Goal: Task Accomplishment & Management: Complete application form

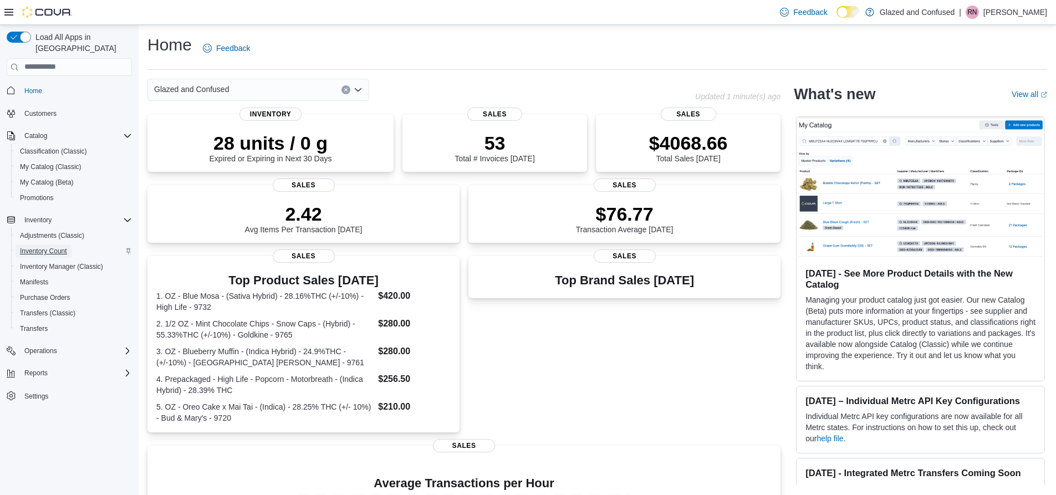
click at [65, 247] on span "Inventory Count" at bounding box center [43, 251] width 47 height 9
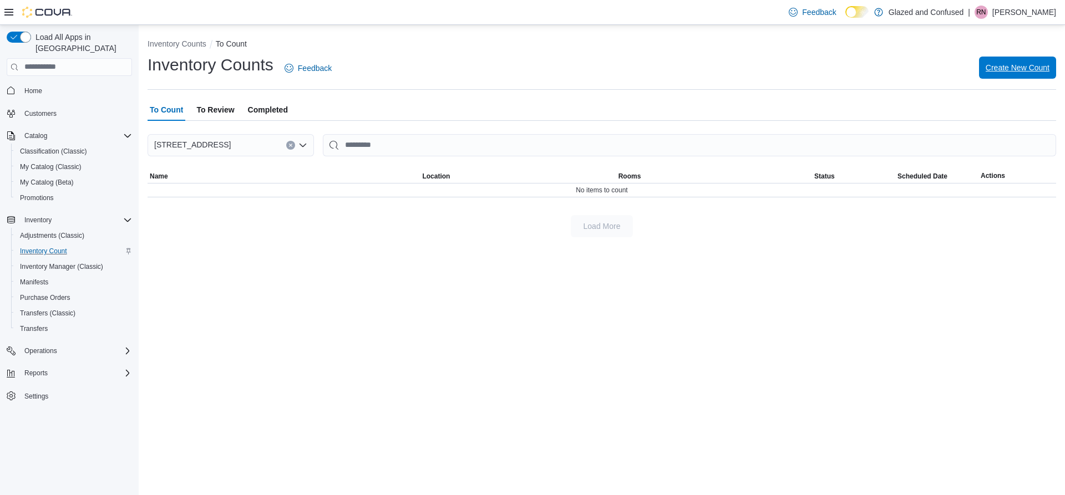
click at [1015, 74] on span "Create New Count" at bounding box center [1017, 68] width 64 height 22
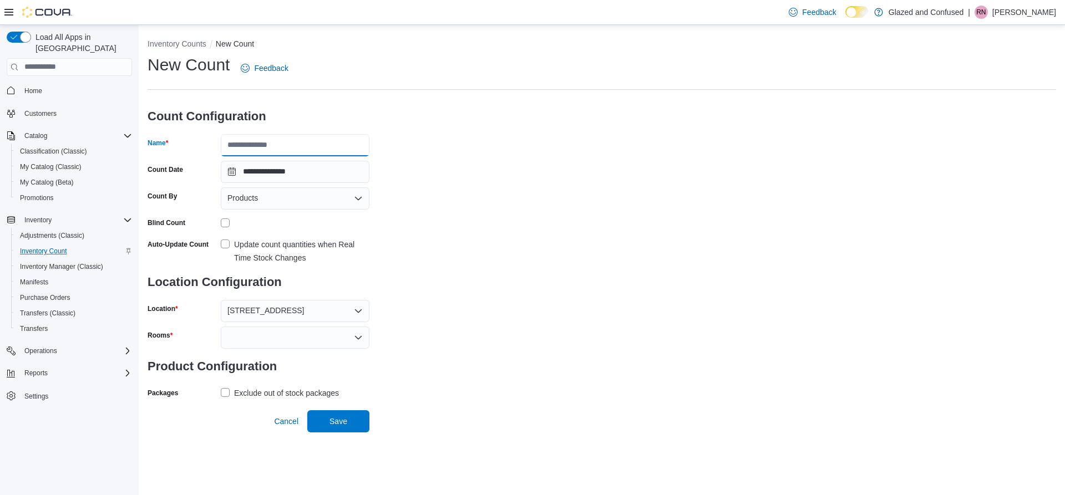
click at [353, 145] on input "Name" at bounding box center [295, 145] width 149 height 22
drag, startPoint x: 292, startPoint y: 147, endPoint x: 255, endPoint y: 147, distance: 37.1
click at [255, 147] on input "**********" at bounding box center [295, 145] width 149 height 22
type input "**********"
click at [345, 338] on div at bounding box center [295, 338] width 149 height 22
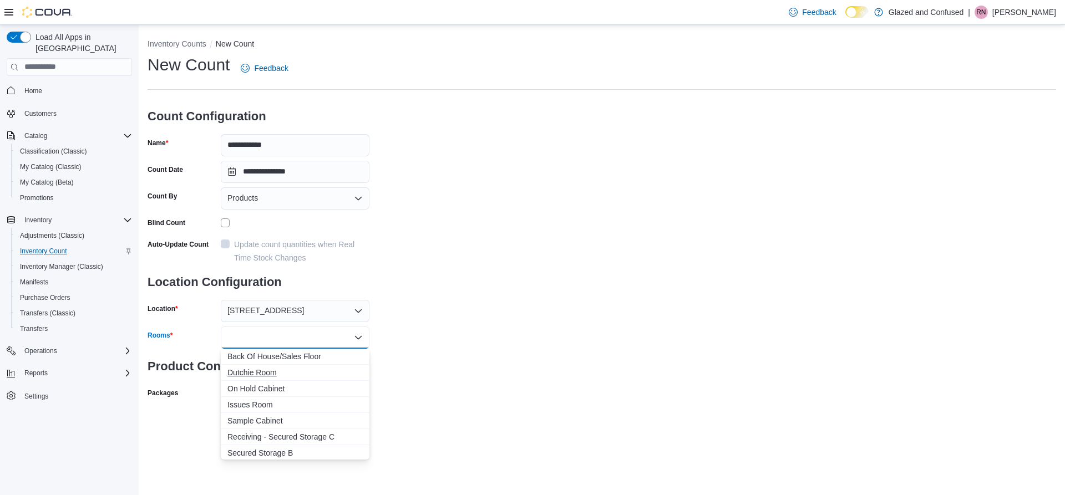
click at [331, 365] on button "Dutchie Room" at bounding box center [295, 373] width 149 height 16
click at [275, 337] on icon "Remove Dutchie Room from selection in this group" at bounding box center [277, 337] width 7 height 7
click at [317, 357] on span "Back Of House/Sales Floor" at bounding box center [294, 356] width 135 height 11
click at [489, 379] on div "**********" at bounding box center [601, 241] width 908 height 374
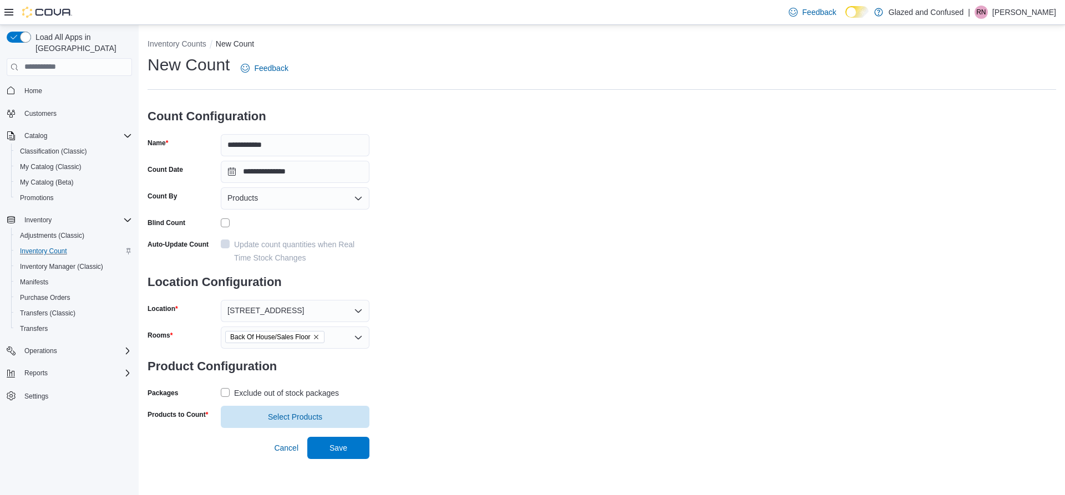
drag, startPoint x: 222, startPoint y: 391, endPoint x: 229, endPoint y: 394, distance: 7.4
click at [223, 391] on label "Exclude out of stock packages" at bounding box center [280, 392] width 118 height 13
click at [305, 416] on span "Select Products" at bounding box center [295, 416] width 54 height 11
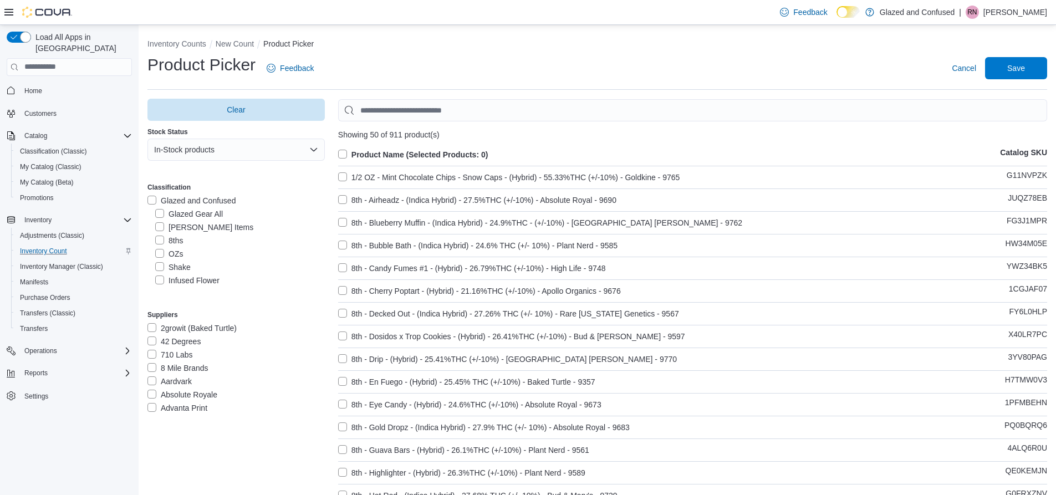
click at [163, 223] on label "Penny Items" at bounding box center [204, 227] width 98 height 13
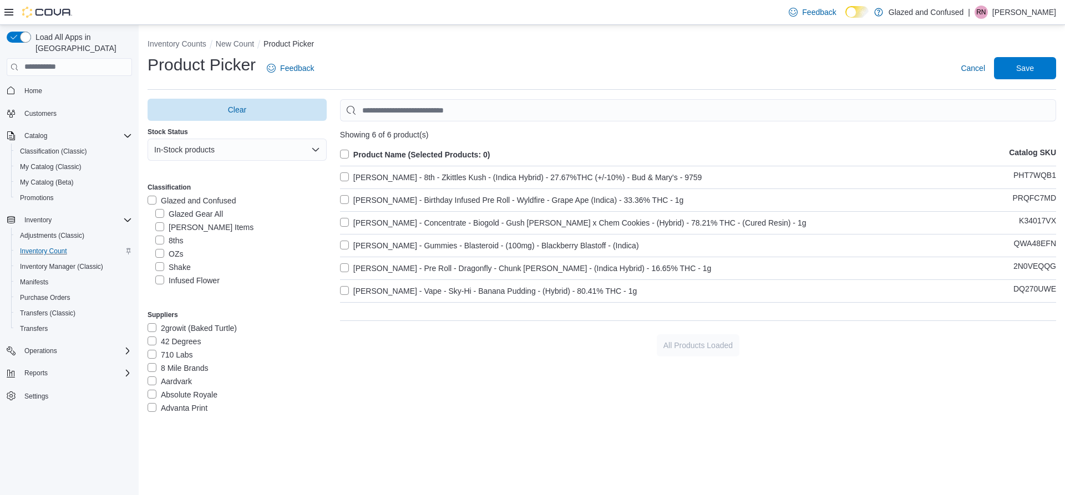
click at [350, 158] on label "Product Name (Selected Products: 0)" at bounding box center [415, 154] width 150 height 13
click at [1039, 62] on span "Save" at bounding box center [1024, 68] width 49 height 22
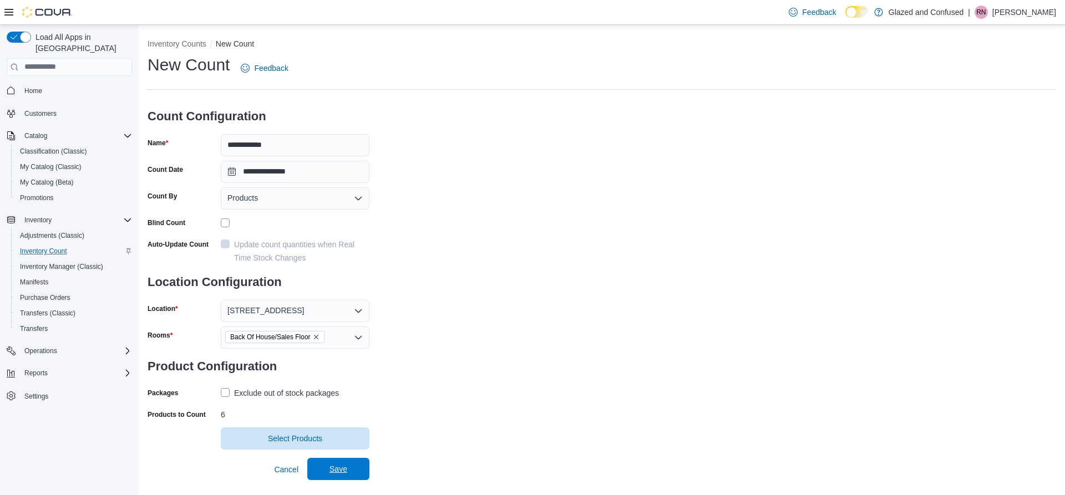
click at [348, 478] on span "Save" at bounding box center [338, 469] width 49 height 22
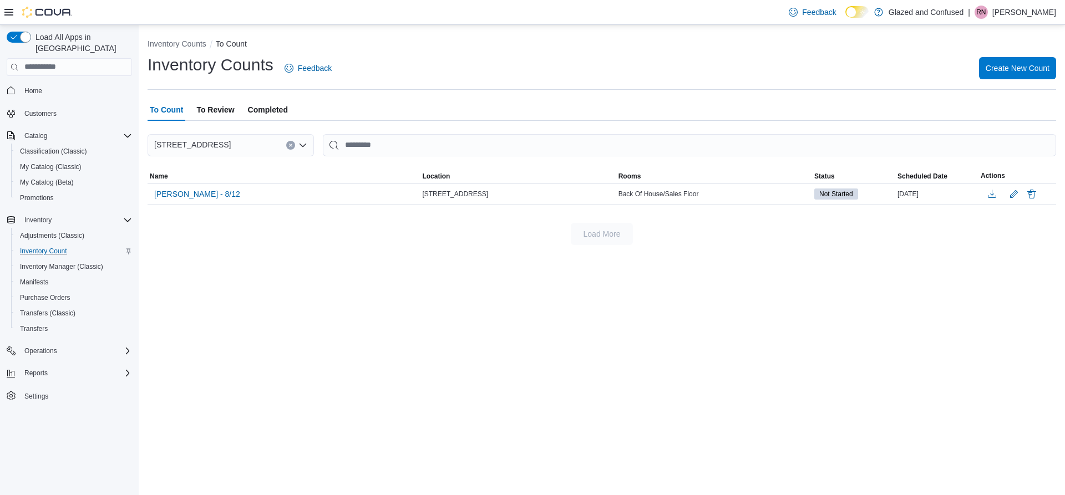
click at [1014, 51] on ol "Inventory Counts To Count" at bounding box center [601, 44] width 908 height 13
click at [1013, 67] on span "Create New Count" at bounding box center [1017, 67] width 64 height 11
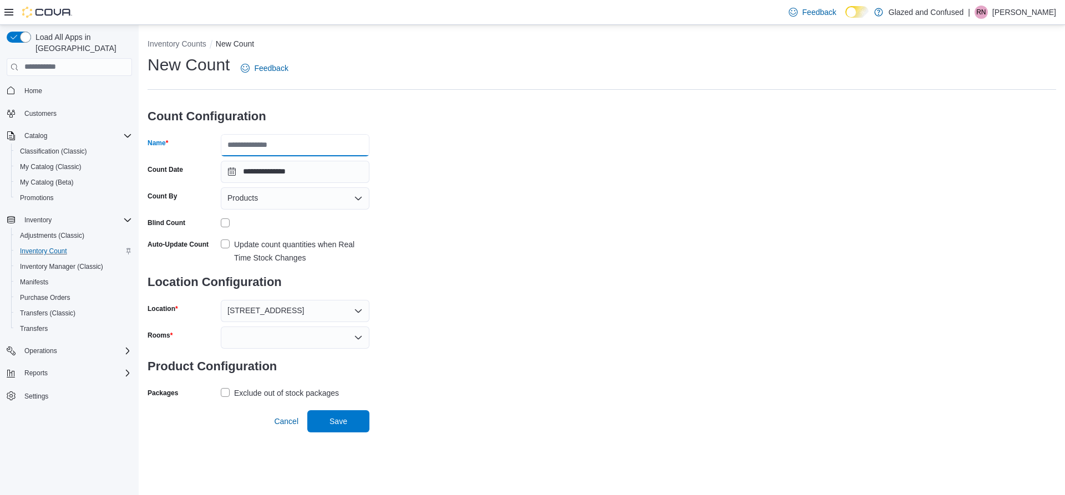
drag, startPoint x: 242, startPoint y: 150, endPoint x: 250, endPoint y: 149, distance: 8.5
click at [242, 150] on input "Name" at bounding box center [295, 145] width 149 height 22
type input "**********"
click at [230, 223] on div at bounding box center [295, 222] width 149 height 9
click at [323, 341] on div at bounding box center [295, 338] width 149 height 22
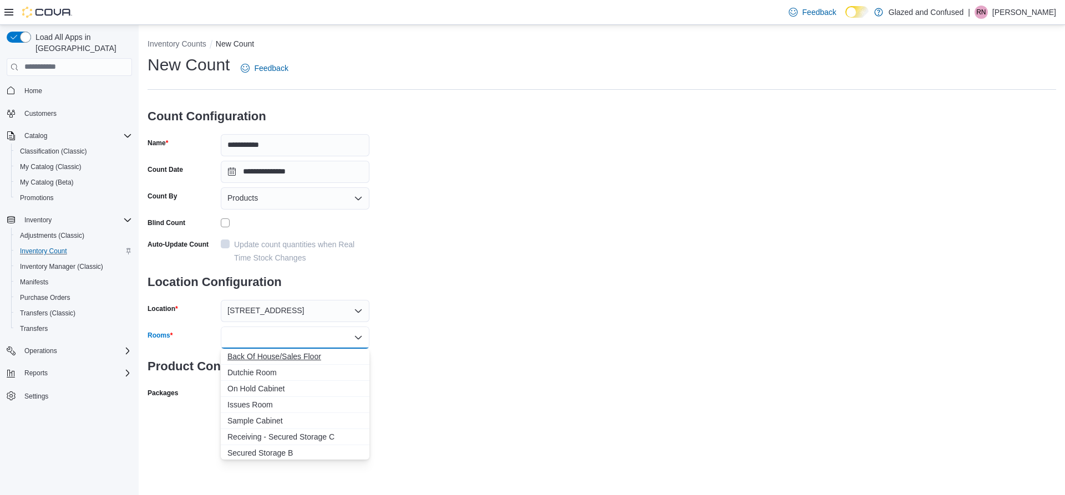
click at [316, 358] on span "Back Of House/Sales Floor" at bounding box center [294, 356] width 135 height 11
click at [507, 320] on div "**********" at bounding box center [601, 241] width 908 height 374
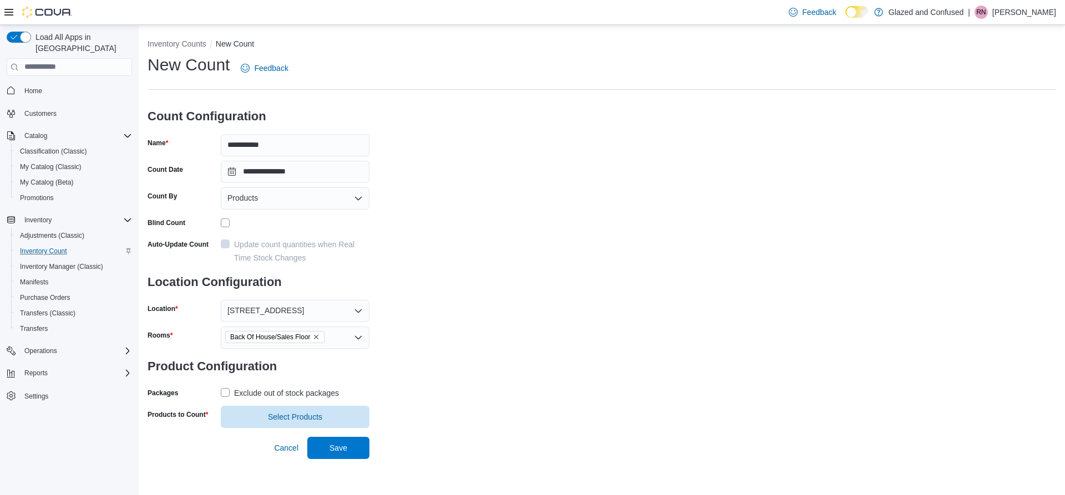
drag, startPoint x: 228, startPoint y: 391, endPoint x: 252, endPoint y: 393, distance: 23.9
click at [227, 391] on label "Exclude out of stock packages" at bounding box center [280, 392] width 118 height 13
click at [303, 415] on span "Select Products" at bounding box center [295, 416] width 54 height 11
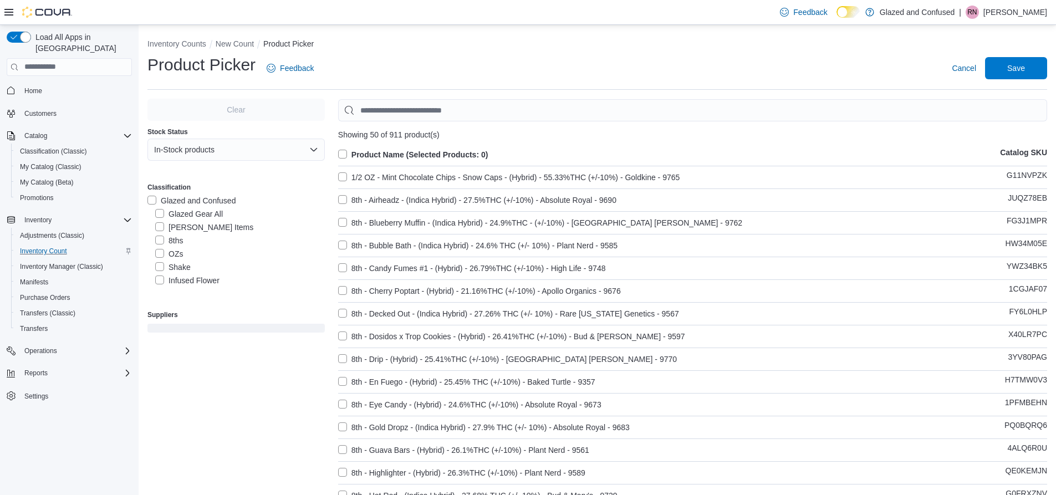
click at [156, 243] on label "8ths" at bounding box center [169, 240] width 28 height 13
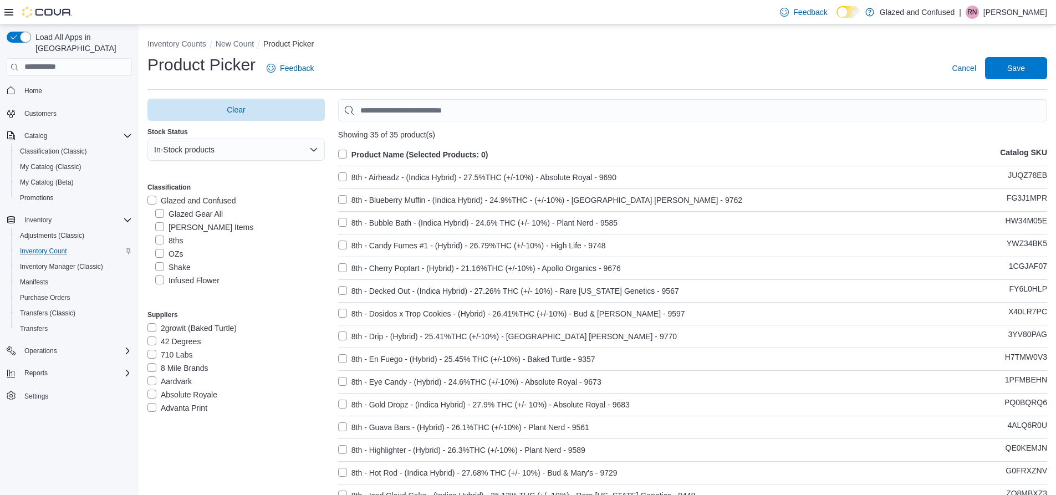
click at [345, 154] on label "Product Name (Selected Products: 0)" at bounding box center [413, 154] width 150 height 13
click at [1025, 67] on span "Save" at bounding box center [1016, 67] width 18 height 11
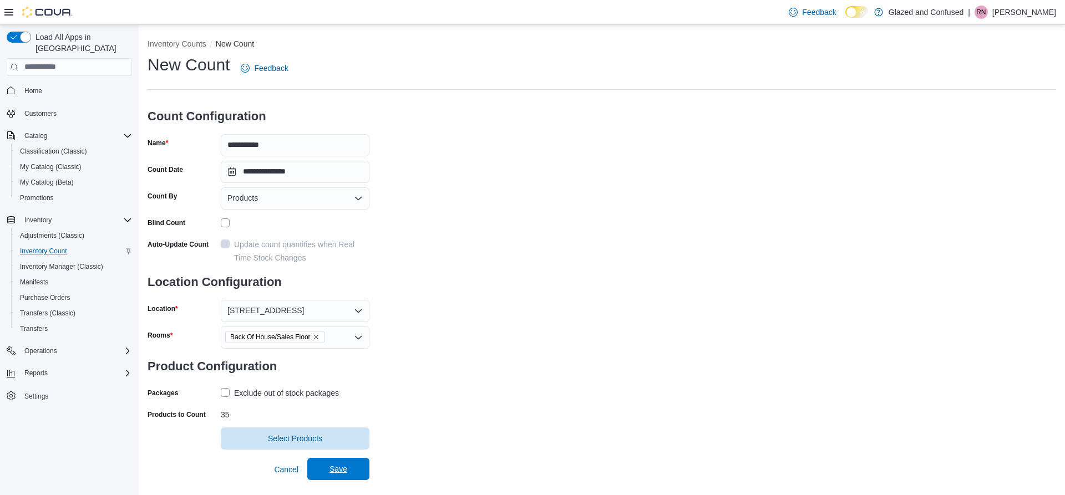
click at [336, 472] on span "Save" at bounding box center [338, 469] width 18 height 11
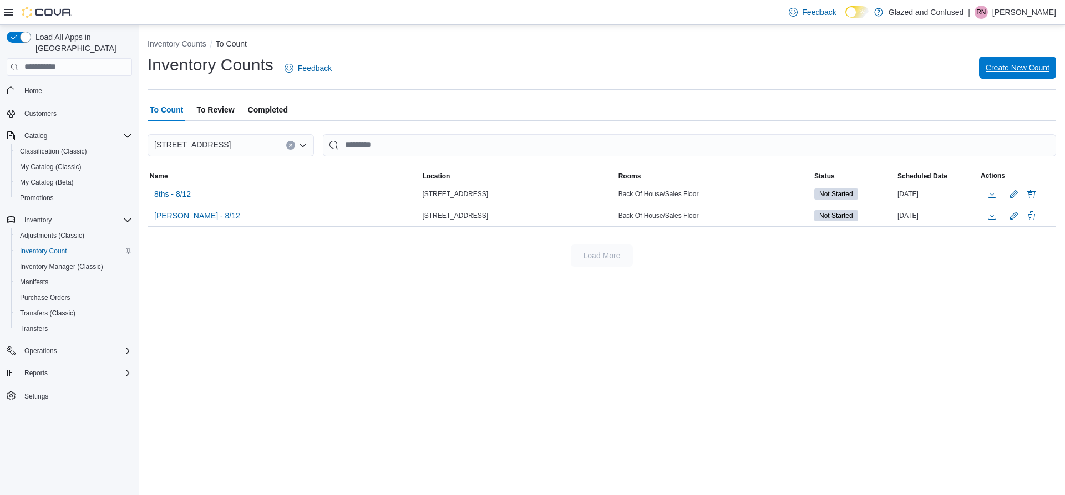
click at [1038, 62] on span "Create New Count" at bounding box center [1017, 68] width 64 height 22
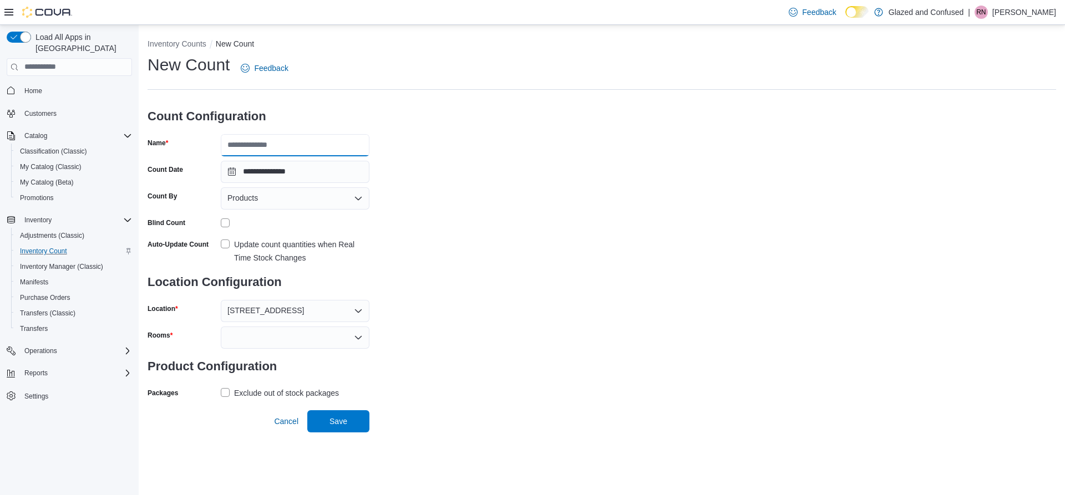
click at [260, 139] on input "Name" at bounding box center [295, 145] width 149 height 22
type input "*********"
click at [359, 333] on icon "Open list of options" at bounding box center [358, 337] width 9 height 9
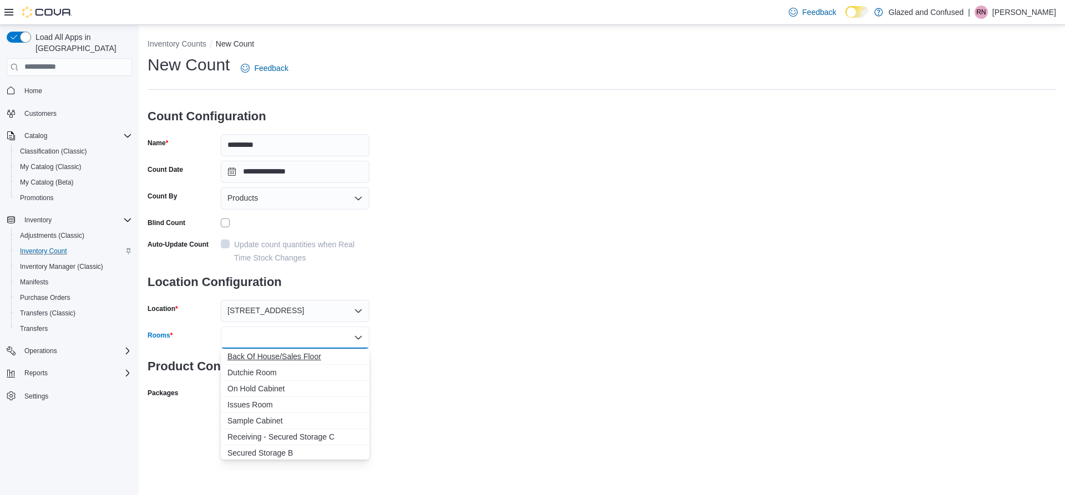
click at [317, 363] on button "Back Of House/Sales Floor" at bounding box center [295, 357] width 149 height 16
click at [537, 323] on div "**********" at bounding box center [601, 241] width 908 height 374
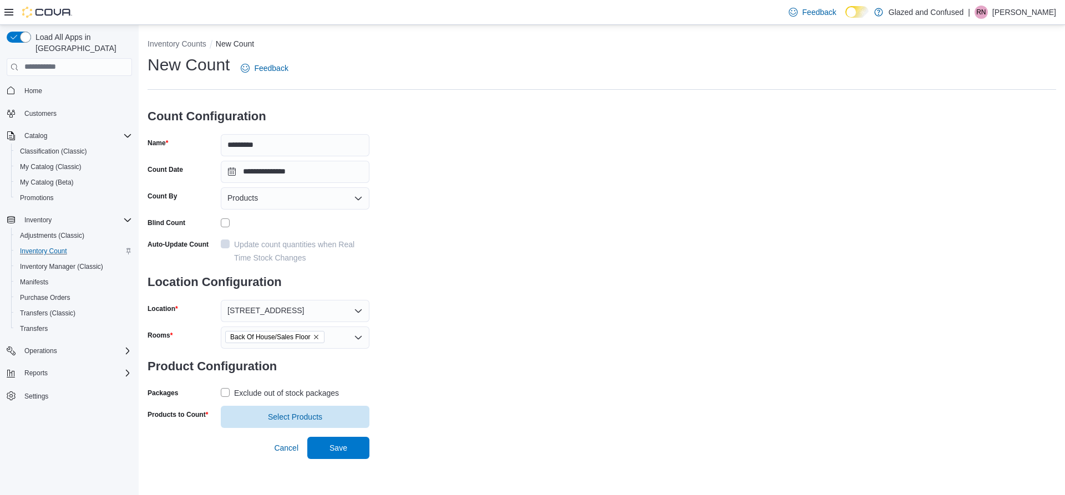
click at [221, 393] on label "Exclude out of stock packages" at bounding box center [280, 392] width 118 height 13
click at [282, 411] on span "Select Products" at bounding box center [294, 416] width 135 height 22
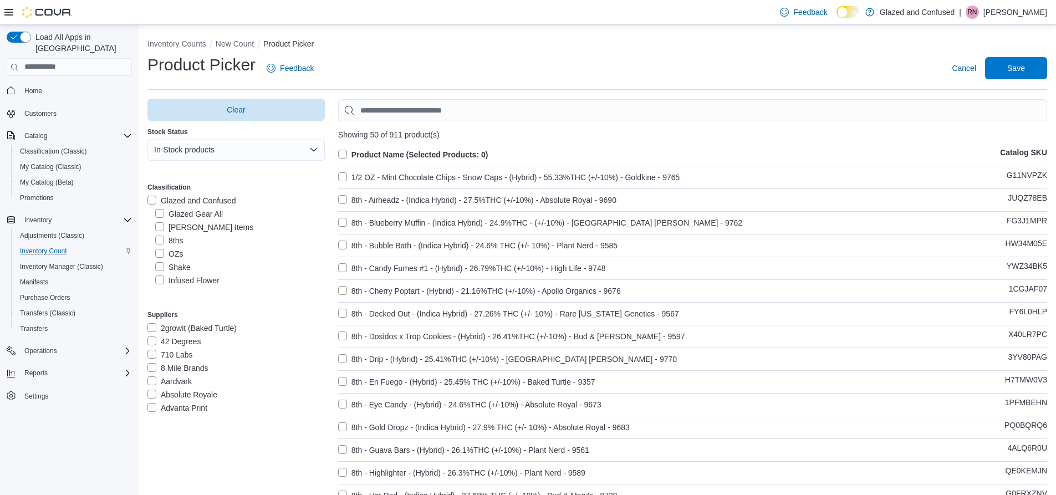
click at [158, 253] on label "OZs" at bounding box center [169, 253] width 28 height 13
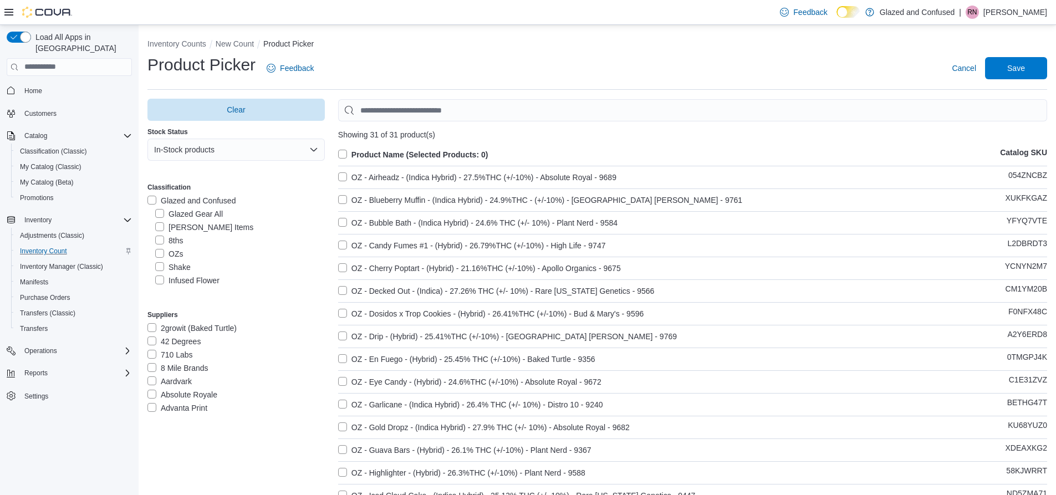
click at [343, 150] on label "Product Name (Selected Products: 0)" at bounding box center [413, 154] width 150 height 13
click at [1008, 78] on span "Save" at bounding box center [1016, 68] width 49 height 22
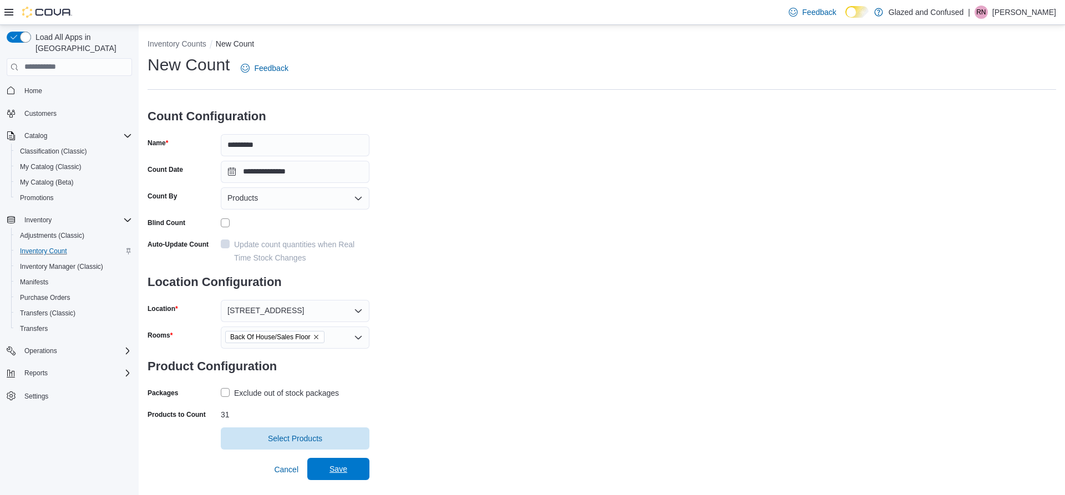
click at [345, 468] on span "Save" at bounding box center [338, 469] width 18 height 11
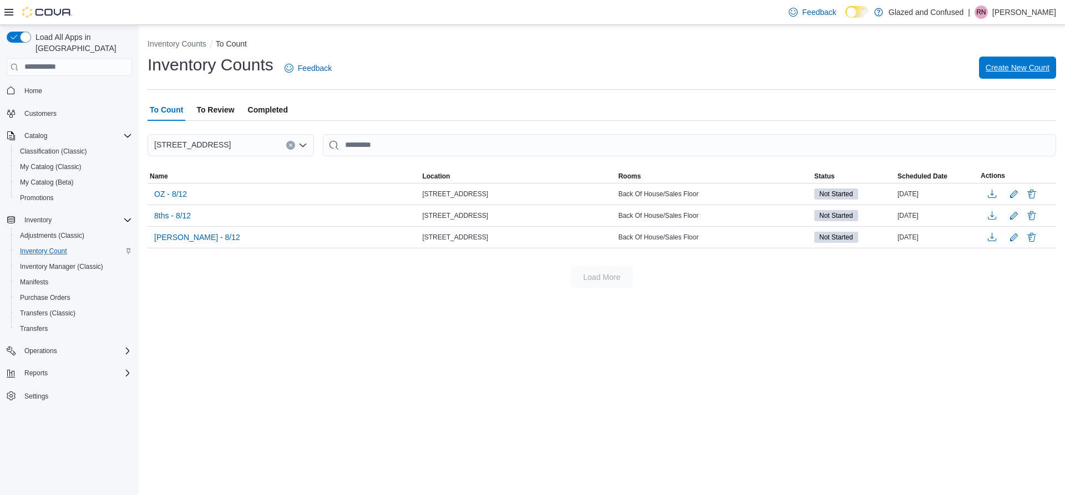
click at [1023, 67] on span "Create New Count" at bounding box center [1017, 67] width 64 height 11
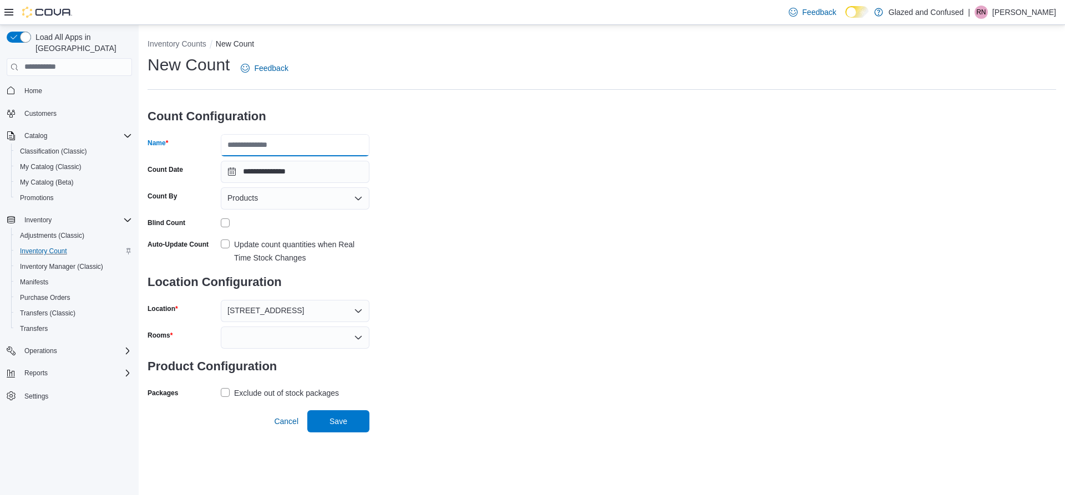
click at [298, 139] on input "Name" at bounding box center [295, 145] width 149 height 22
type input "**********"
click at [348, 341] on div at bounding box center [295, 338] width 149 height 22
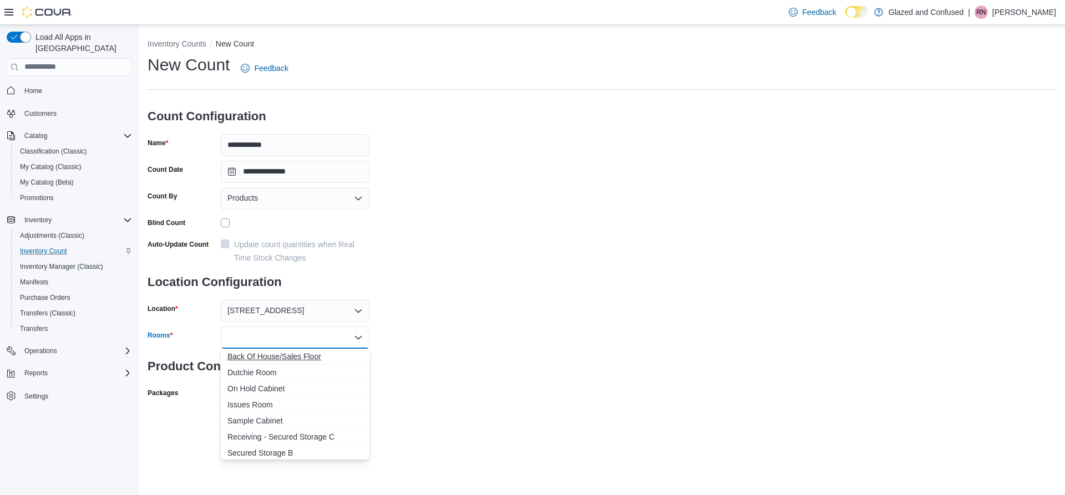
click at [307, 355] on span "Back Of House/Sales Floor" at bounding box center [294, 356] width 135 height 11
click at [440, 329] on div "**********" at bounding box center [601, 241] width 908 height 374
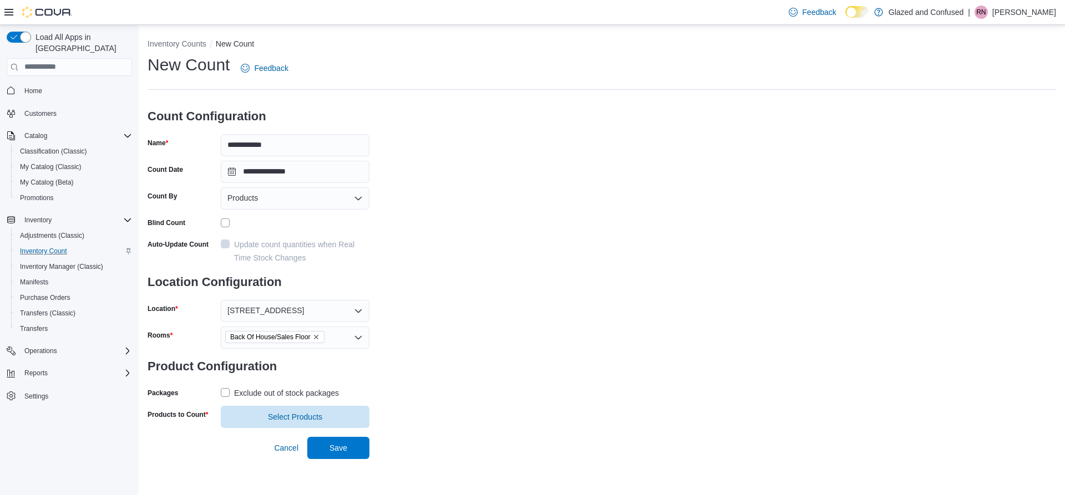
click at [226, 393] on label "Exclude out of stock packages" at bounding box center [280, 392] width 118 height 13
click at [297, 413] on span "Select Products" at bounding box center [295, 416] width 54 height 11
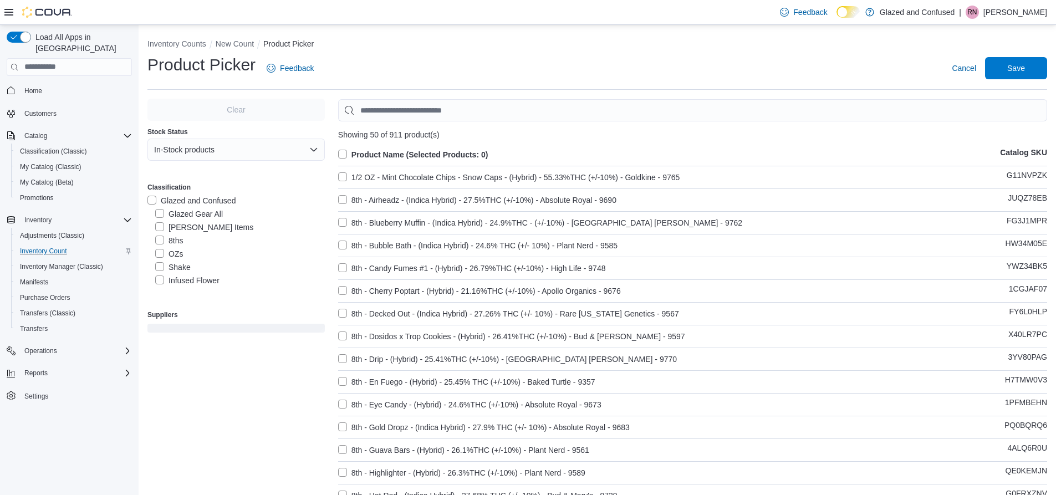
click at [157, 268] on label "Shake" at bounding box center [172, 267] width 35 height 13
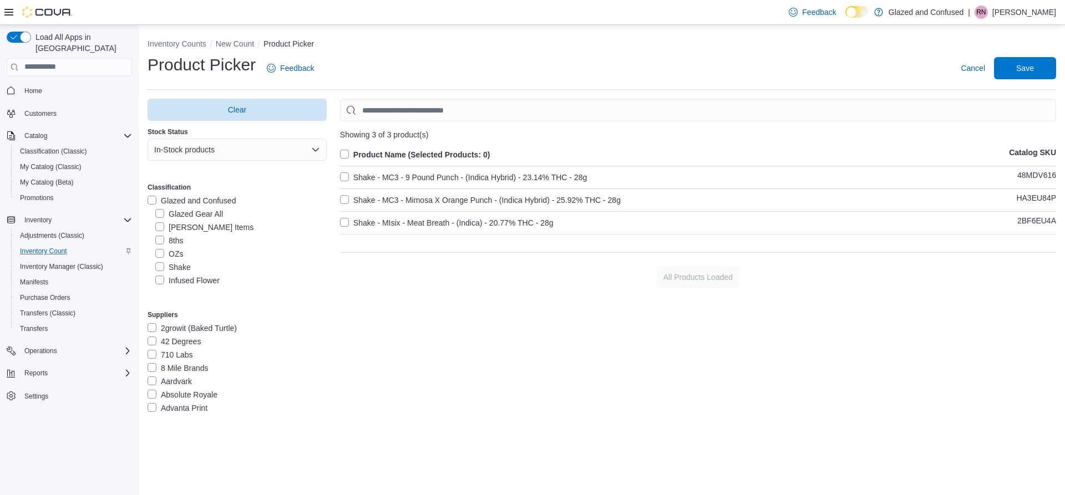
click at [344, 174] on label "Shake - MC3 - 9 Pound Punch - (Indica Hybrid) - 23.14% THC - 28g" at bounding box center [463, 177] width 247 height 13
click at [347, 175] on label "Shake - MC3 - 9 Pound Punch - (Indica Hybrid) - 23.14% THC - 28g" at bounding box center [463, 177] width 247 height 13
click at [347, 153] on label "Product Name (Selected Products: 0)" at bounding box center [415, 154] width 150 height 13
click at [1014, 66] on span "Save" at bounding box center [1024, 68] width 49 height 22
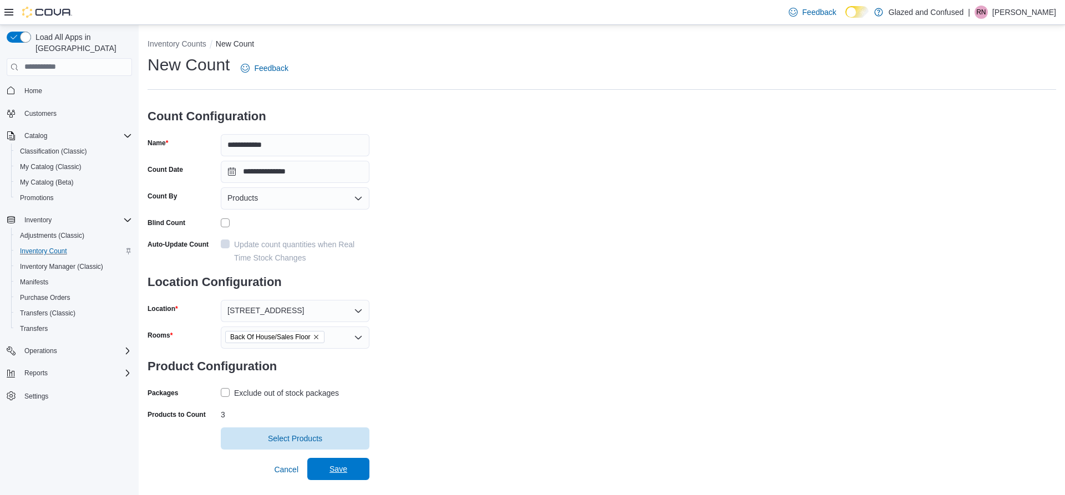
click at [345, 472] on span "Save" at bounding box center [338, 469] width 18 height 11
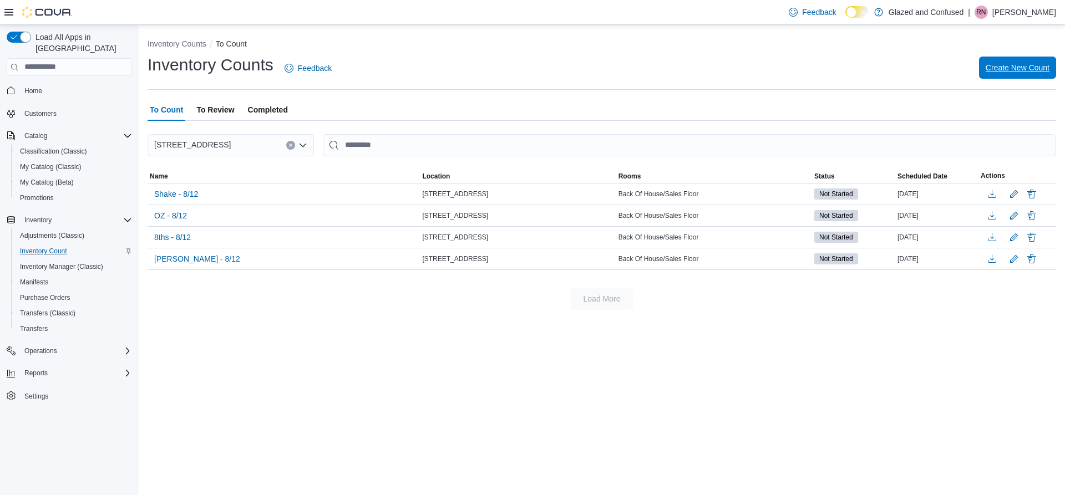
click at [1017, 70] on span "Create New Count" at bounding box center [1017, 67] width 64 height 11
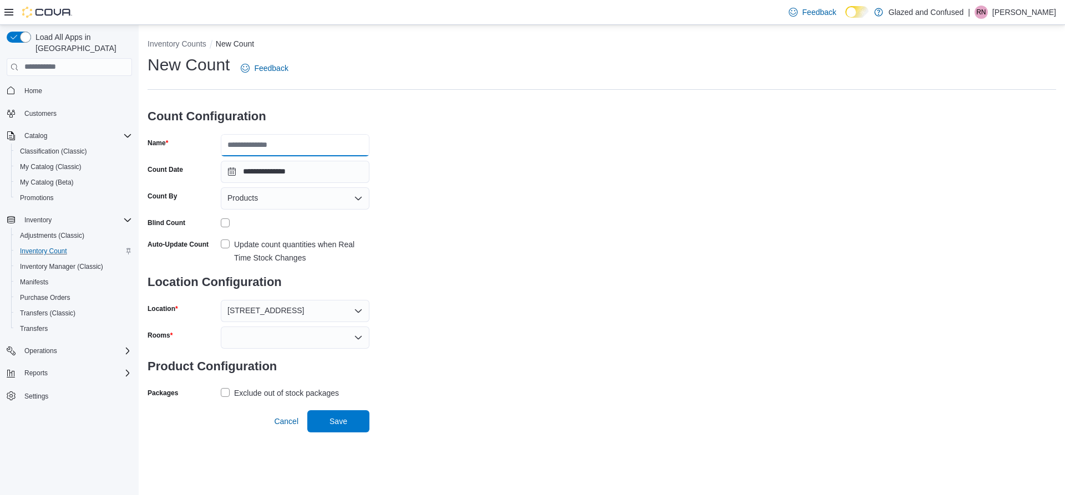
click at [246, 136] on input "Name" at bounding box center [295, 145] width 149 height 22
click at [264, 149] on input "Name" at bounding box center [295, 145] width 149 height 22
type input "**********"
click at [328, 346] on div at bounding box center [295, 338] width 149 height 22
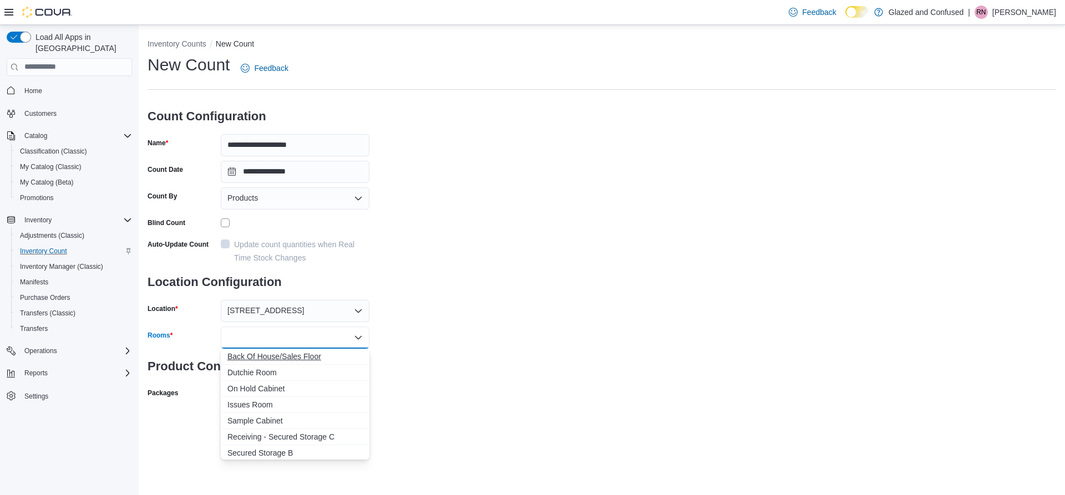
click at [323, 361] on span "Back Of House/Sales Floor" at bounding box center [294, 356] width 135 height 11
click at [491, 323] on div "**********" at bounding box center [601, 241] width 908 height 374
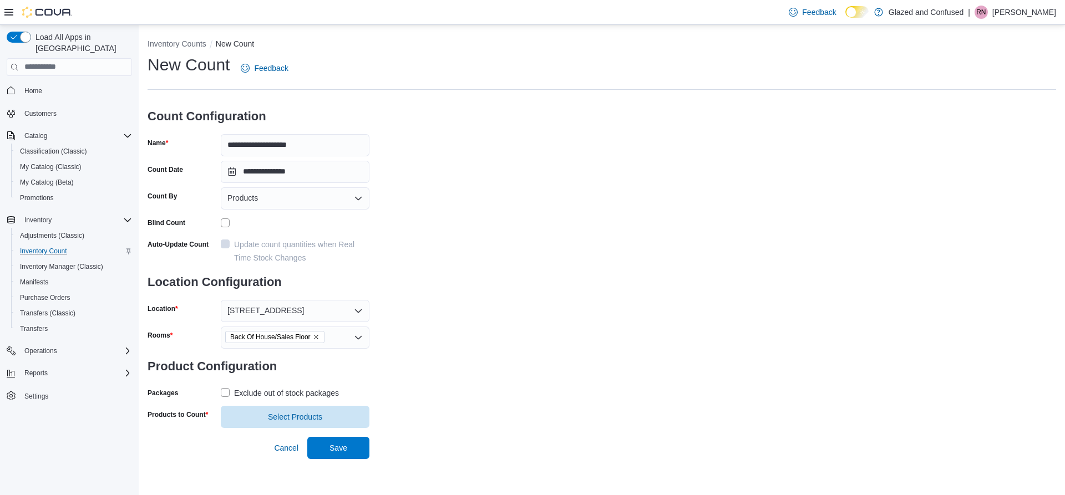
click at [230, 393] on label "Exclude out of stock packages" at bounding box center [280, 392] width 118 height 13
click at [323, 431] on div "Cancel Save" at bounding box center [319, 443] width 100 height 31
click at [320, 418] on span "Select Products" at bounding box center [295, 416] width 54 height 11
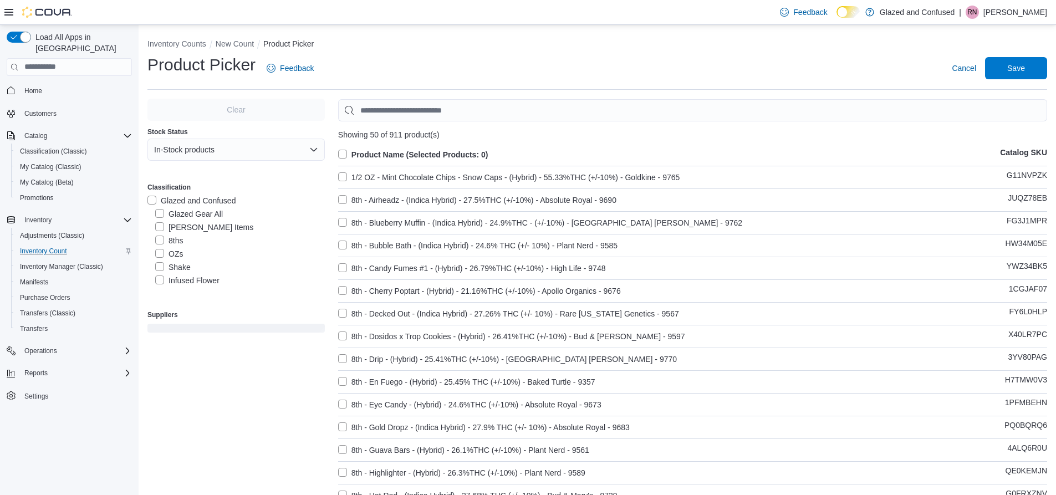
click at [157, 281] on label "Infused Flower" at bounding box center [187, 280] width 64 height 13
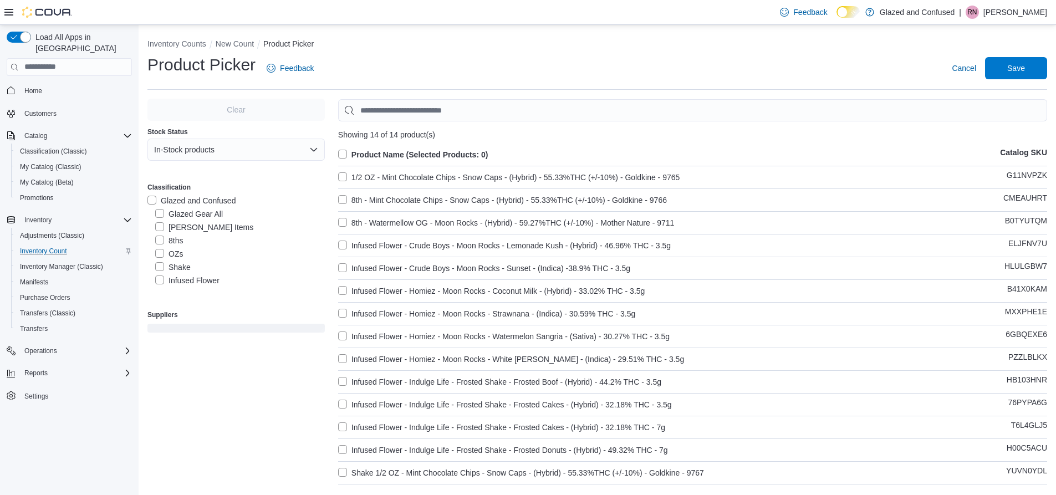
click at [342, 142] on div "Showing 14 of 14 product(s) Product Name (Selected Products: 0) Catalog SKU 1/2…" at bounding box center [692, 294] width 709 height 390
click at [342, 152] on label "Product Name (Selected Products: 0)" at bounding box center [413, 154] width 150 height 13
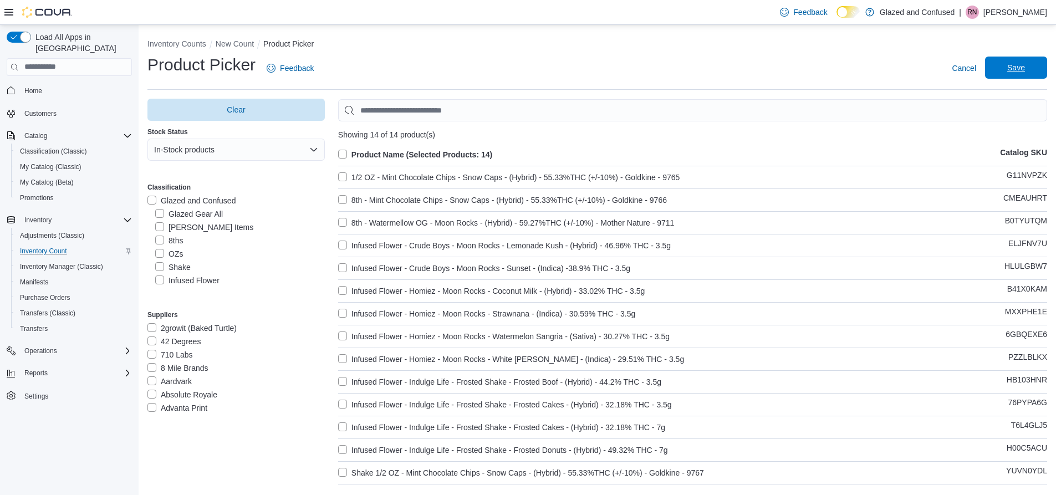
click at [1001, 74] on span "Save" at bounding box center [1016, 68] width 49 height 22
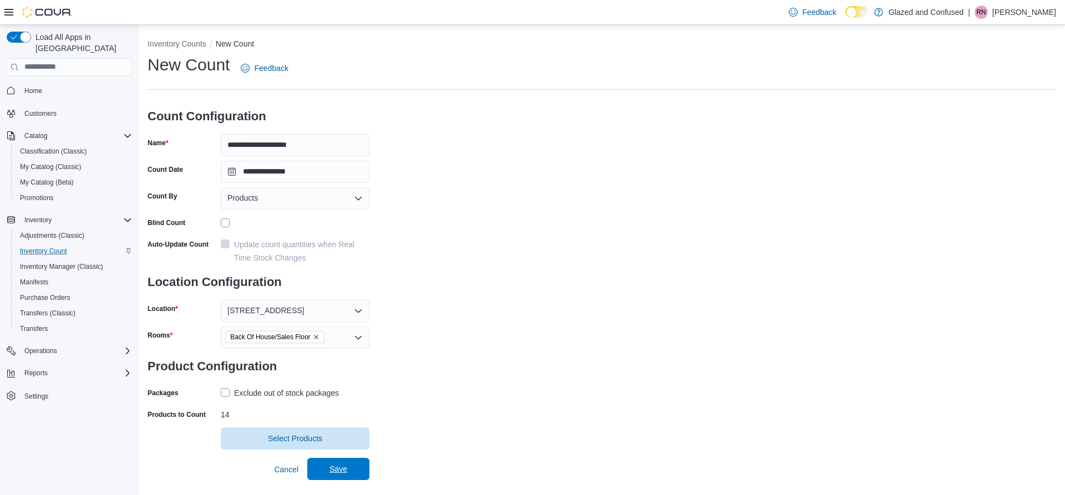
click at [321, 470] on span "Save" at bounding box center [338, 469] width 49 height 22
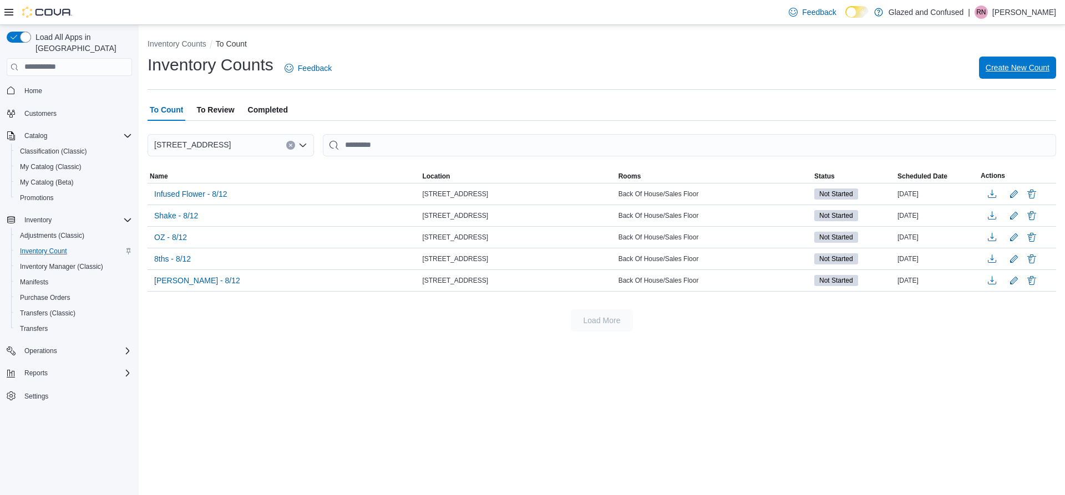
click at [1006, 63] on span "Create New Count" at bounding box center [1017, 67] width 64 height 11
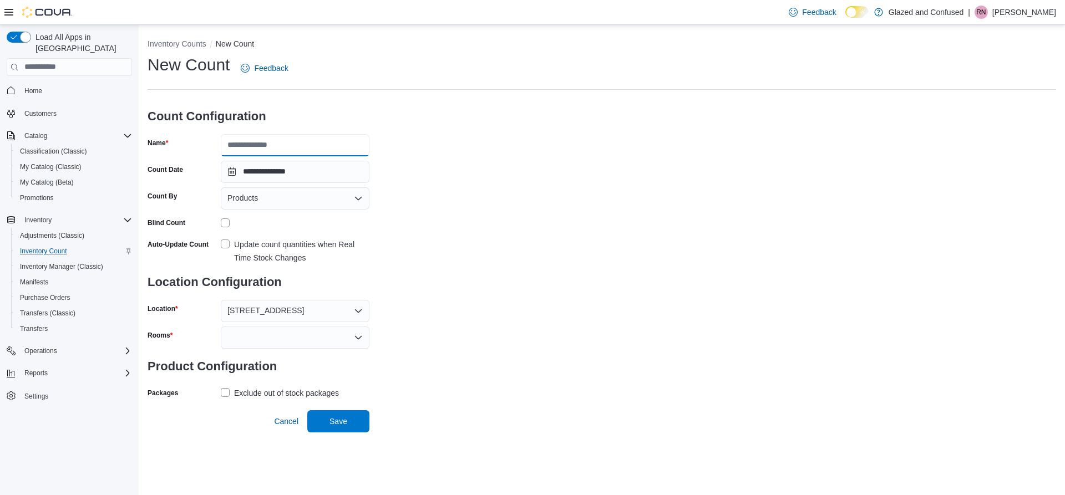
click at [276, 155] on input "Name" at bounding box center [295, 145] width 149 height 22
type input "**********"
click at [342, 338] on div at bounding box center [295, 338] width 149 height 22
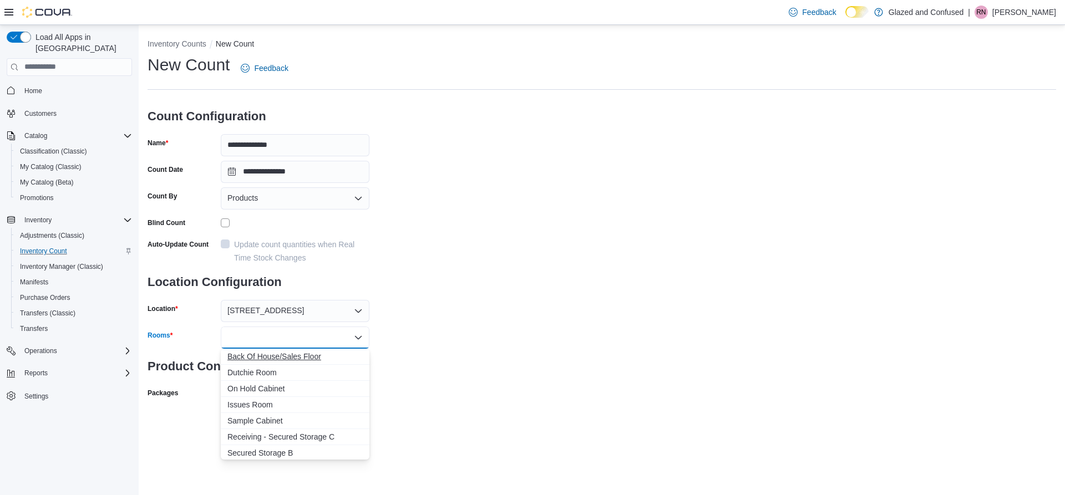
click at [344, 359] on span "Back Of House/Sales Floor" at bounding box center [294, 356] width 135 height 11
click at [457, 327] on div "**********" at bounding box center [601, 241] width 908 height 374
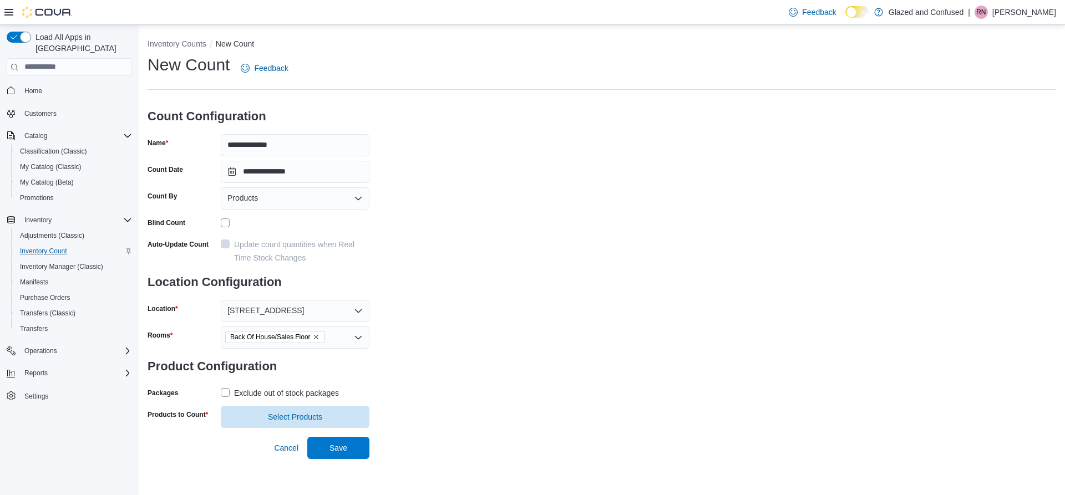
click at [229, 396] on label "Exclude out of stock packages" at bounding box center [280, 392] width 118 height 13
click at [271, 409] on span "Select Products" at bounding box center [294, 416] width 135 height 22
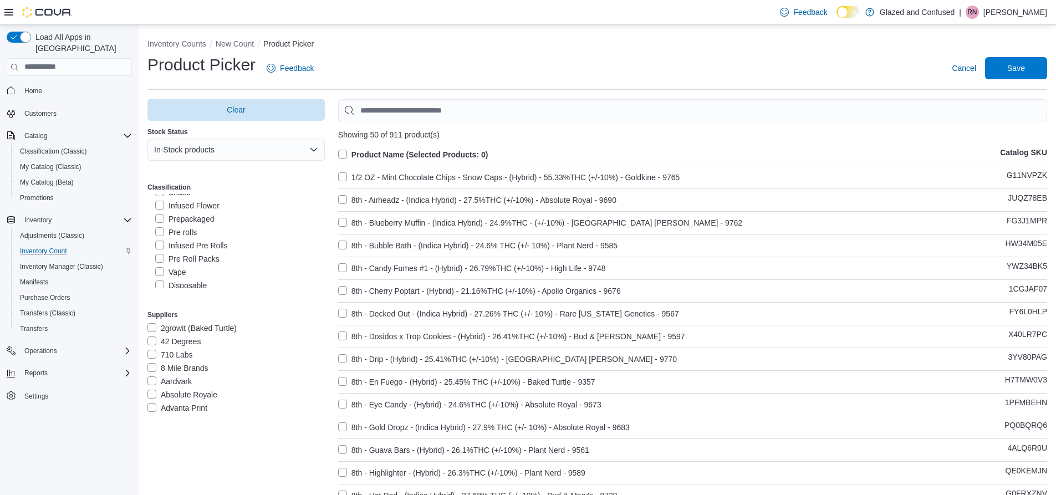
scroll to position [55, 0]
click at [160, 238] on label "Prepackaged" at bounding box center [184, 238] width 59 height 13
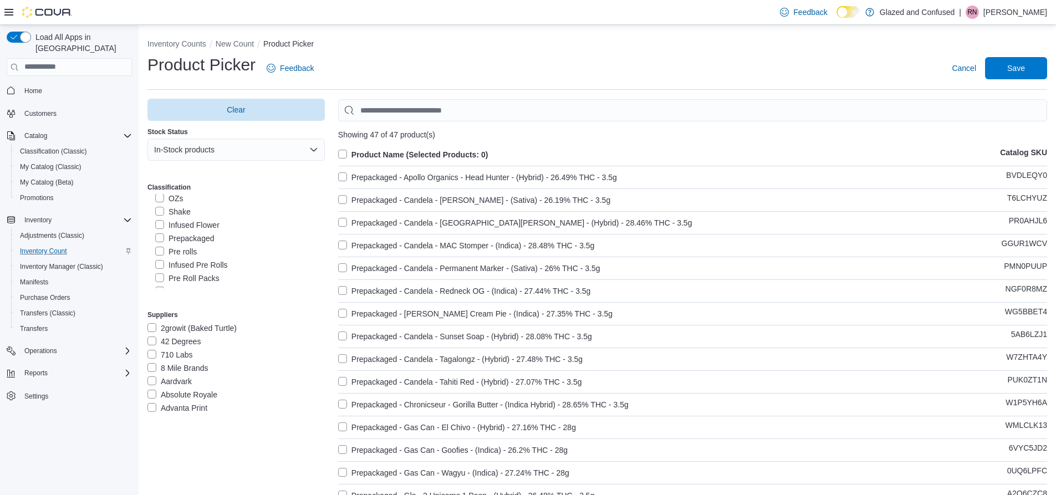
click at [348, 150] on label "Product Name (Selected Products: 0)" at bounding box center [413, 154] width 150 height 13
click at [1030, 51] on ol "Inventory Counts New Count Product Picker" at bounding box center [597, 44] width 900 height 13
click at [1035, 71] on span "Save" at bounding box center [1016, 68] width 49 height 22
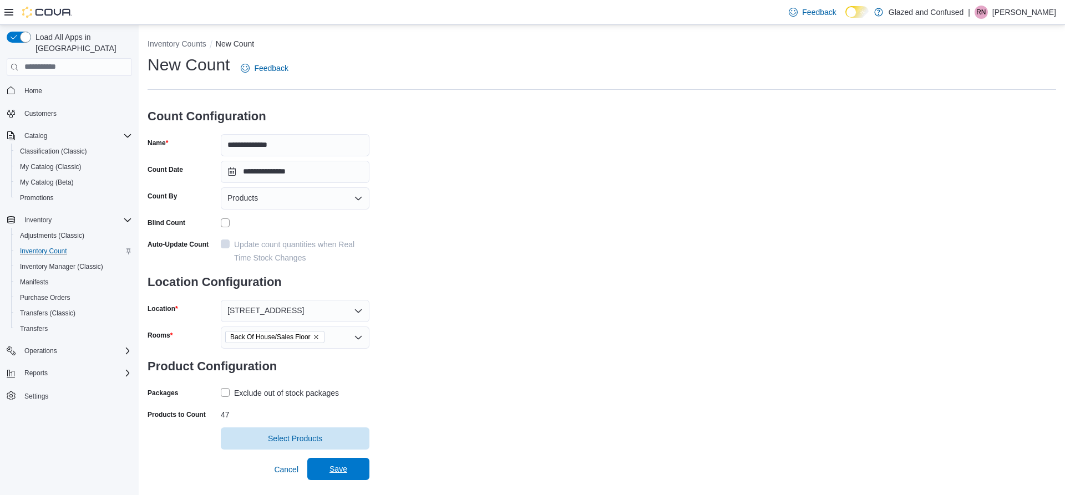
click at [359, 466] on span "Save" at bounding box center [338, 469] width 49 height 22
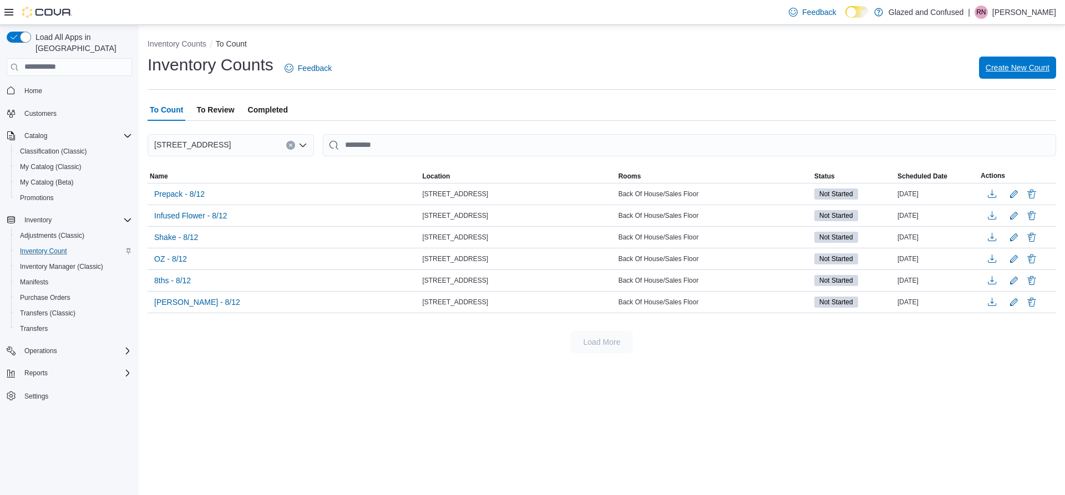
click at [982, 73] on button "Create New Count" at bounding box center [1017, 68] width 77 height 22
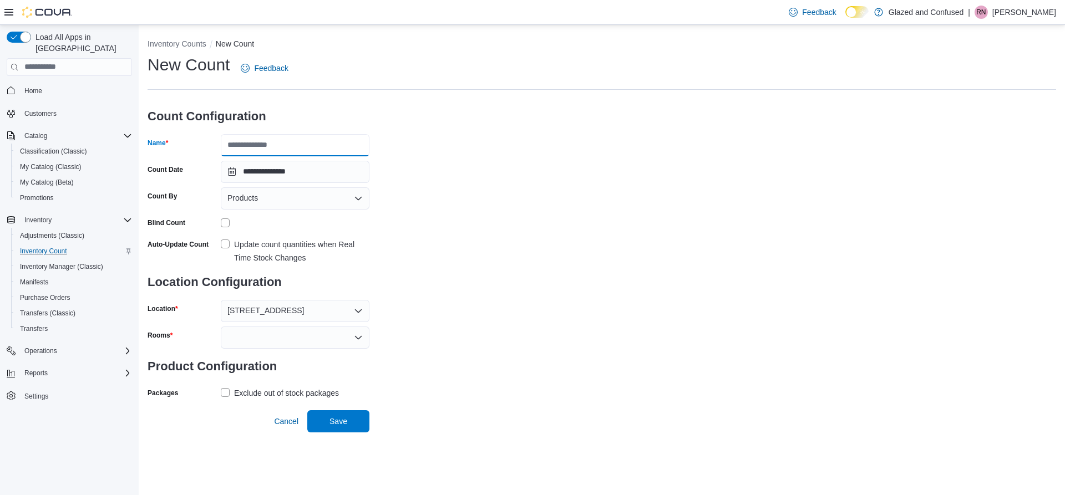
click at [263, 146] on input "Name" at bounding box center [295, 145] width 149 height 22
type input "**********"
click at [349, 339] on div at bounding box center [295, 338] width 149 height 22
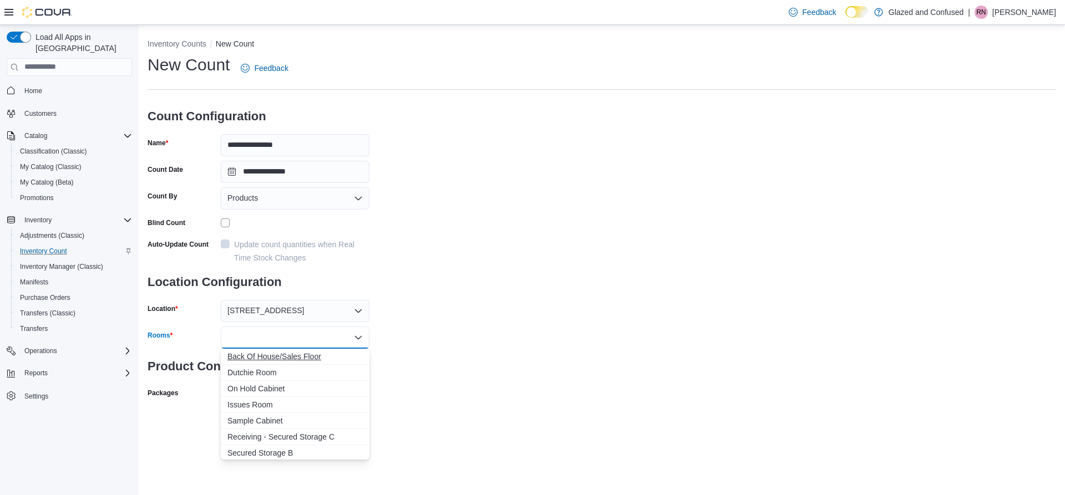
click at [304, 352] on span "Back Of House/Sales Floor" at bounding box center [294, 356] width 135 height 11
click at [423, 345] on div "**********" at bounding box center [601, 241] width 908 height 374
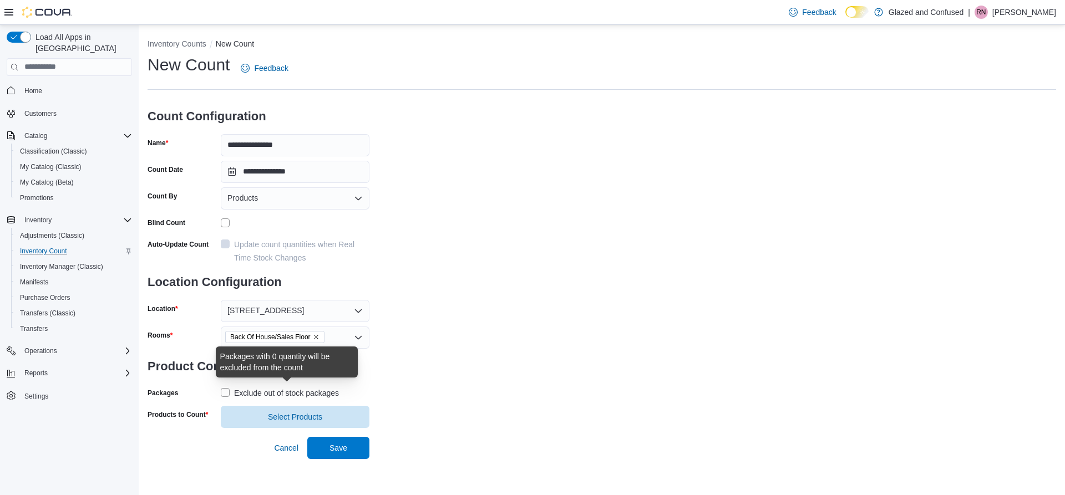
click at [236, 390] on div "Exclude out of stock packages" at bounding box center [286, 392] width 105 height 13
click at [296, 414] on span "Select Products" at bounding box center [295, 416] width 54 height 11
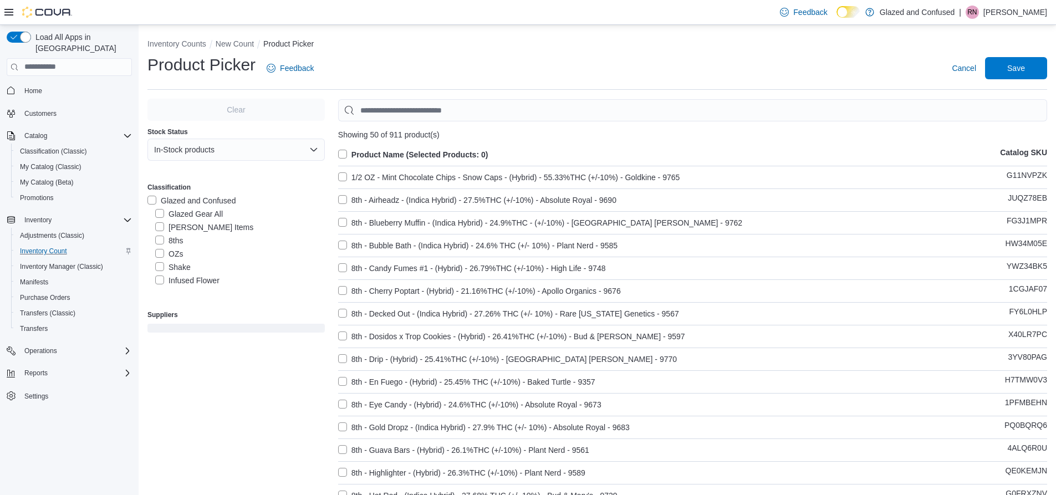
scroll to position [55, 0]
click at [162, 253] on label "Pre rolls" at bounding box center [176, 251] width 42 height 13
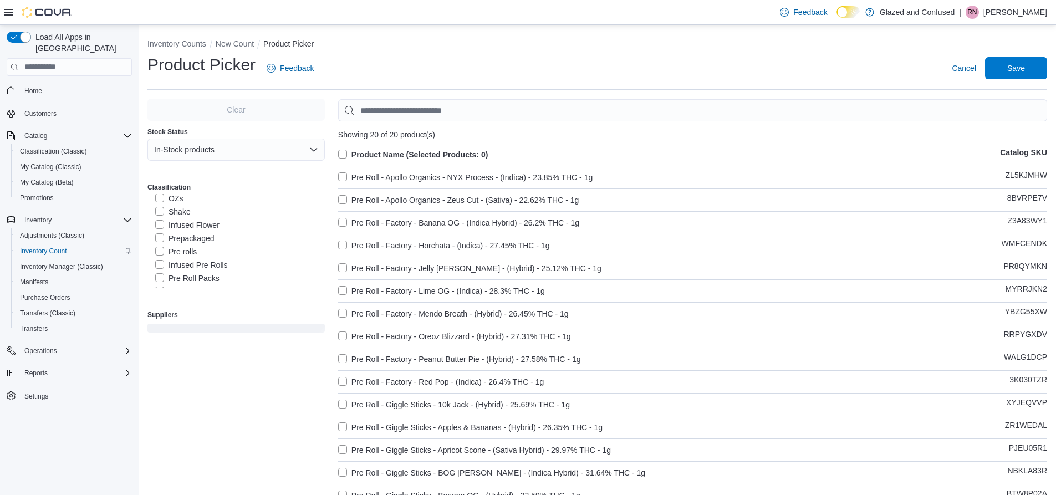
click at [345, 153] on label "Product Name (Selected Products: 0)" at bounding box center [413, 154] width 150 height 13
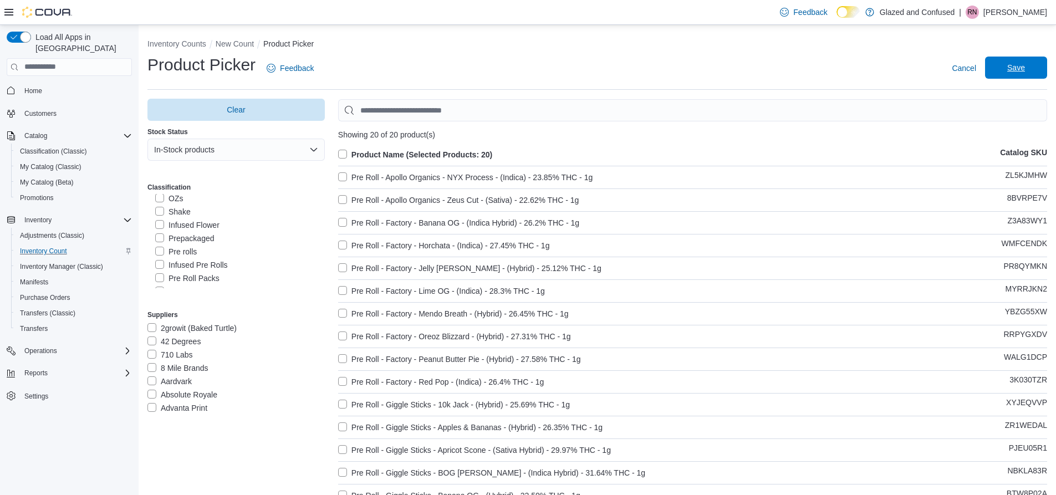
click at [1023, 72] on span "Save" at bounding box center [1016, 67] width 18 height 11
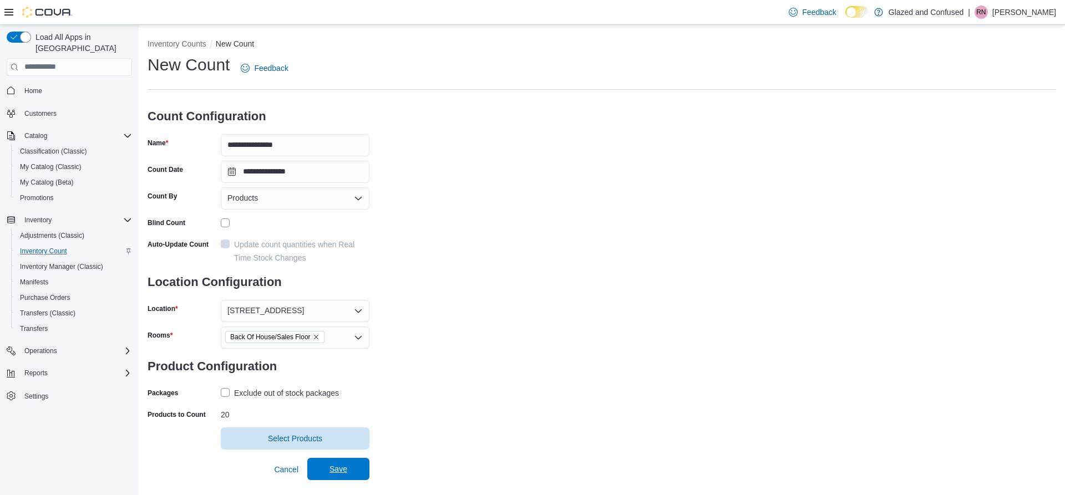
click at [358, 472] on span "Save" at bounding box center [338, 469] width 49 height 22
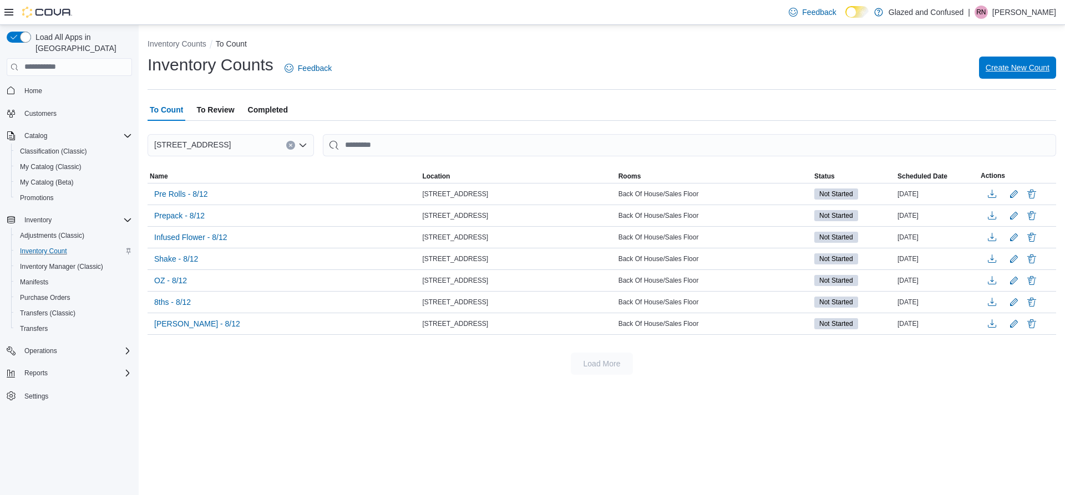
click at [1001, 72] on span "Create New Count" at bounding box center [1017, 67] width 64 height 11
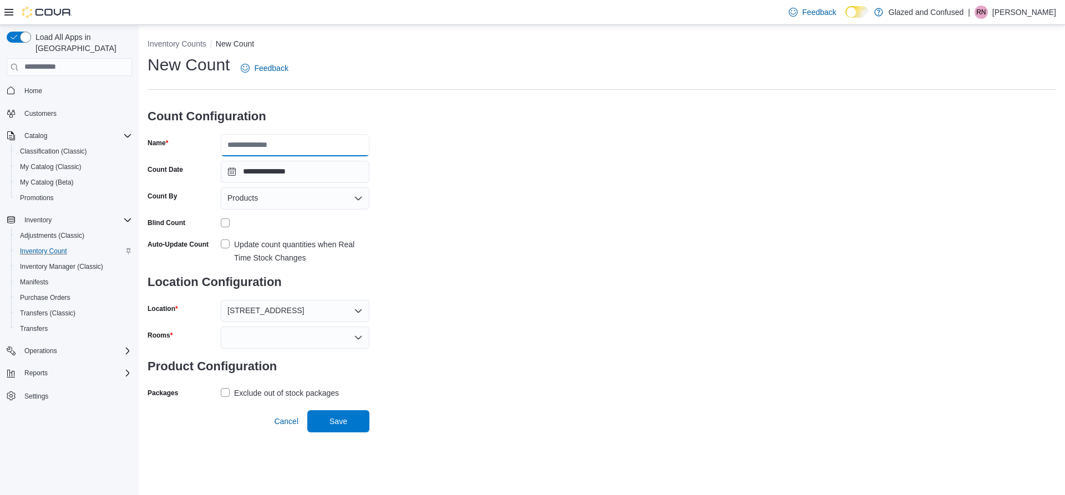
click at [317, 135] on input "Name" at bounding box center [295, 145] width 149 height 22
type input "**********"
click at [359, 336] on icon "Open list of options" at bounding box center [358, 337] width 9 height 9
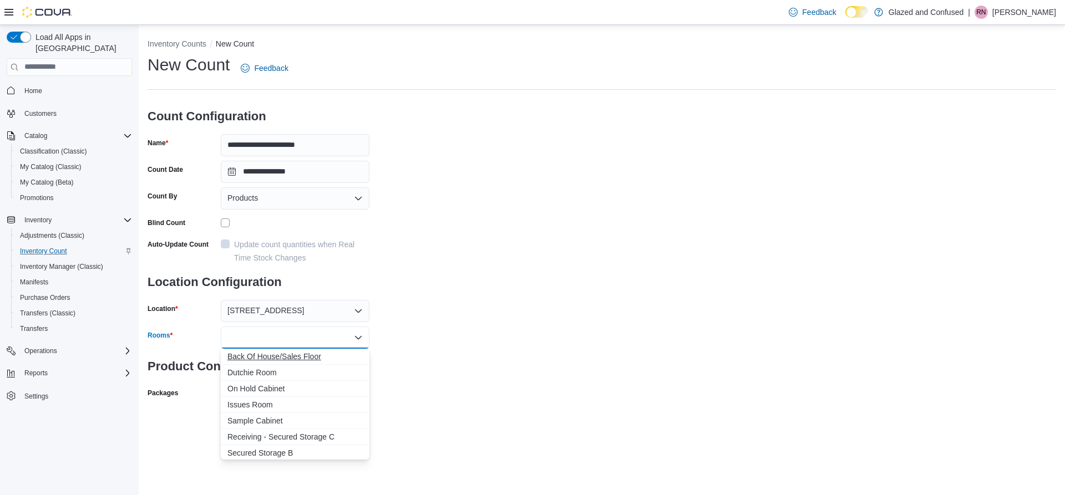
click at [302, 358] on span "Back Of House/Sales Floor" at bounding box center [294, 356] width 135 height 11
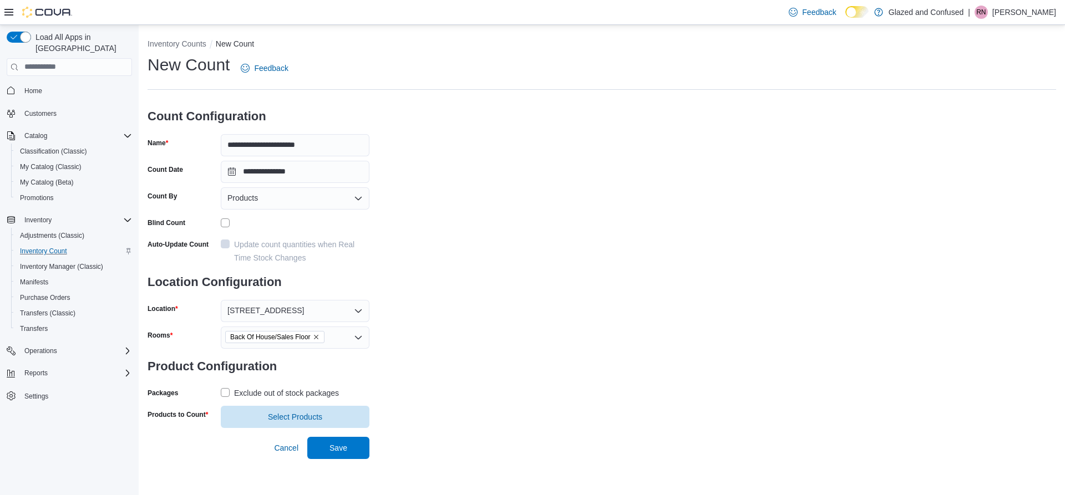
click at [563, 325] on div "**********" at bounding box center [601, 241] width 908 height 374
click at [231, 391] on label "Exclude out of stock packages" at bounding box center [280, 392] width 118 height 13
click at [260, 414] on span "Select Products" at bounding box center [294, 417] width 135 height 22
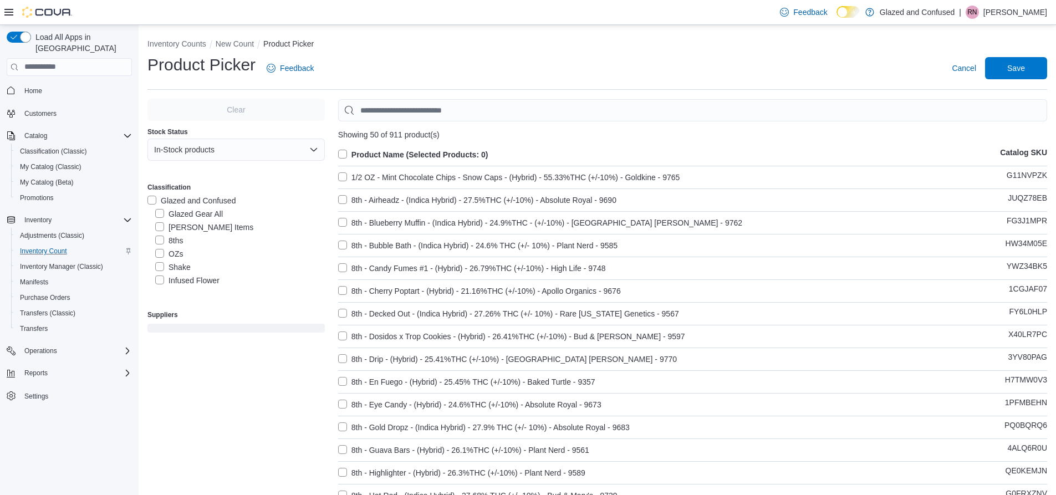
scroll to position [55, 0]
click at [157, 262] on label "Infused Pre Rolls" at bounding box center [191, 264] width 73 height 13
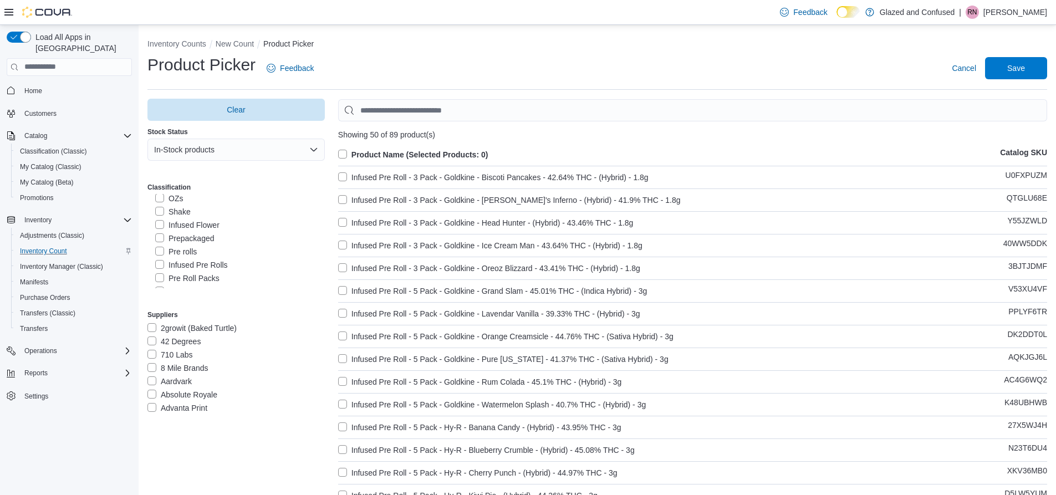
click at [343, 155] on label "Product Name (Selected Products: 0)" at bounding box center [413, 154] width 150 height 13
click at [1025, 72] on span "Save" at bounding box center [1016, 67] width 18 height 11
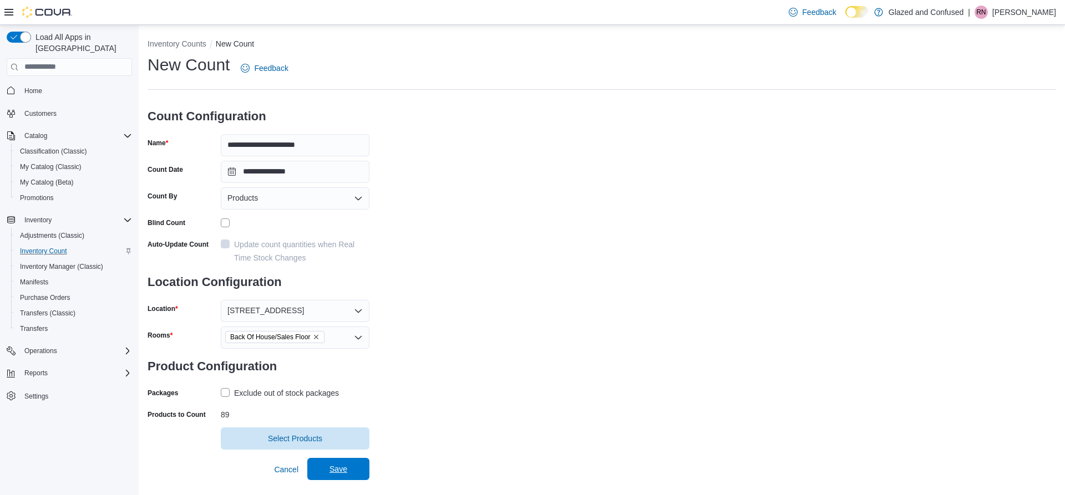
click at [346, 466] on span "Save" at bounding box center [338, 469] width 18 height 11
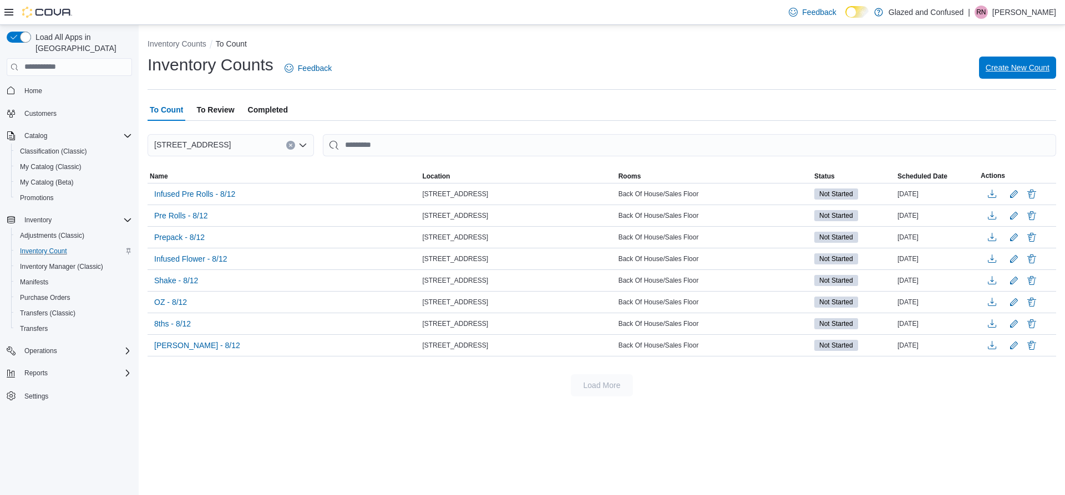
click at [1034, 64] on span "Create New Count" at bounding box center [1017, 67] width 64 height 11
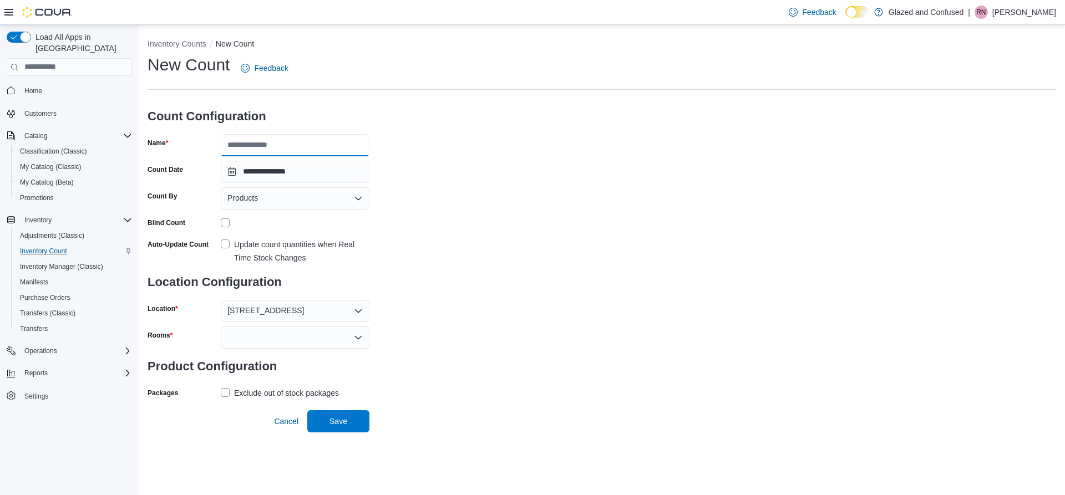
click at [329, 144] on input "Name" at bounding box center [295, 145] width 149 height 22
type input "**********"
click at [317, 333] on div at bounding box center [295, 338] width 149 height 22
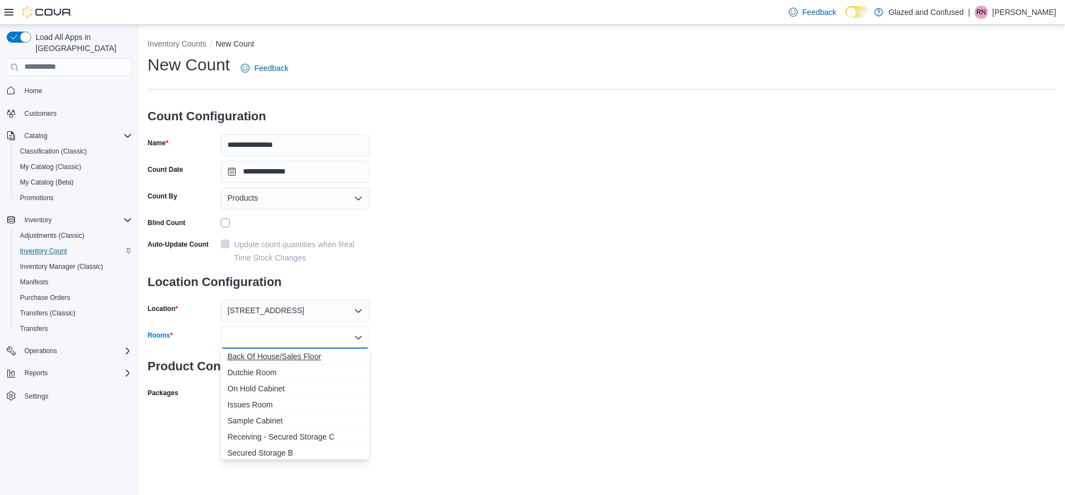
click at [315, 356] on span "Back Of House/Sales Floor" at bounding box center [294, 356] width 135 height 11
click at [527, 330] on div "**********" at bounding box center [601, 241] width 908 height 374
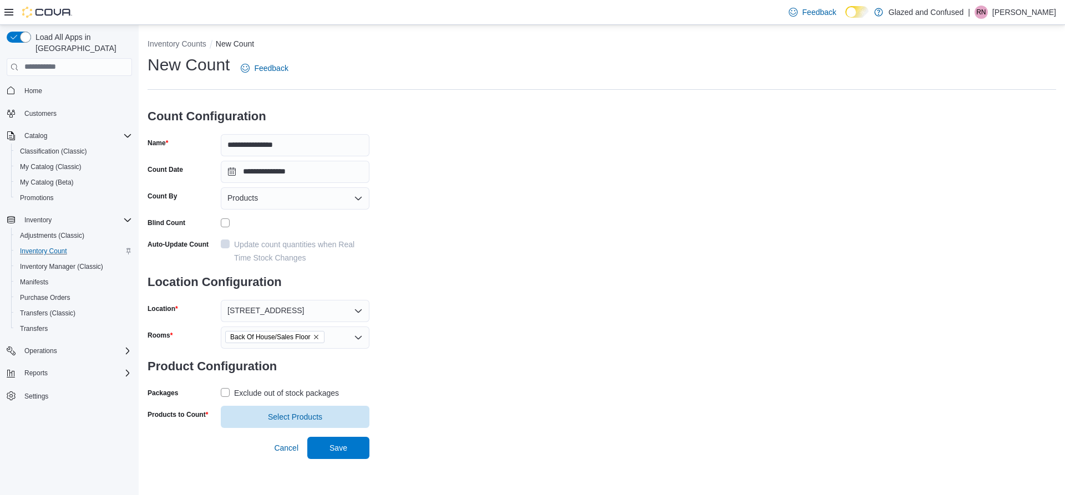
click at [222, 391] on label "Exclude out of stock packages" at bounding box center [280, 392] width 118 height 13
click at [315, 419] on span "Select Products" at bounding box center [295, 416] width 54 height 11
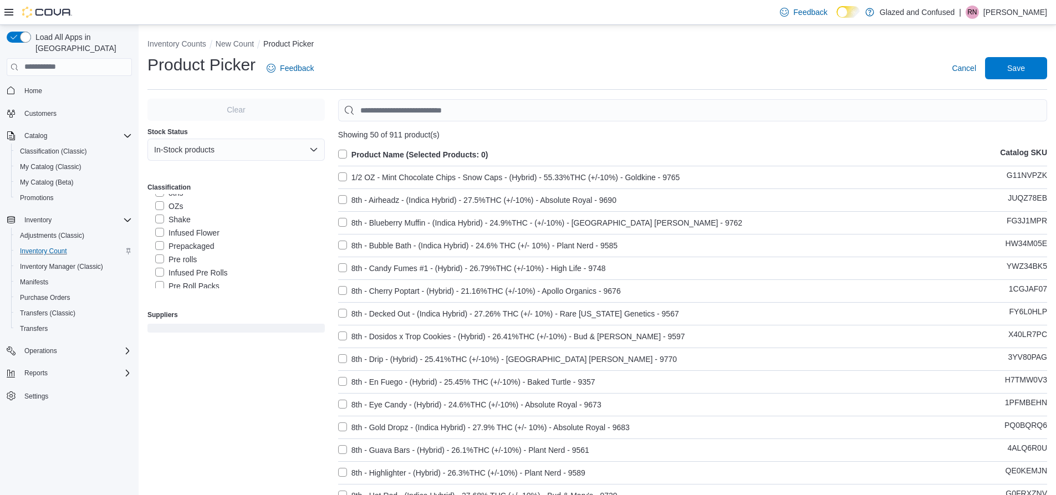
scroll to position [111, 0]
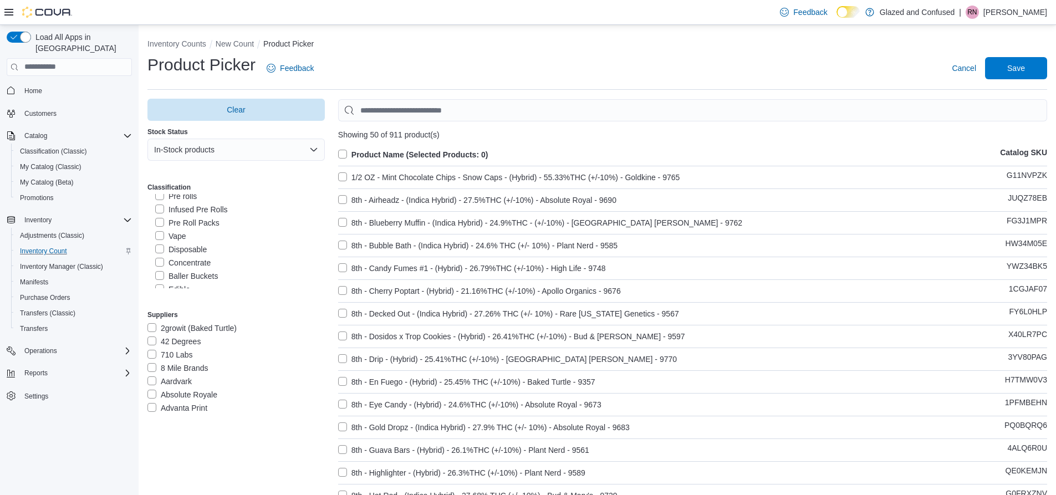
click at [167, 221] on label "Pre Roll Packs" at bounding box center [187, 222] width 64 height 13
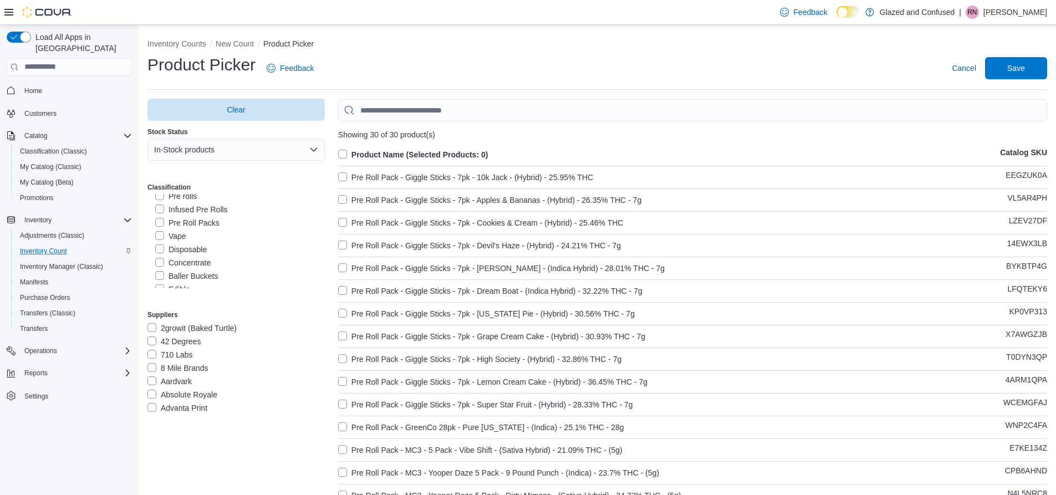
click at [342, 152] on label "Product Name (Selected Products: 0)" at bounding box center [413, 154] width 150 height 13
click at [1026, 79] on div "Product Picker Feedback Cancel Save" at bounding box center [597, 68] width 900 height 29
click at [1025, 72] on span "Save" at bounding box center [1016, 67] width 18 height 11
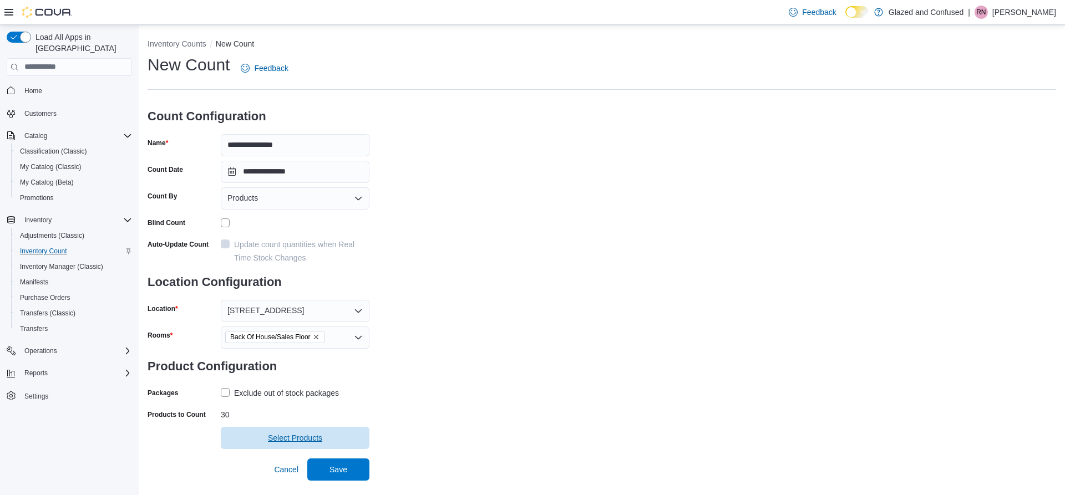
click at [288, 435] on span "Select Products" at bounding box center [295, 437] width 54 height 11
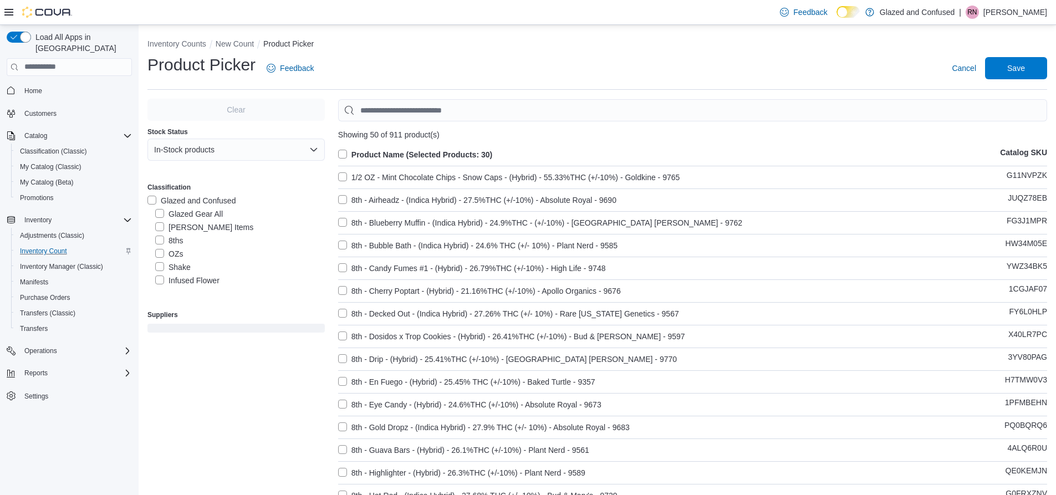
scroll to position [55, 0]
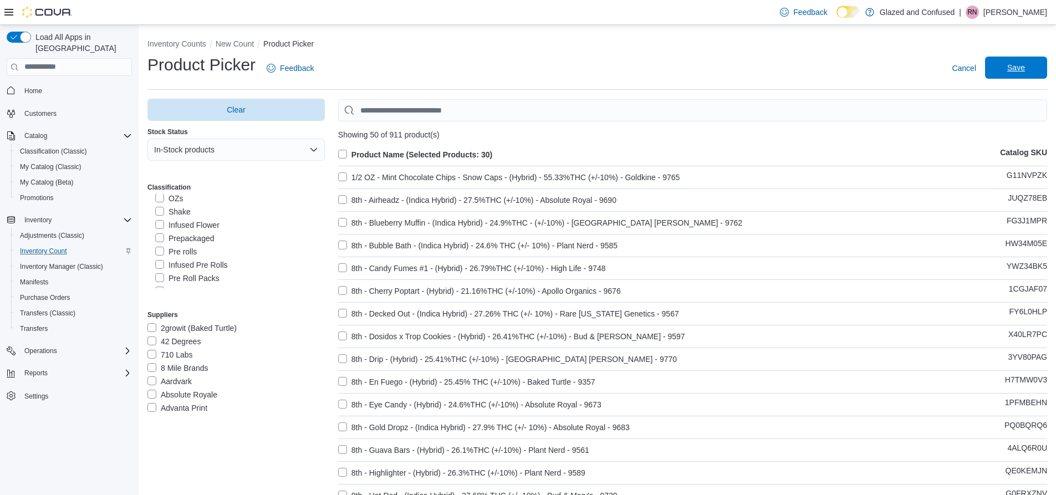
click at [1024, 68] on span "Save" at bounding box center [1016, 67] width 18 height 11
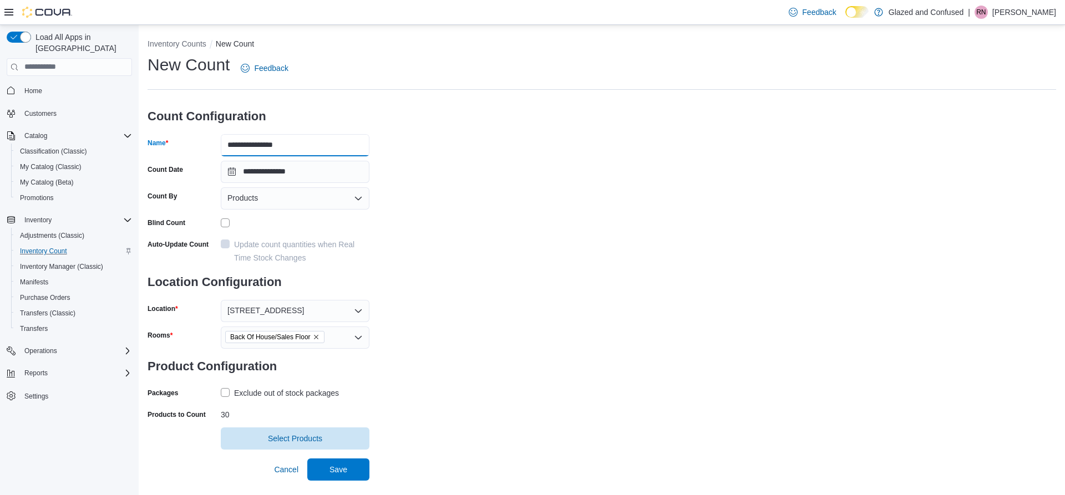
click at [255, 144] on input "**********" at bounding box center [295, 145] width 149 height 22
type input "**********"
click at [330, 469] on span "Save" at bounding box center [338, 469] width 18 height 11
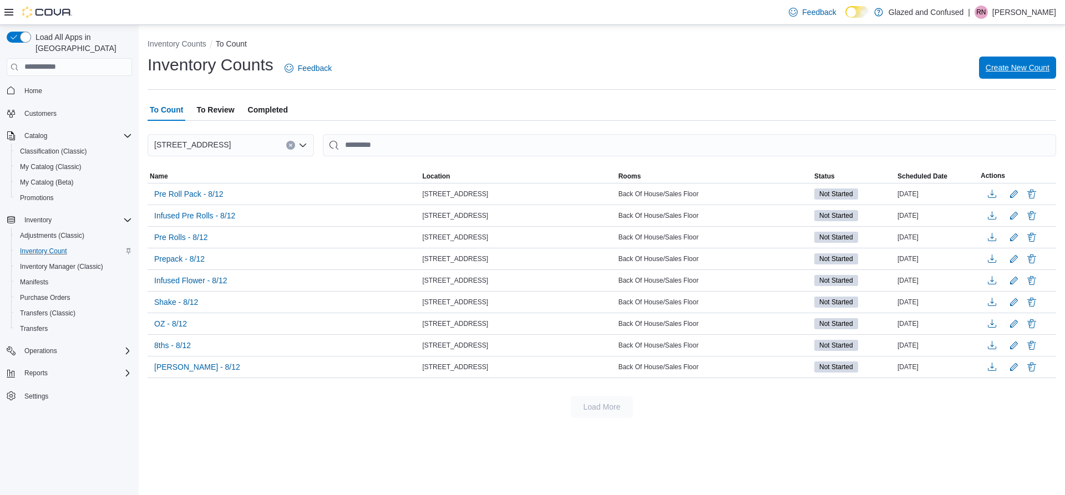
click at [1002, 70] on span "Create New Count" at bounding box center [1017, 67] width 64 height 11
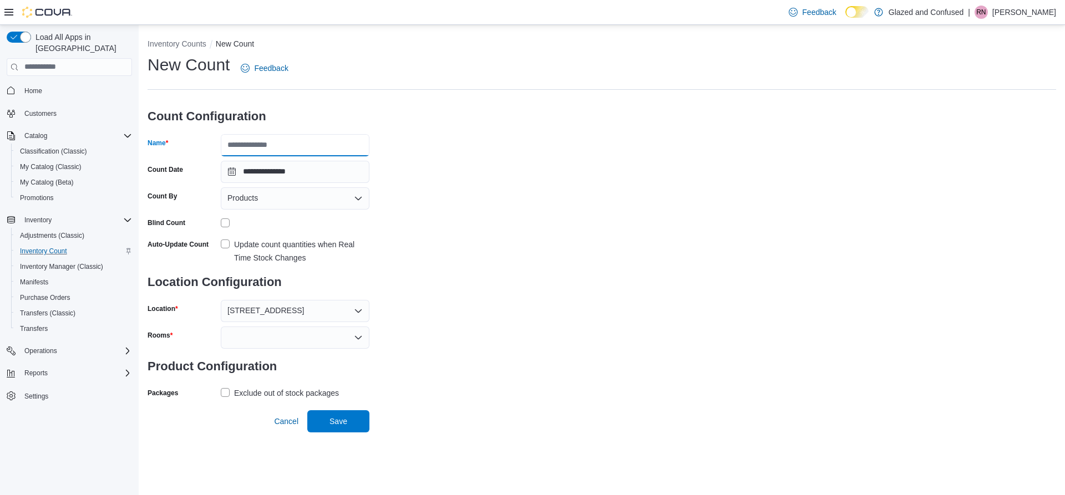
click at [278, 142] on input "Name" at bounding box center [295, 145] width 149 height 22
type input "**********"
click at [361, 336] on icon "Open list of options" at bounding box center [358, 336] width 7 height 3
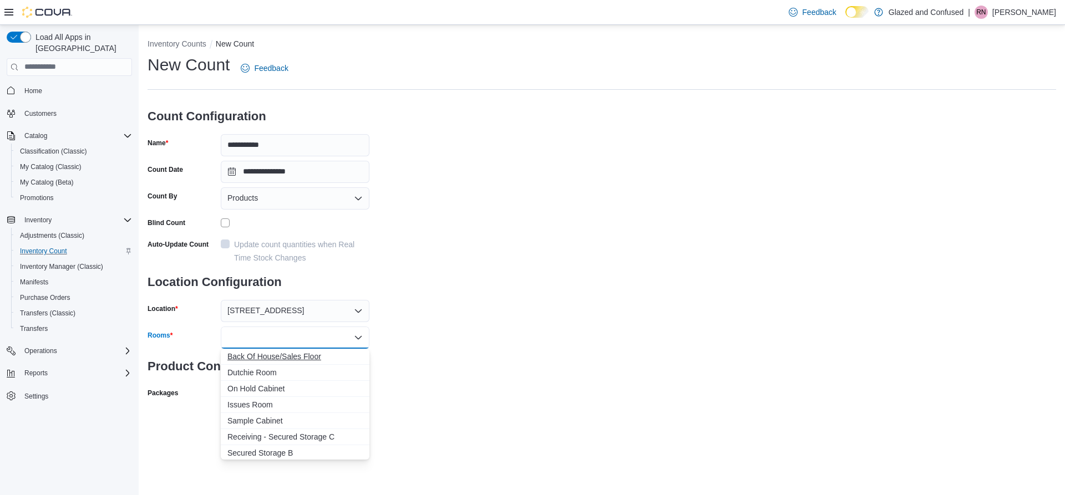
click at [329, 360] on span "Back Of House/Sales Floor" at bounding box center [294, 356] width 135 height 11
click at [532, 298] on div "**********" at bounding box center [601, 241] width 908 height 374
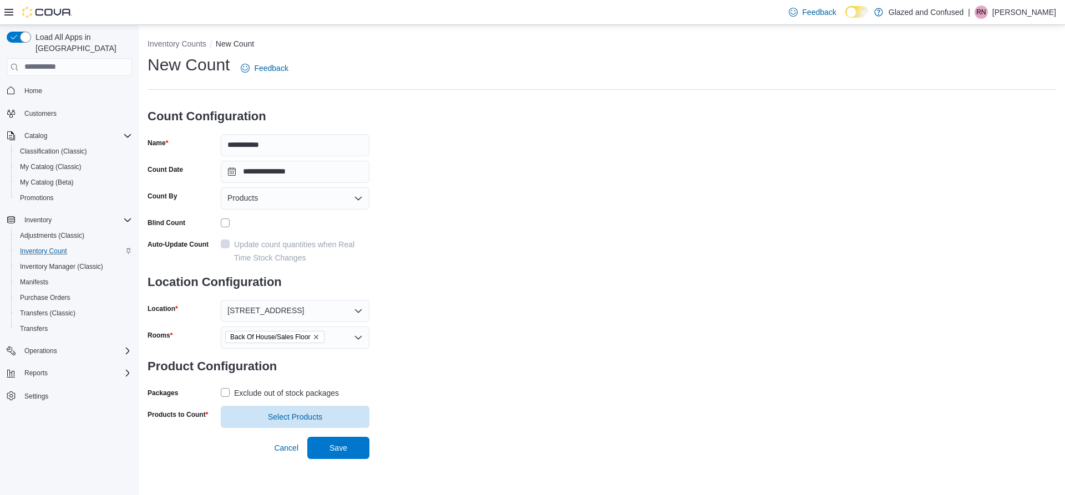
click at [229, 390] on label "Exclude out of stock packages" at bounding box center [280, 392] width 118 height 13
click at [299, 416] on span "Select Products" at bounding box center [295, 416] width 54 height 11
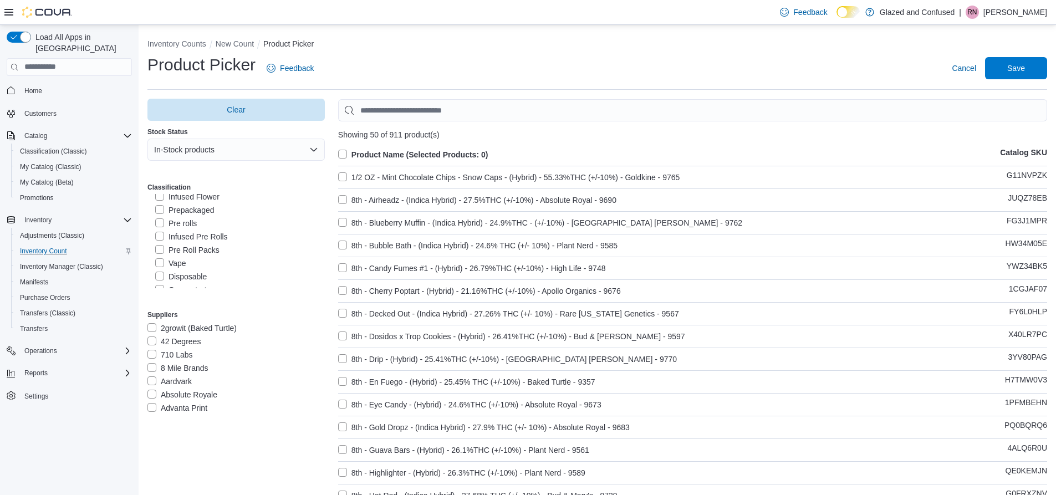
scroll to position [111, 0]
click at [164, 235] on label "Vape" at bounding box center [170, 236] width 31 height 13
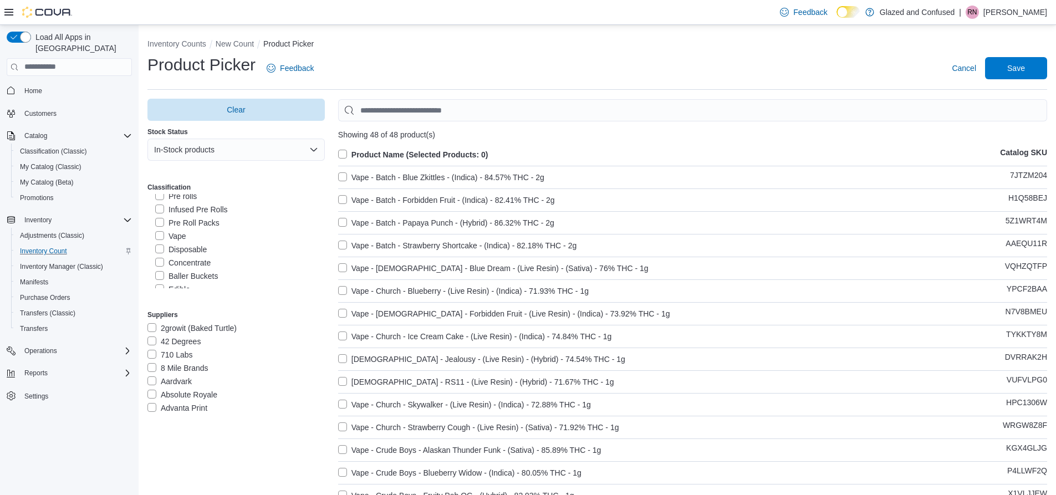
click at [340, 151] on label "Product Name (Selected Products: 0)" at bounding box center [413, 154] width 150 height 13
click at [1009, 73] on span "Save" at bounding box center [1016, 68] width 49 height 22
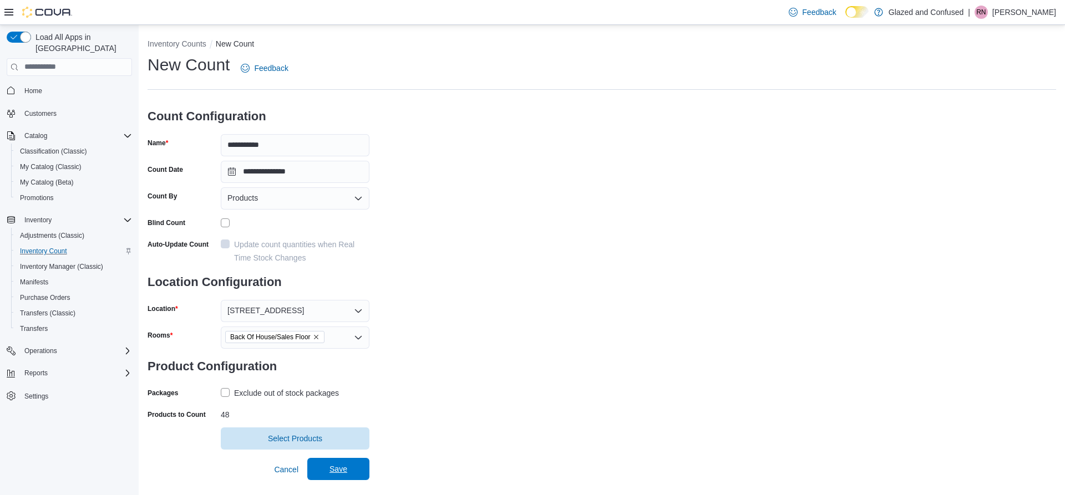
click at [351, 471] on span "Save" at bounding box center [338, 469] width 49 height 22
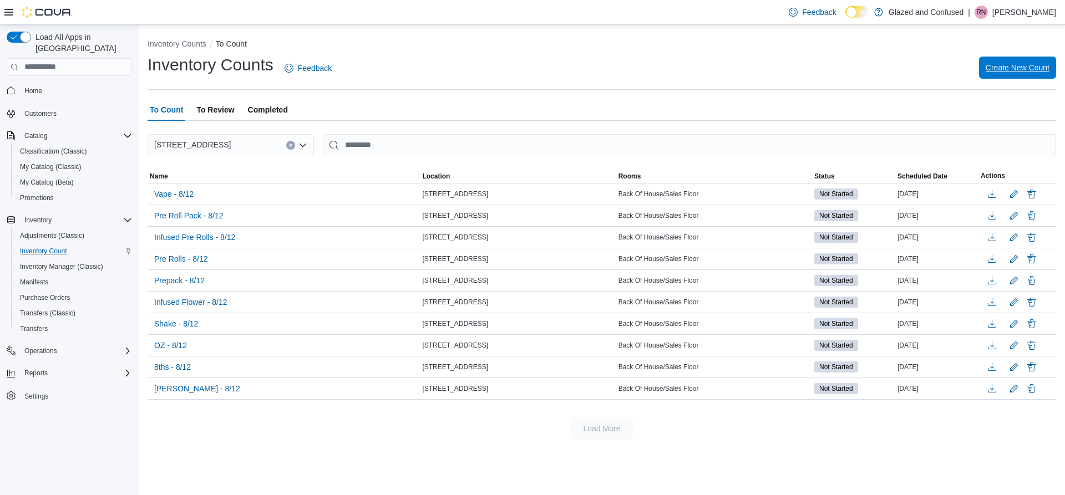
click at [1001, 65] on span "Create New Count" at bounding box center [1017, 67] width 64 height 11
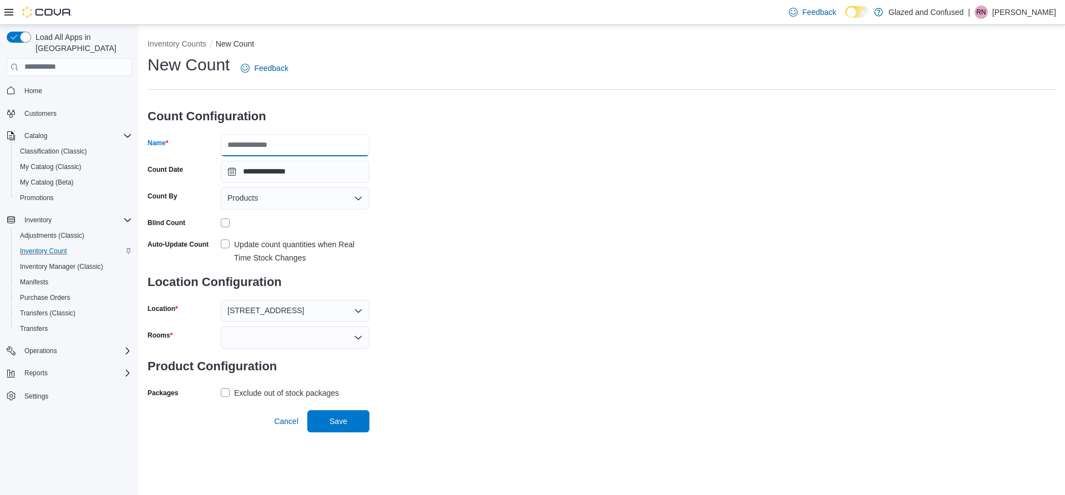
click at [273, 137] on input "Name" at bounding box center [295, 145] width 149 height 22
type input "*"
type input "**********"
click at [344, 338] on div at bounding box center [295, 338] width 149 height 22
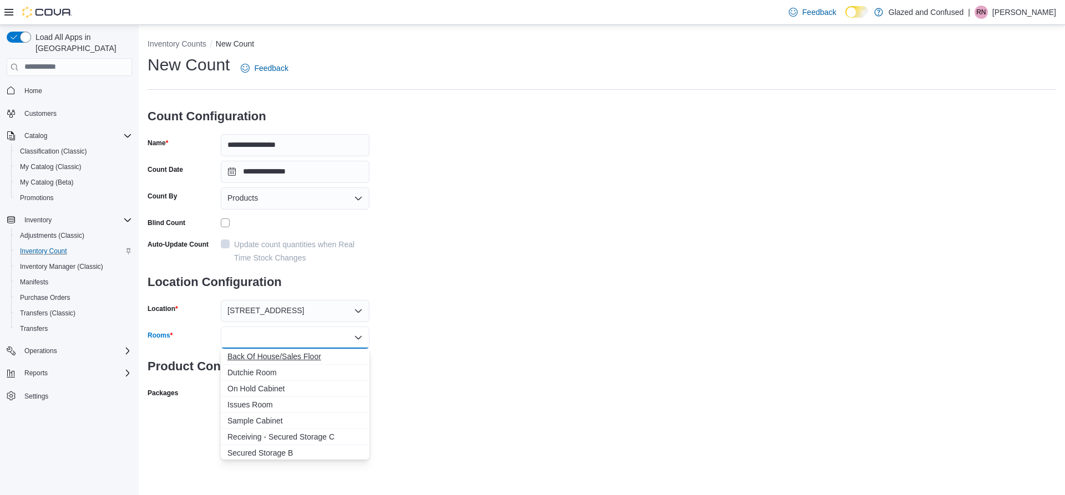
click at [315, 361] on span "Back Of House/Sales Floor" at bounding box center [294, 356] width 135 height 11
click at [498, 287] on div "**********" at bounding box center [601, 241] width 908 height 374
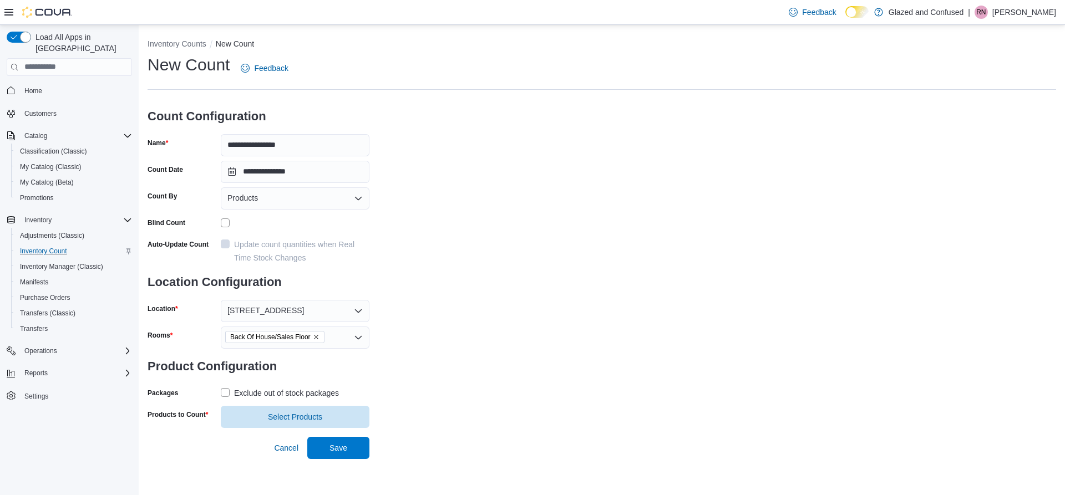
click at [228, 394] on label "Exclude out of stock packages" at bounding box center [280, 392] width 118 height 13
click at [305, 414] on span "Select Products" at bounding box center [295, 416] width 54 height 11
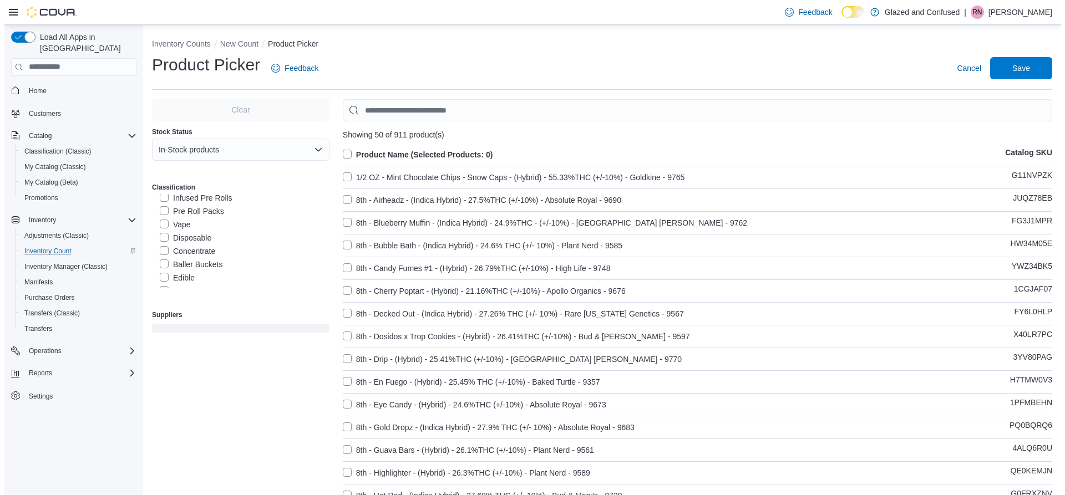
scroll to position [166, 0]
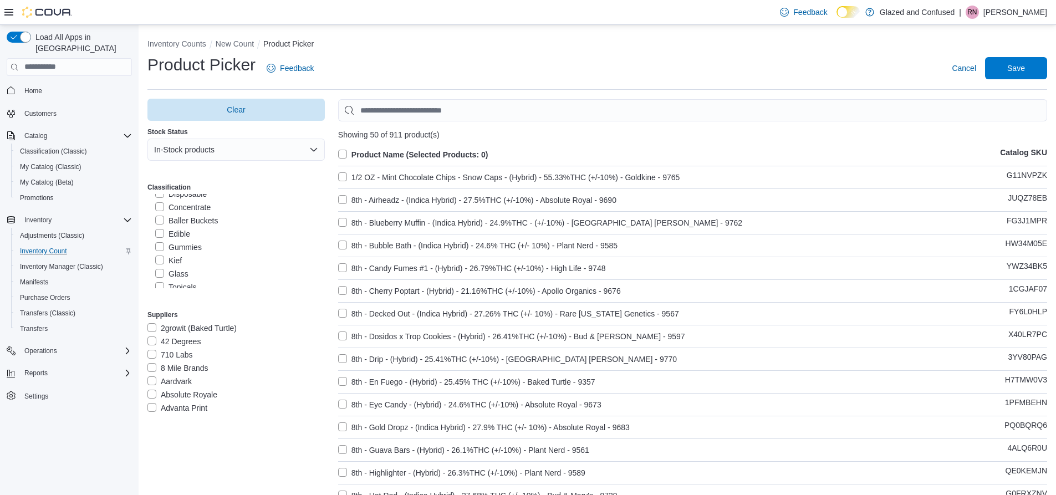
click at [159, 193] on div "Classification Glazed and Confused Glazed Gear All Penny Items 8ths OZs Shake I…" at bounding box center [235, 235] width 177 height 119
click at [158, 196] on label "Disposable" at bounding box center [181, 193] width 52 height 13
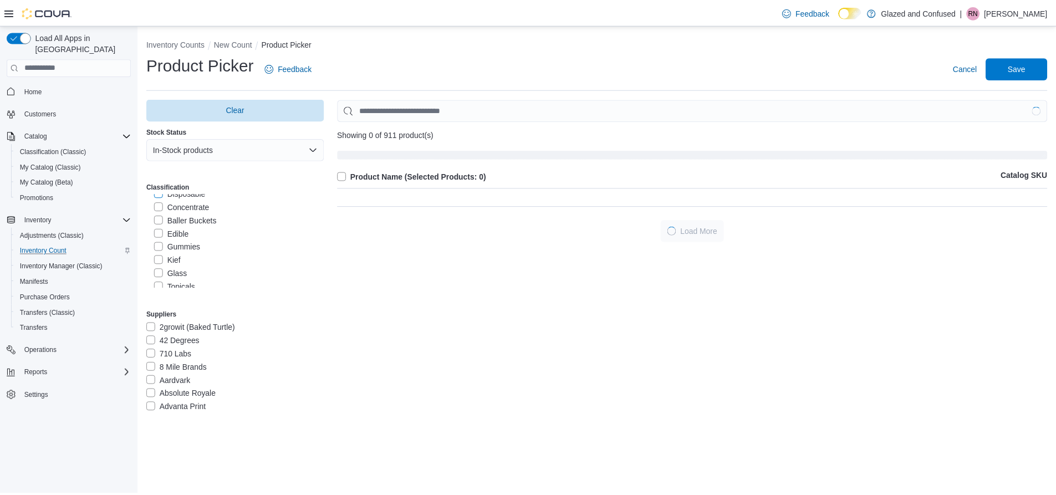
scroll to position [161, 0]
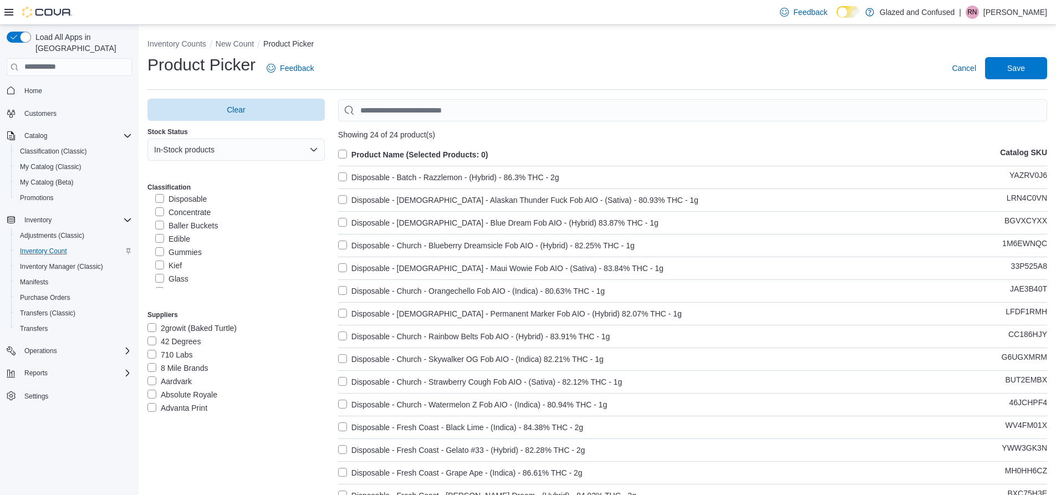
click at [341, 154] on label "Product Name (Selected Products: 0)" at bounding box center [413, 154] width 150 height 13
click at [1032, 74] on span "Save" at bounding box center [1016, 68] width 49 height 22
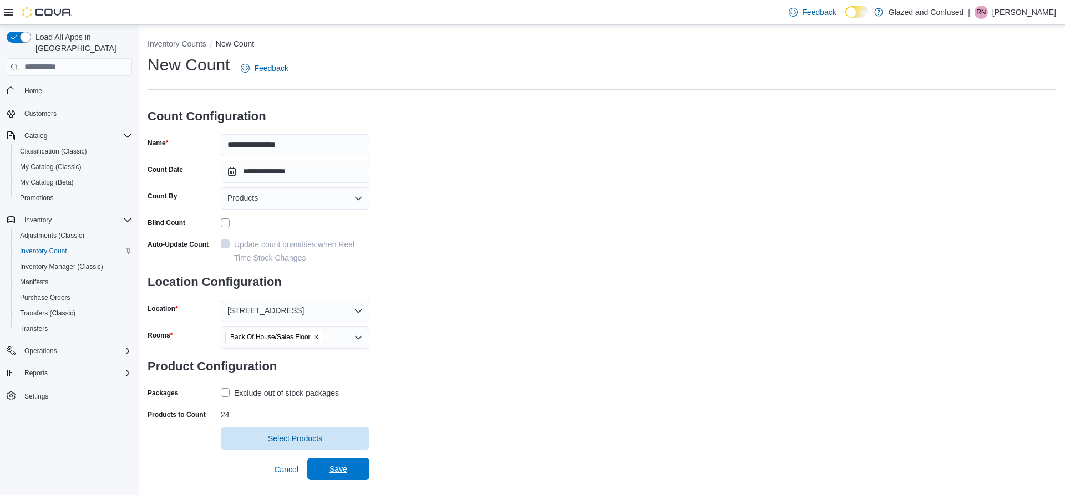
click at [340, 467] on span "Save" at bounding box center [338, 469] width 18 height 11
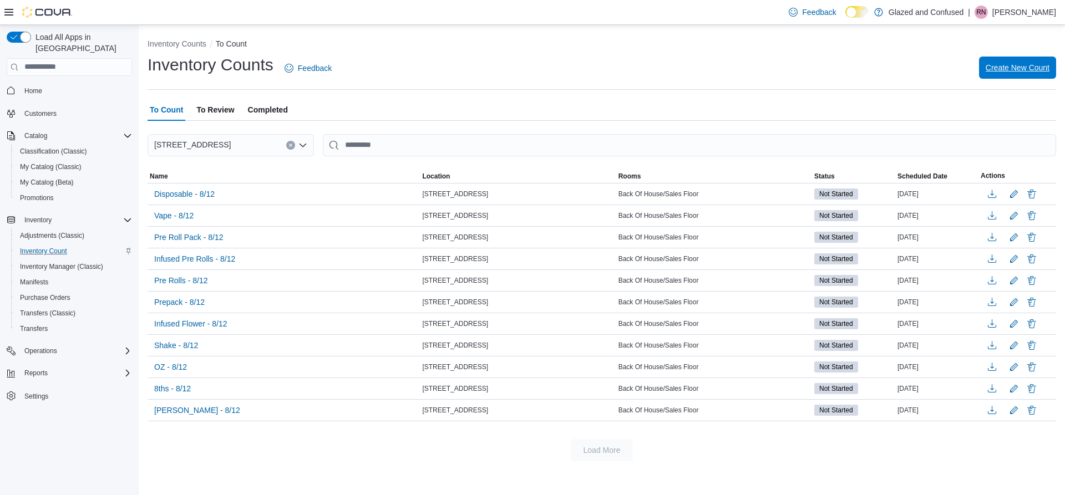
click at [1025, 72] on span "Create New Count" at bounding box center [1017, 67] width 64 height 11
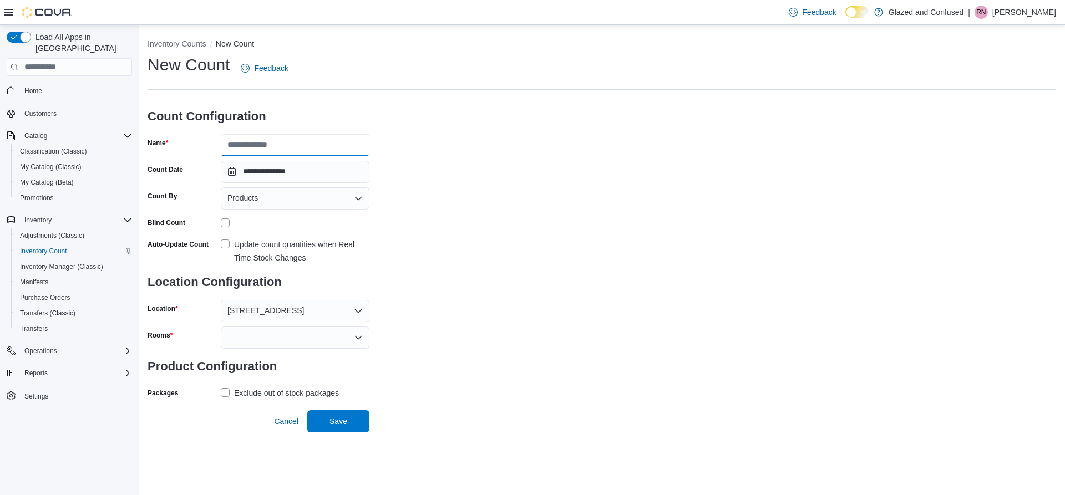
click at [319, 152] on input "Name" at bounding box center [295, 145] width 149 height 22
type input "**********"
click at [263, 342] on div at bounding box center [295, 338] width 149 height 22
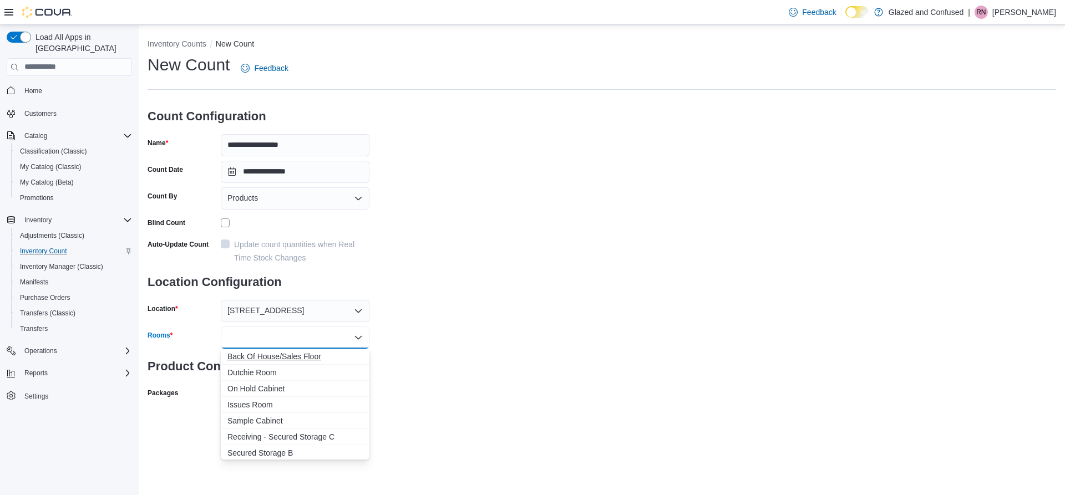
click at [278, 352] on span "Back Of House/Sales Floor" at bounding box center [294, 356] width 135 height 11
click at [435, 332] on div "**********" at bounding box center [601, 241] width 908 height 374
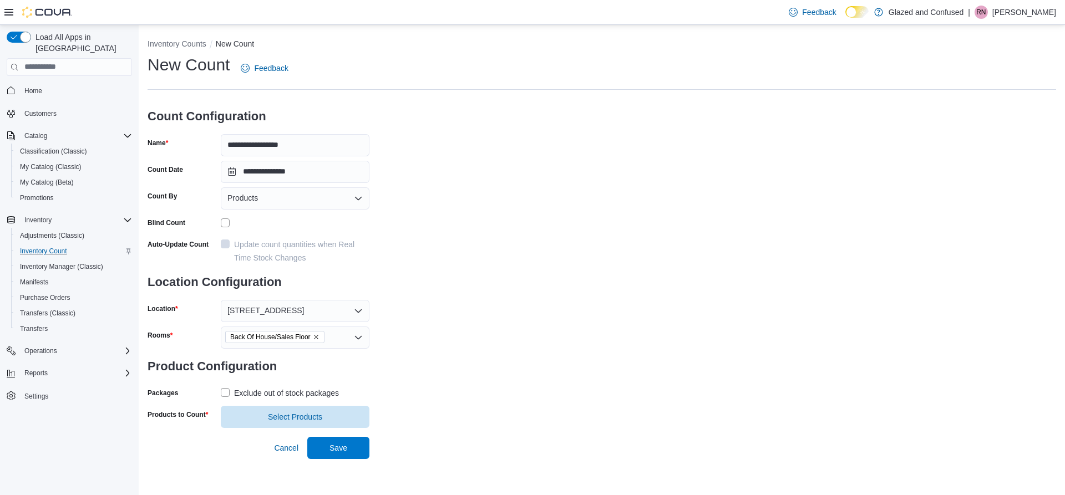
click at [223, 390] on label "Exclude out of stock packages" at bounding box center [280, 392] width 118 height 13
click at [272, 420] on span "Select Products" at bounding box center [295, 416] width 54 height 11
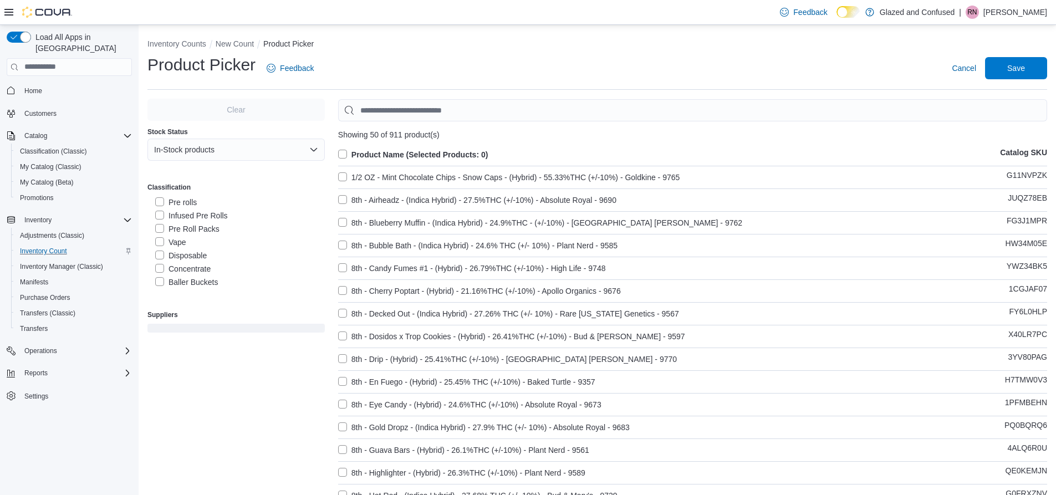
scroll to position [111, 0]
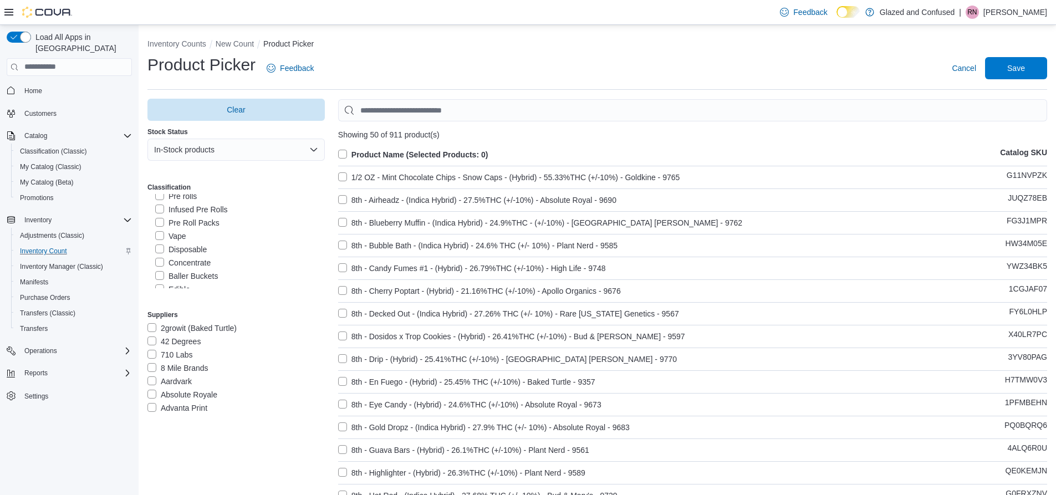
click at [157, 262] on label "Concentrate" at bounding box center [182, 262] width 55 height 13
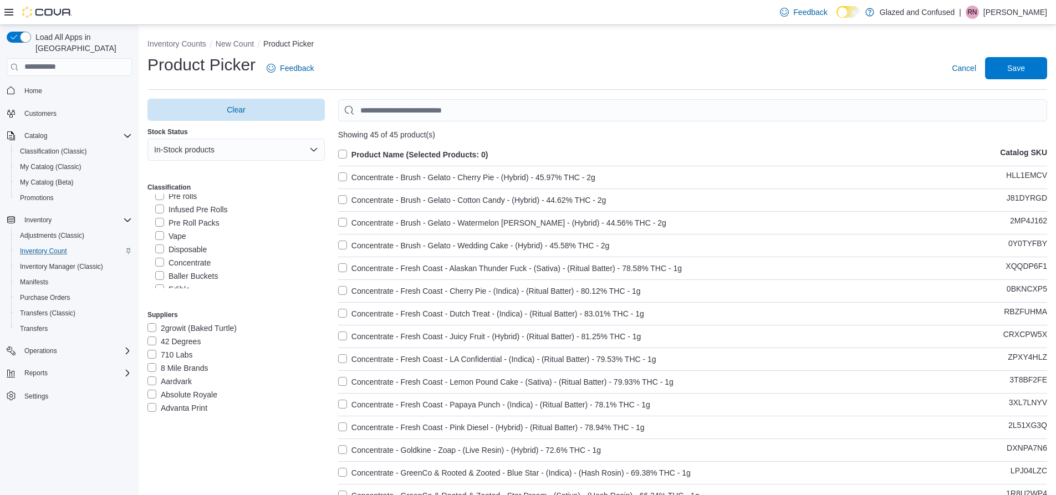
click at [343, 154] on label "Product Name (Selected Products: 0)" at bounding box center [413, 154] width 150 height 13
click at [1028, 58] on span "Save" at bounding box center [1016, 68] width 49 height 22
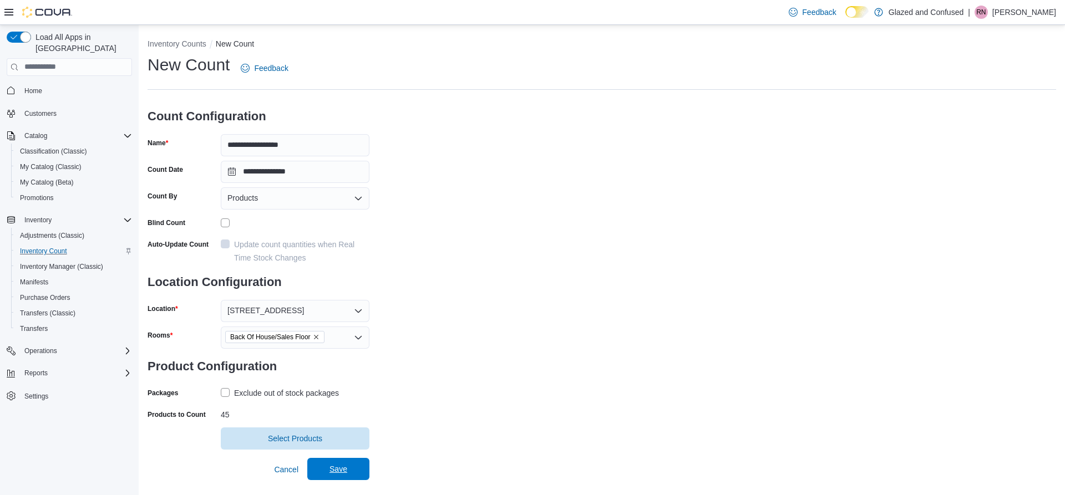
click at [359, 476] on span "Save" at bounding box center [338, 469] width 49 height 22
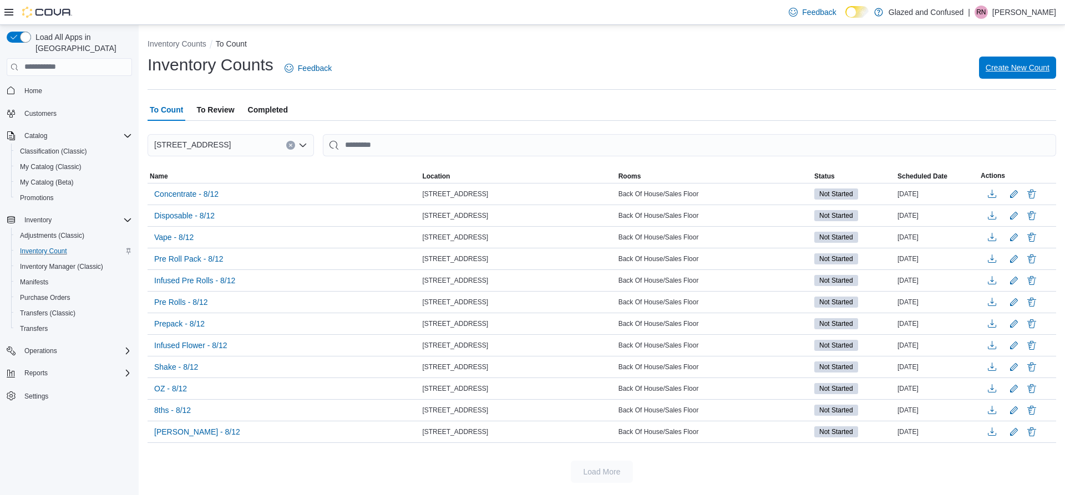
click at [1032, 65] on span "Create New Count" at bounding box center [1017, 67] width 64 height 11
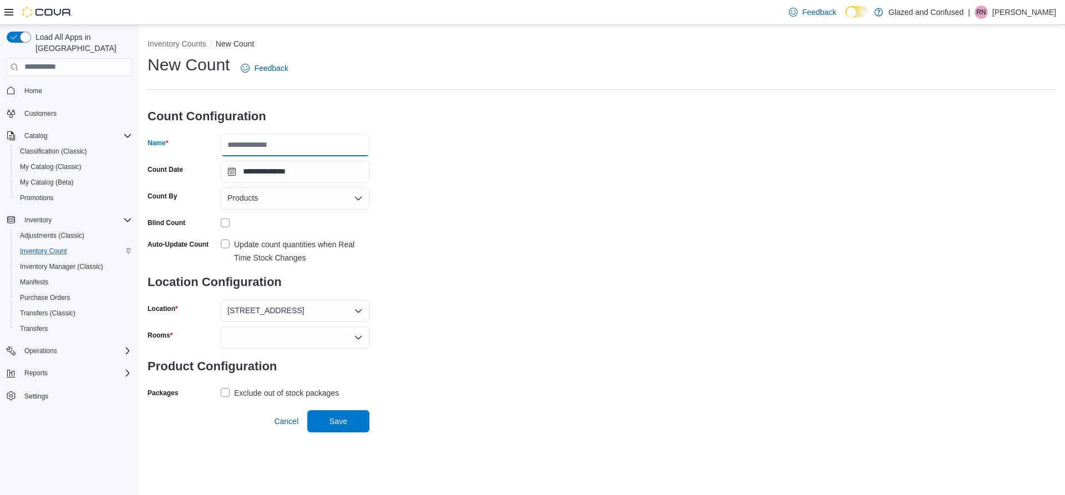
click at [299, 148] on input "Name" at bounding box center [295, 145] width 149 height 22
type input "**********"
click at [287, 201] on div "Products" at bounding box center [295, 198] width 149 height 22
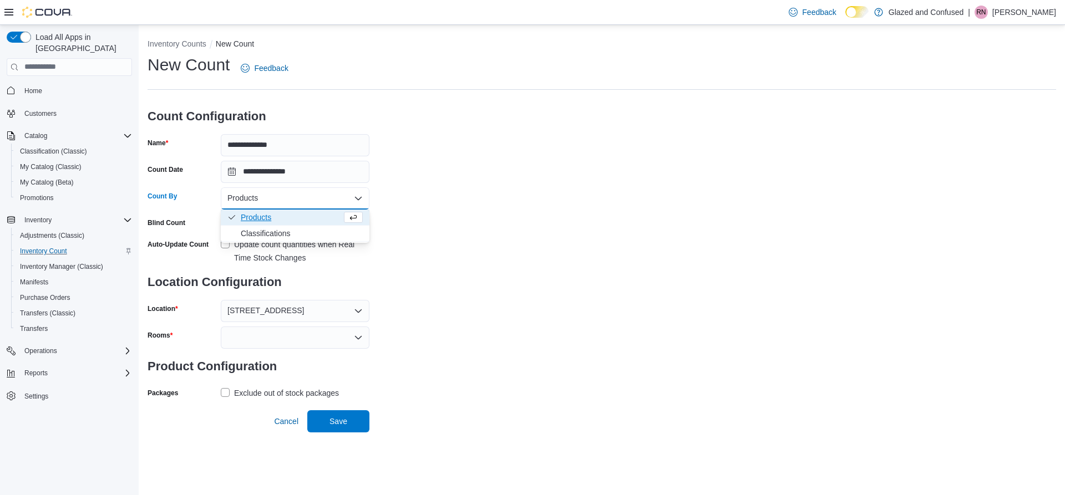
click at [564, 192] on div "**********" at bounding box center [601, 228] width 908 height 348
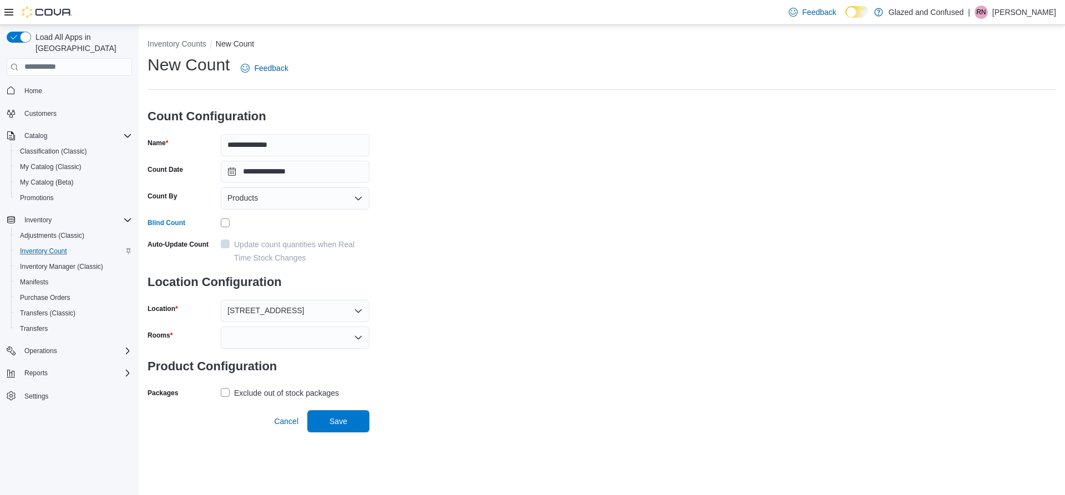
click at [327, 344] on div at bounding box center [295, 338] width 149 height 22
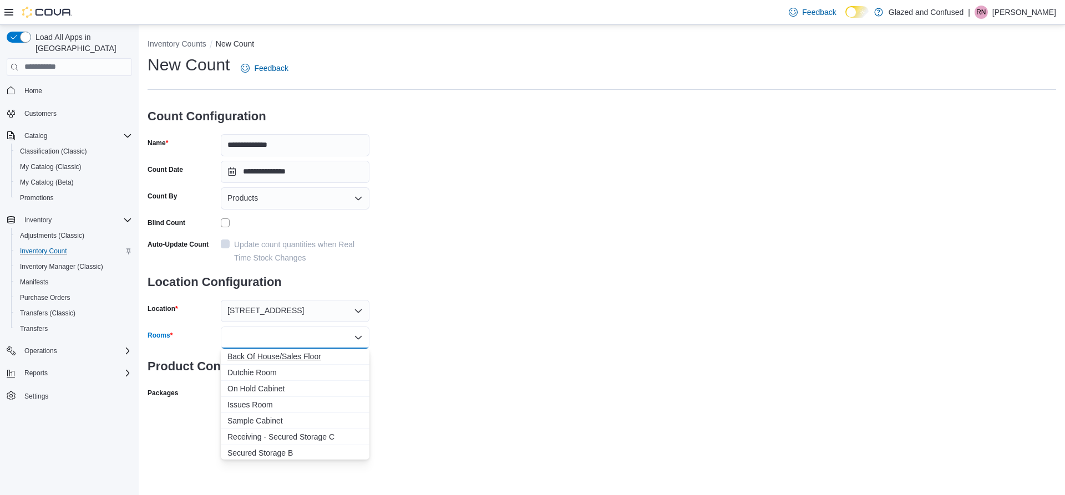
click at [320, 362] on button "Back Of House/Sales Floor" at bounding box center [295, 357] width 149 height 16
click at [526, 358] on div "**********" at bounding box center [601, 241] width 908 height 374
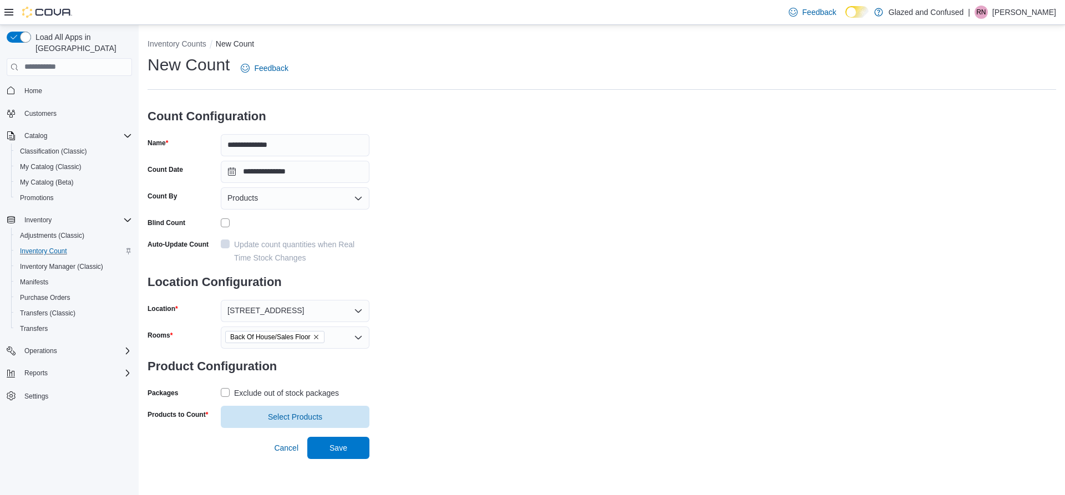
click at [225, 391] on label "Exclude out of stock packages" at bounding box center [280, 392] width 118 height 13
click at [289, 417] on span "Select Products" at bounding box center [295, 416] width 54 height 11
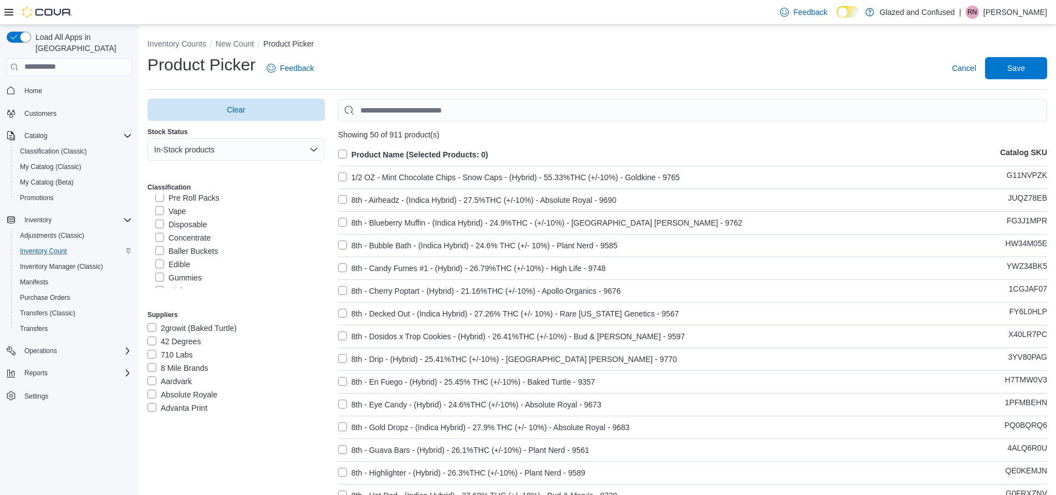
scroll to position [166, 0]
click at [160, 223] on label "Baller Buckets" at bounding box center [186, 220] width 63 height 13
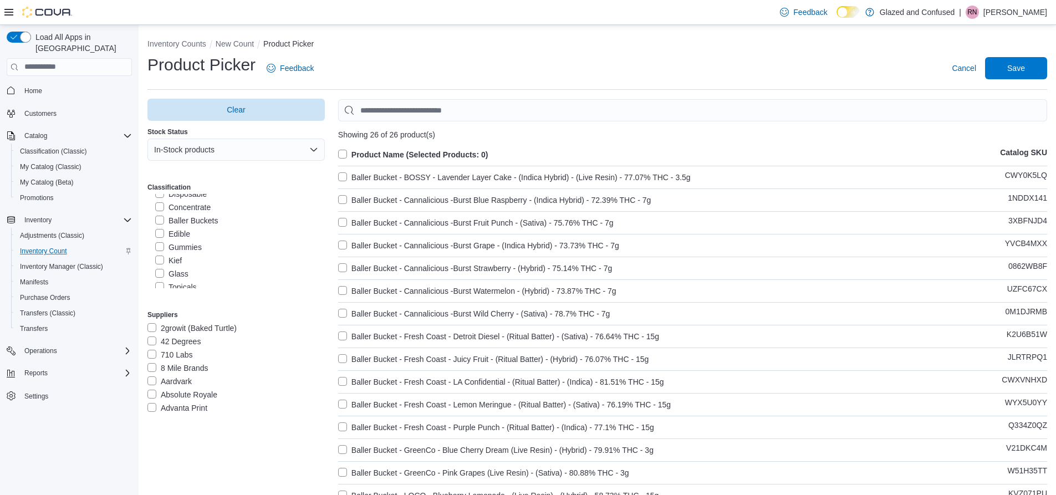
click at [357, 156] on label "Product Name (Selected Products: 0)" at bounding box center [413, 154] width 150 height 13
click at [1020, 67] on span "Save" at bounding box center [1016, 67] width 18 height 11
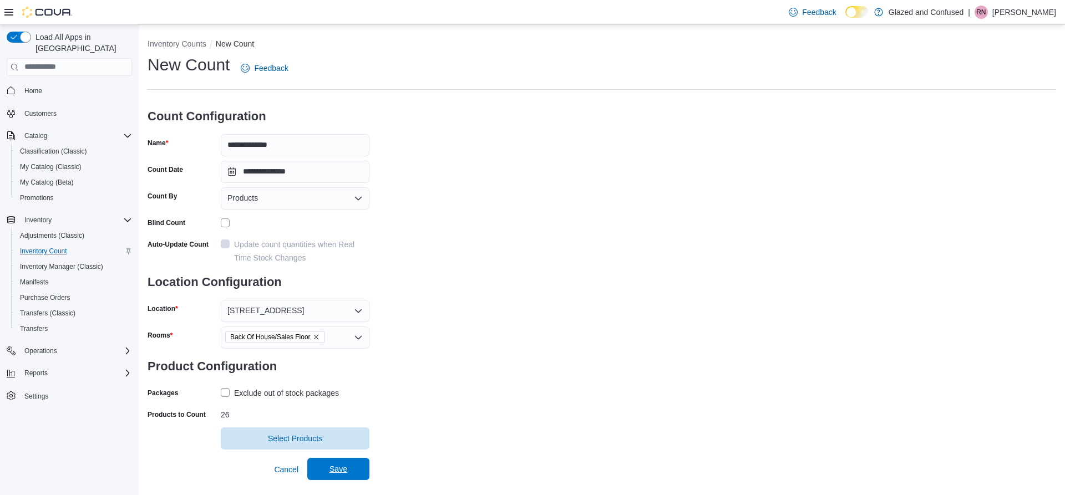
click at [333, 469] on span "Save" at bounding box center [338, 469] width 18 height 11
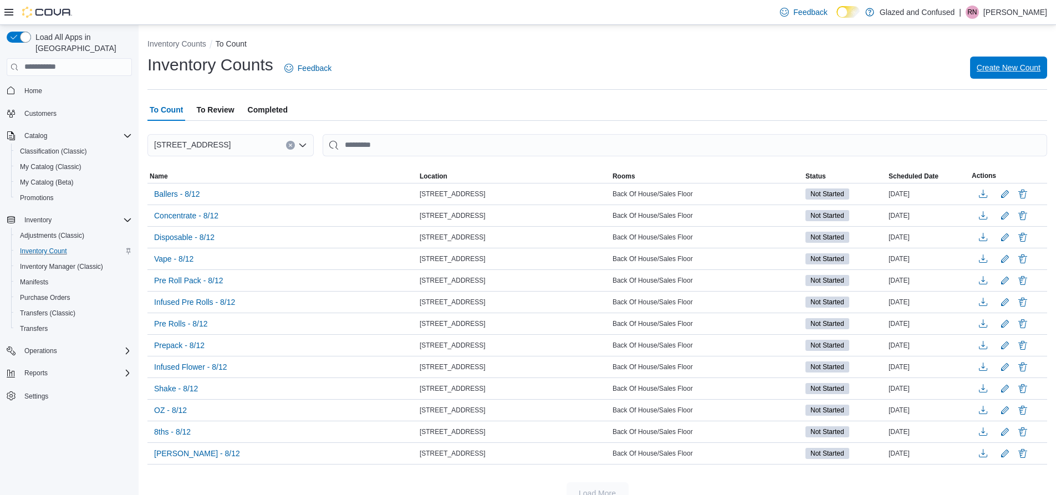
click at [1023, 74] on span "Create New Count" at bounding box center [1009, 68] width 64 height 22
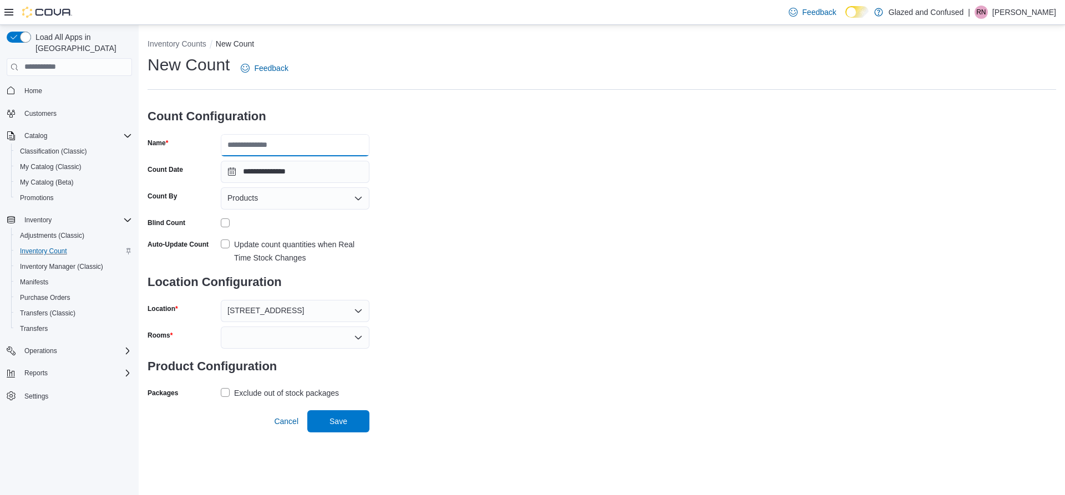
drag, startPoint x: 237, startPoint y: 144, endPoint x: 229, endPoint y: 135, distance: 12.2
click at [237, 144] on input "Name" at bounding box center [295, 145] width 149 height 22
type input "*"
type input "**********"
click at [282, 348] on div at bounding box center [295, 338] width 149 height 22
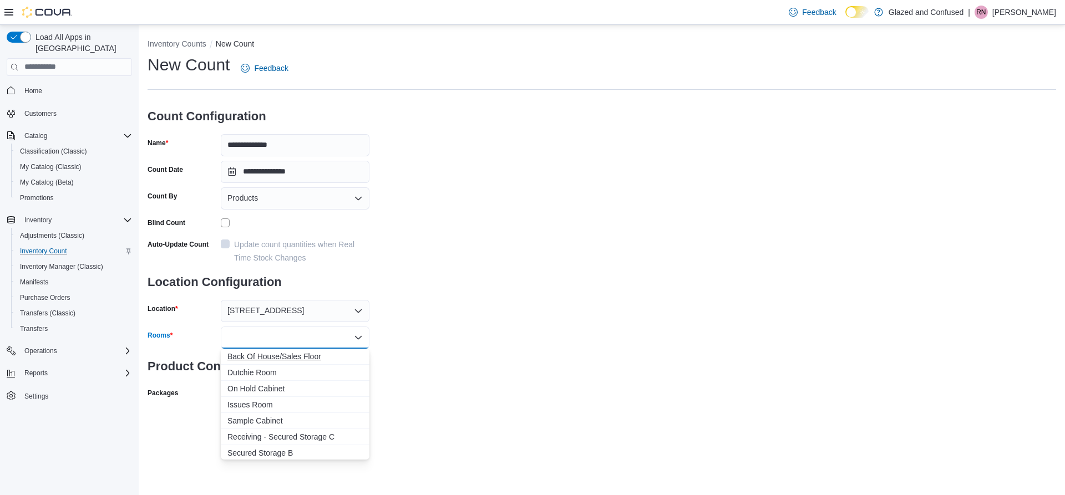
click at [284, 357] on span "Back Of House/Sales Floor" at bounding box center [294, 356] width 135 height 11
click at [486, 349] on div "**********" at bounding box center [601, 241] width 908 height 374
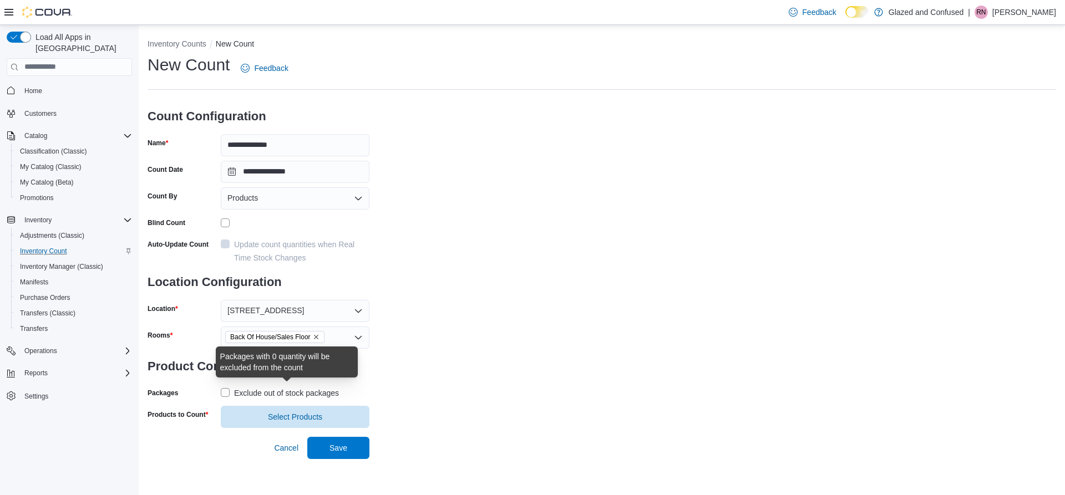
click at [234, 394] on div "Exclude out of stock packages" at bounding box center [286, 392] width 105 height 13
click at [293, 416] on span "Select Products" at bounding box center [295, 416] width 54 height 11
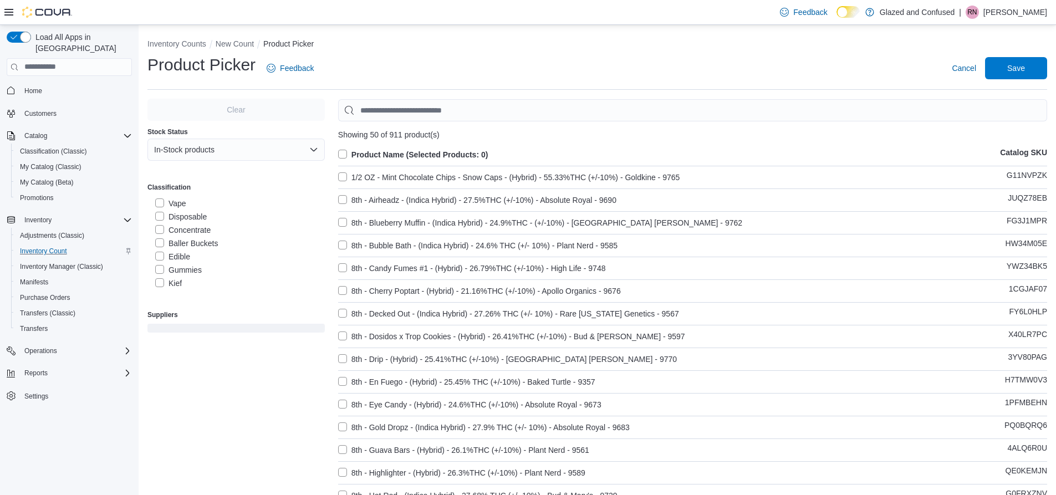
scroll to position [166, 0]
click at [158, 235] on label "Edible" at bounding box center [172, 233] width 35 height 13
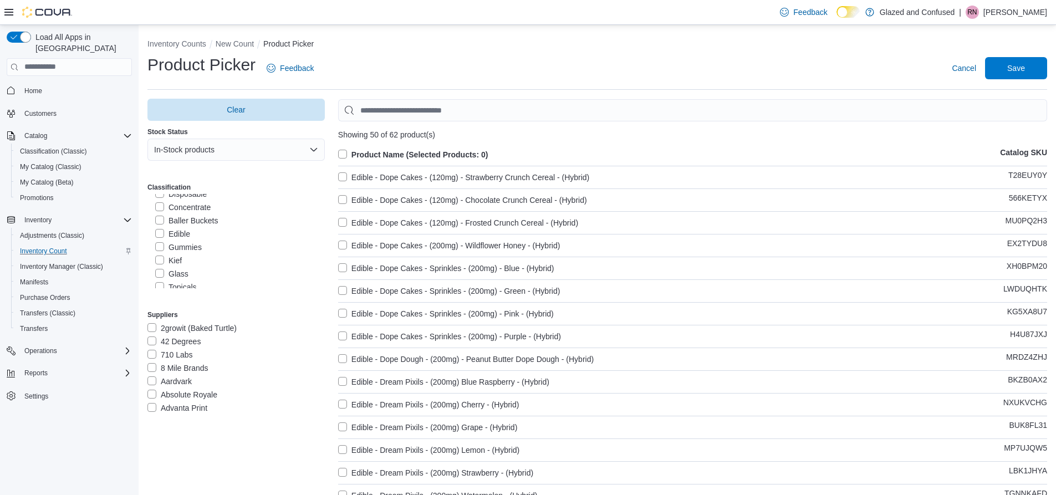
click at [340, 150] on label "Product Name (Selected Products: 0)" at bounding box center [413, 154] width 150 height 13
click at [1018, 65] on span "Save" at bounding box center [1016, 67] width 18 height 11
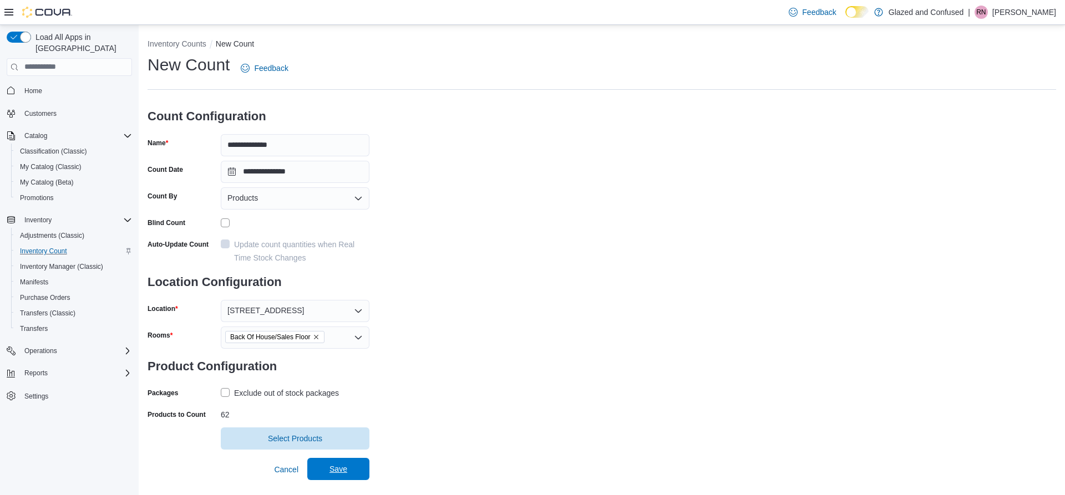
click at [347, 474] on span "Save" at bounding box center [338, 469] width 18 height 11
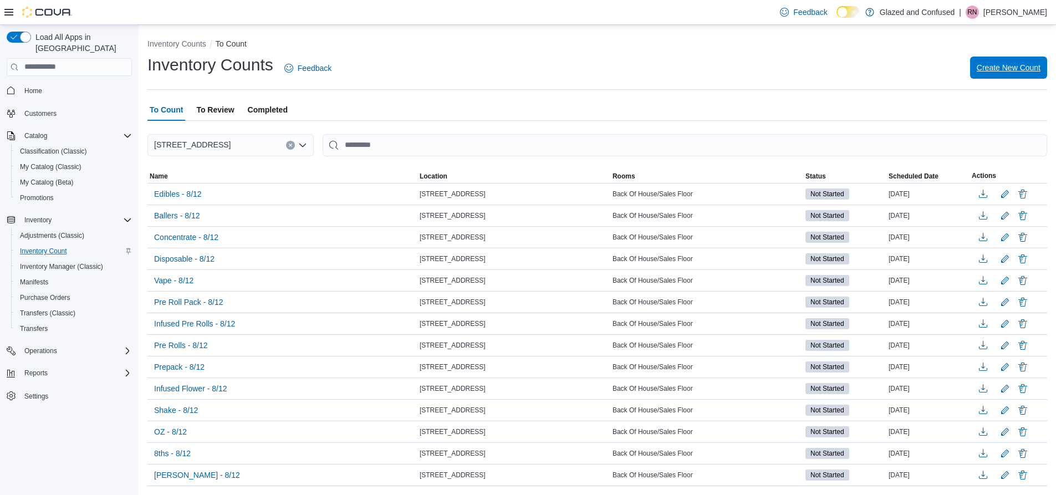
click at [998, 69] on span "Create New Count" at bounding box center [1009, 67] width 64 height 11
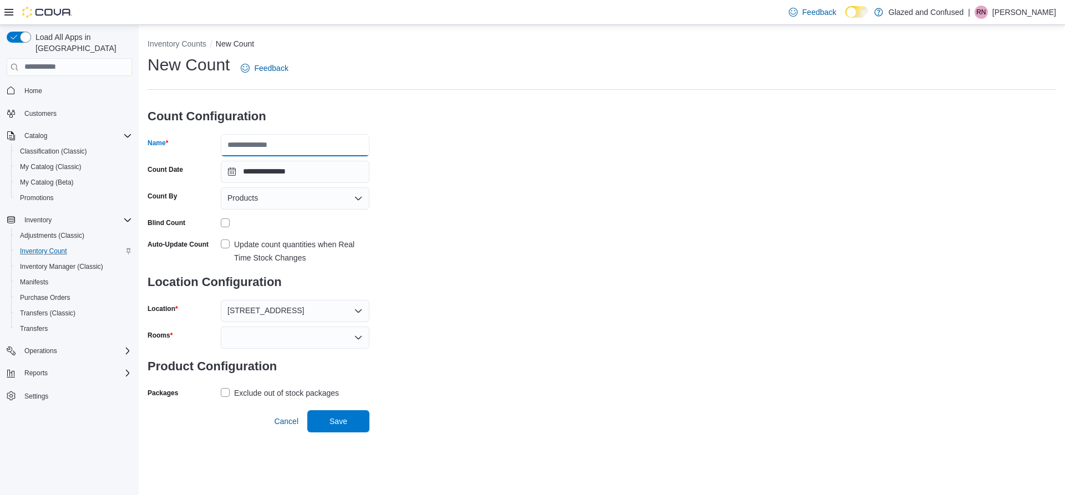
click at [306, 150] on input "Name" at bounding box center [295, 145] width 149 height 22
type input "*"
type input "**********"
click at [359, 338] on icon "Open list of options" at bounding box center [358, 336] width 7 height 3
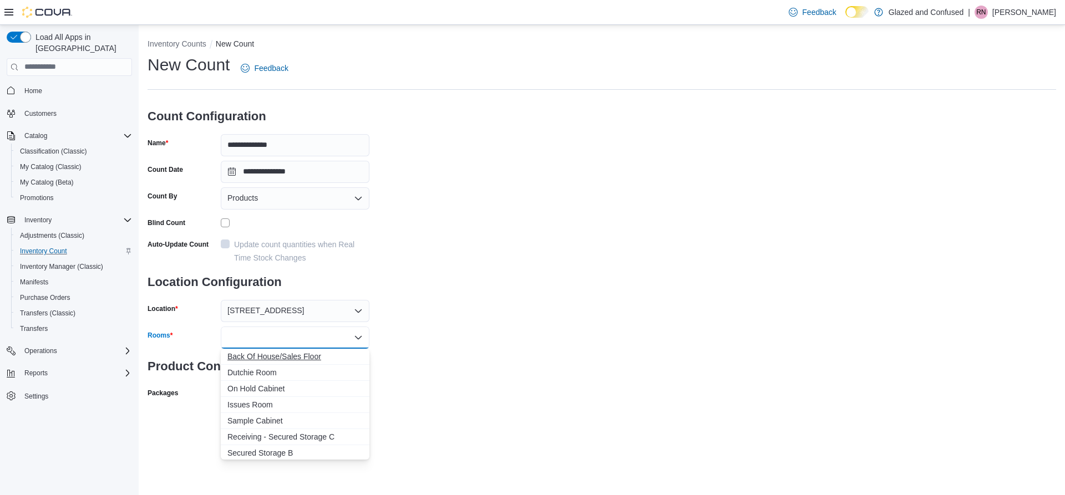
click at [324, 355] on span "Back Of House/Sales Floor" at bounding box center [294, 356] width 135 height 11
click at [571, 313] on div "**********" at bounding box center [601, 241] width 908 height 374
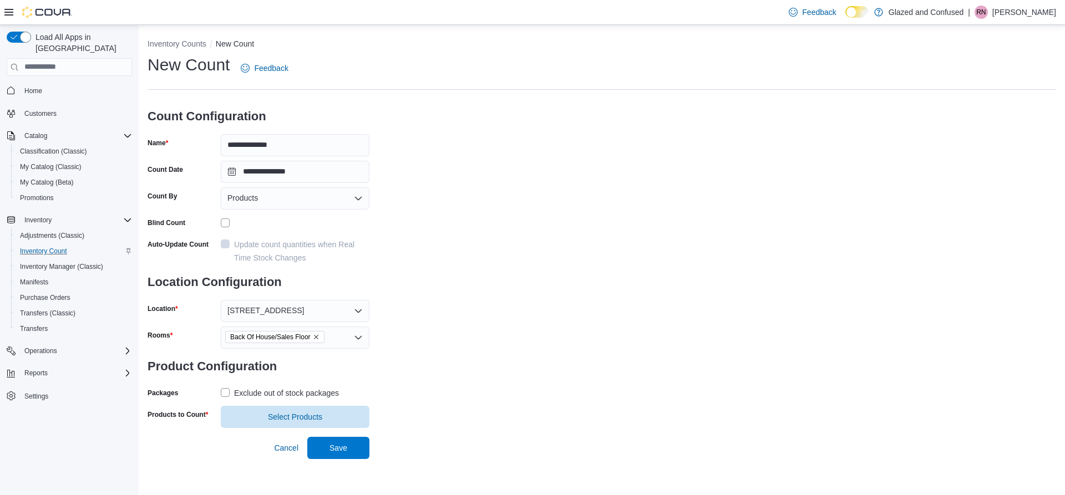
click at [245, 391] on div "Exclude out of stock packages" at bounding box center [286, 392] width 105 height 13
click at [282, 408] on span "Select Products" at bounding box center [294, 416] width 135 height 22
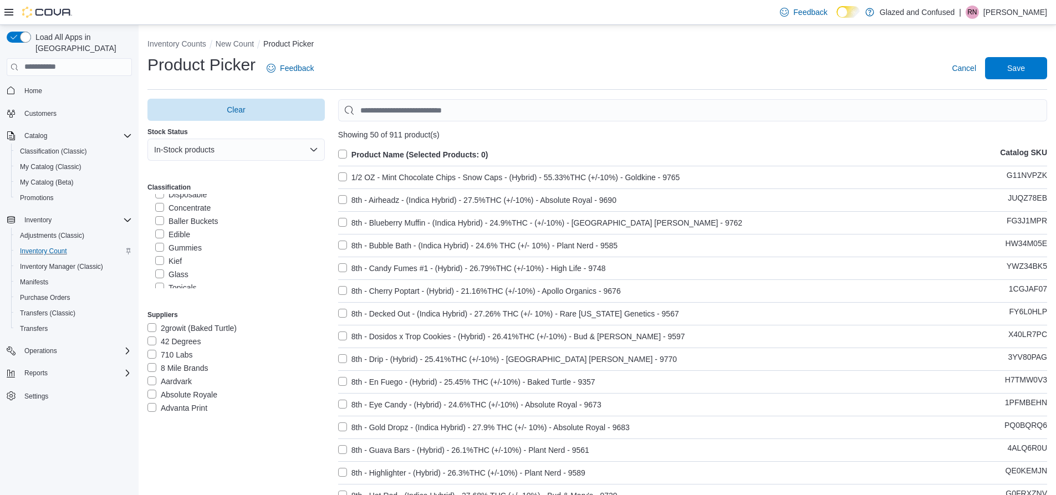
scroll to position [166, 0]
click at [161, 246] on label "Gummies" at bounding box center [178, 247] width 47 height 13
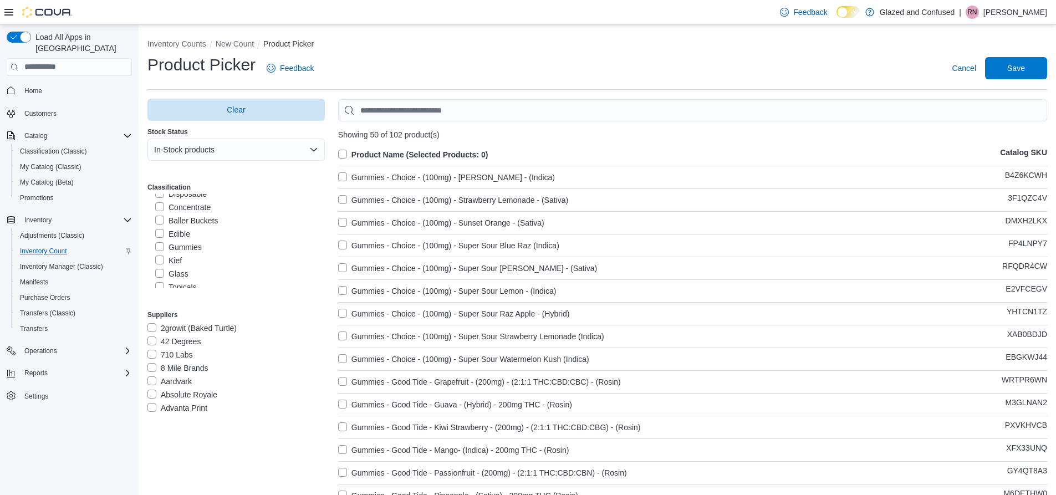
click at [346, 150] on label "Product Name (Selected Products: 0)" at bounding box center [413, 154] width 150 height 13
click at [1012, 70] on span "Save" at bounding box center [1016, 68] width 49 height 22
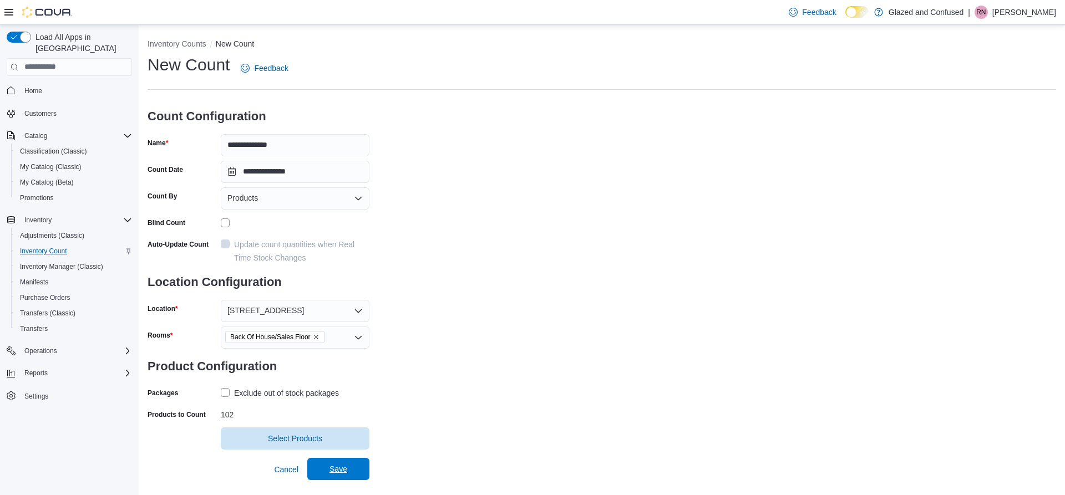
click at [355, 467] on span "Save" at bounding box center [338, 469] width 49 height 22
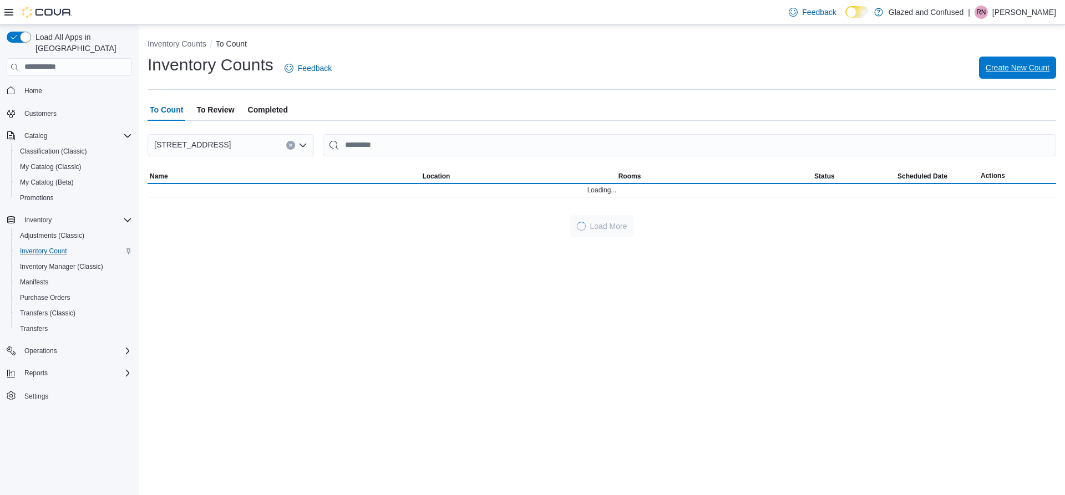
click at [1045, 60] on span "Create New Count" at bounding box center [1017, 68] width 64 height 22
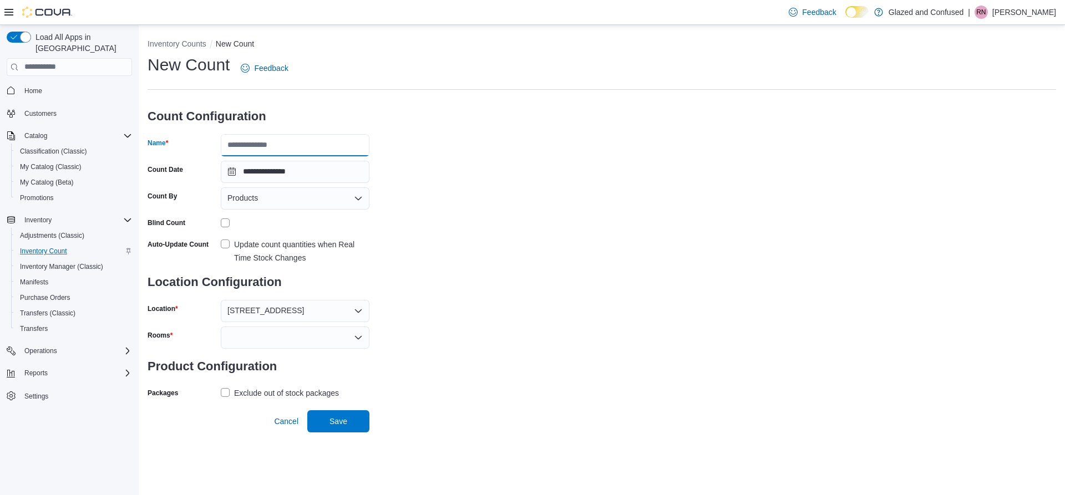
click at [296, 140] on input "Name" at bounding box center [295, 145] width 149 height 22
type input "**********"
click at [359, 337] on icon "Open list of options" at bounding box center [358, 336] width 7 height 3
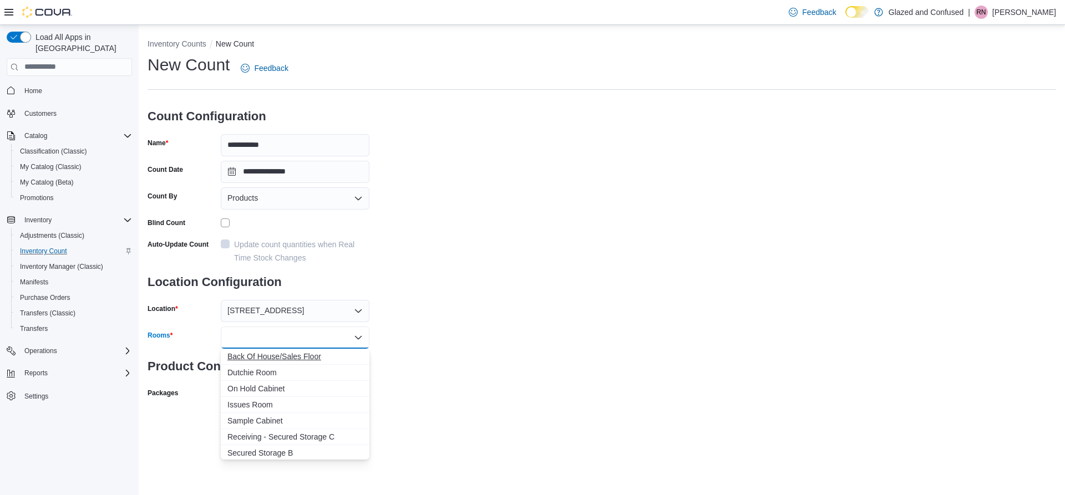
click at [317, 353] on span "Back Of House/Sales Floor" at bounding box center [294, 356] width 135 height 11
click at [483, 295] on div "**********" at bounding box center [601, 241] width 908 height 374
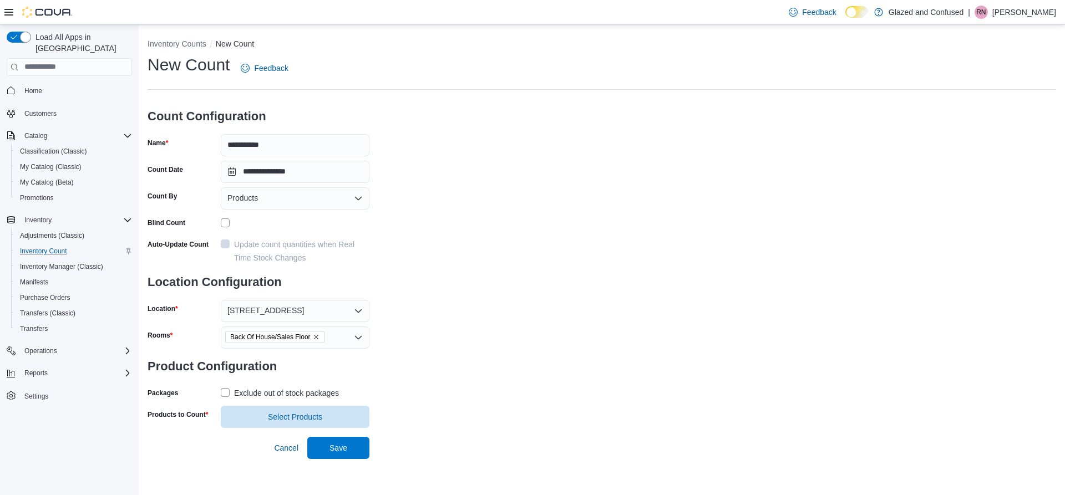
click at [225, 388] on label "Exclude out of stock packages" at bounding box center [280, 392] width 118 height 13
click at [337, 422] on span "Select Products" at bounding box center [294, 416] width 135 height 22
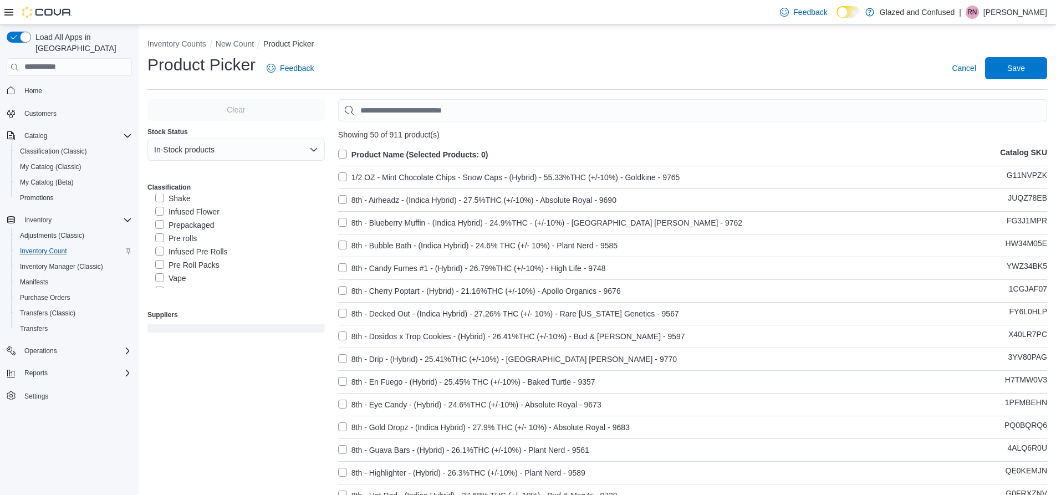
scroll to position [166, 0]
click at [170, 259] on label "Kief" at bounding box center [168, 260] width 27 height 13
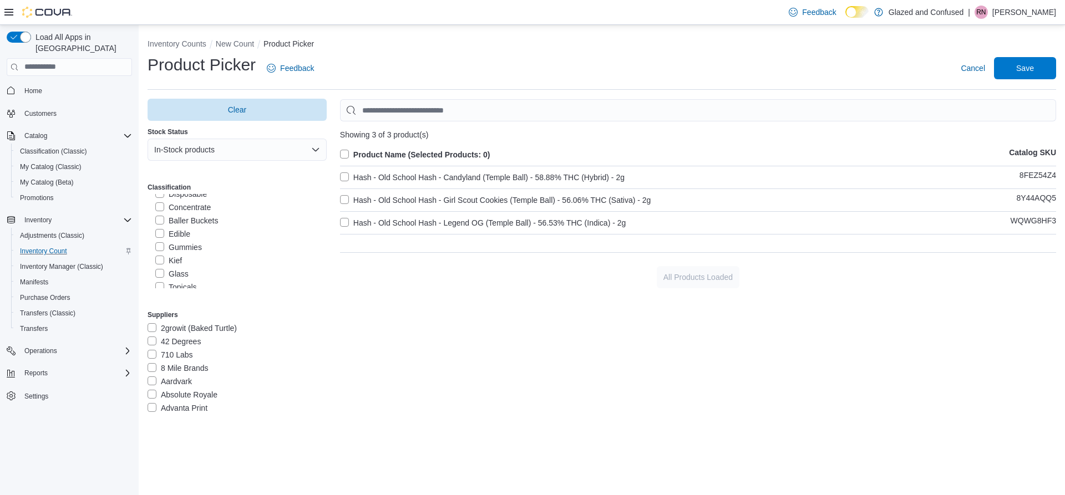
click at [353, 151] on label "Product Name (Selected Products: 0)" at bounding box center [415, 154] width 150 height 13
click at [1024, 68] on span "Save" at bounding box center [1025, 67] width 18 height 11
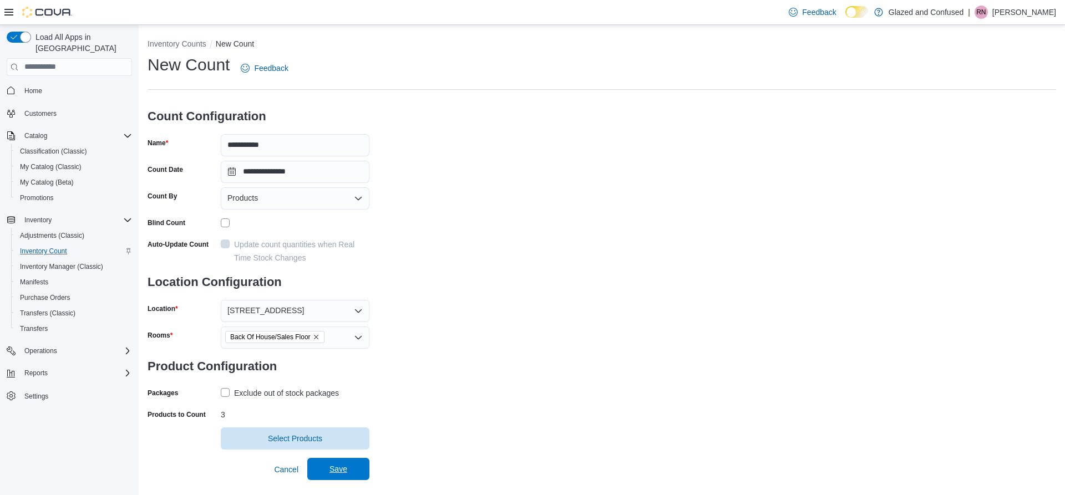
click at [347, 473] on span "Save" at bounding box center [338, 469] width 18 height 11
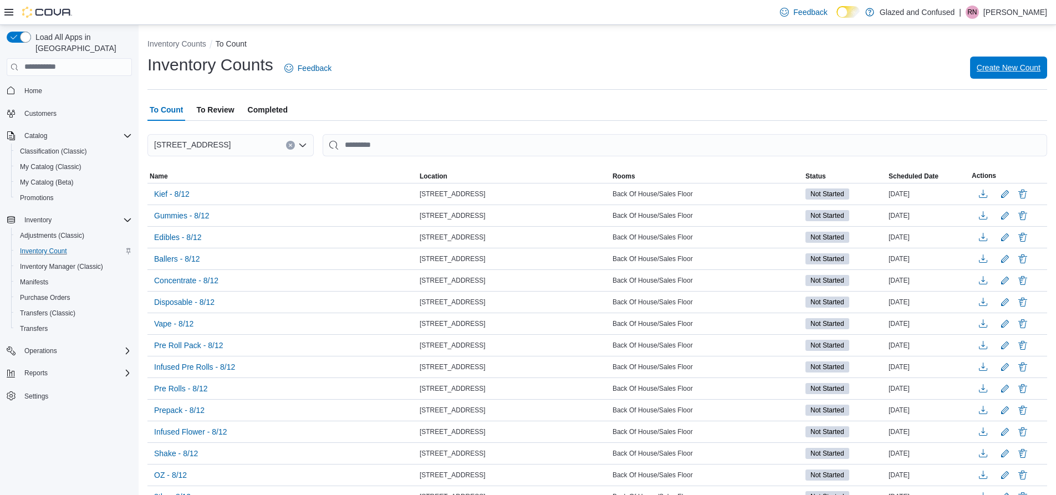
click at [1031, 62] on span "Create New Count" at bounding box center [1009, 68] width 64 height 22
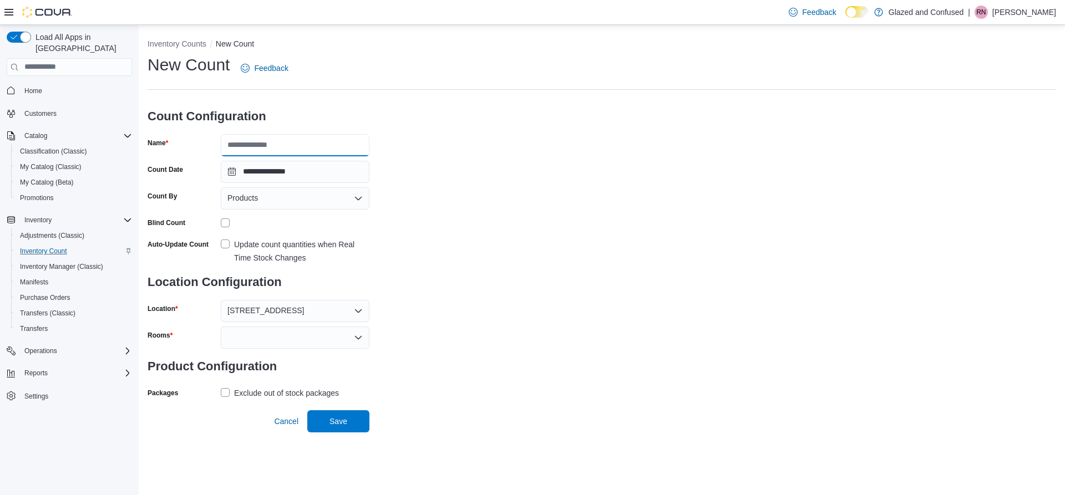
click at [310, 146] on input "Name" at bounding box center [295, 145] width 149 height 22
type input "**********"
click at [342, 343] on div at bounding box center [295, 338] width 149 height 22
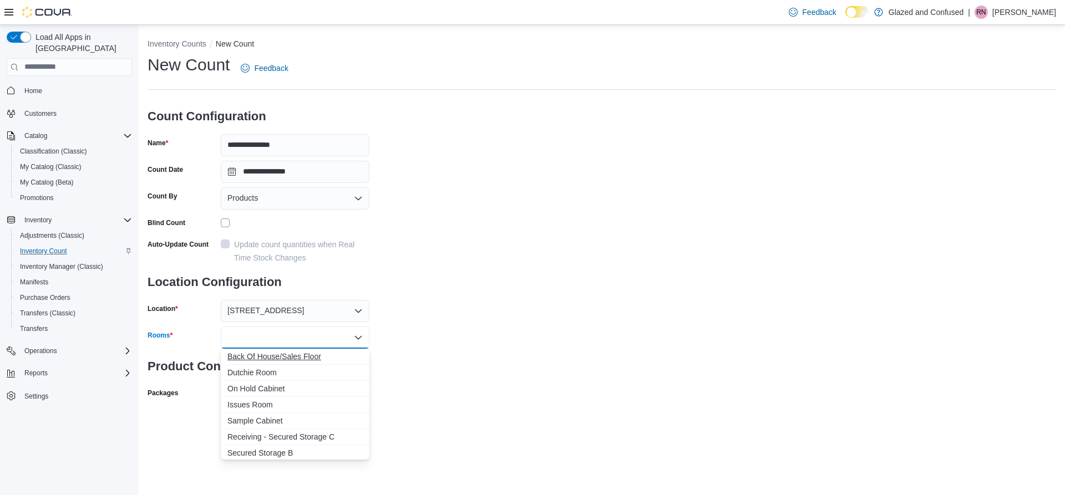
click at [312, 360] on span "Back Of House/Sales Floor" at bounding box center [294, 356] width 135 height 11
click at [534, 294] on div "**********" at bounding box center [601, 241] width 908 height 374
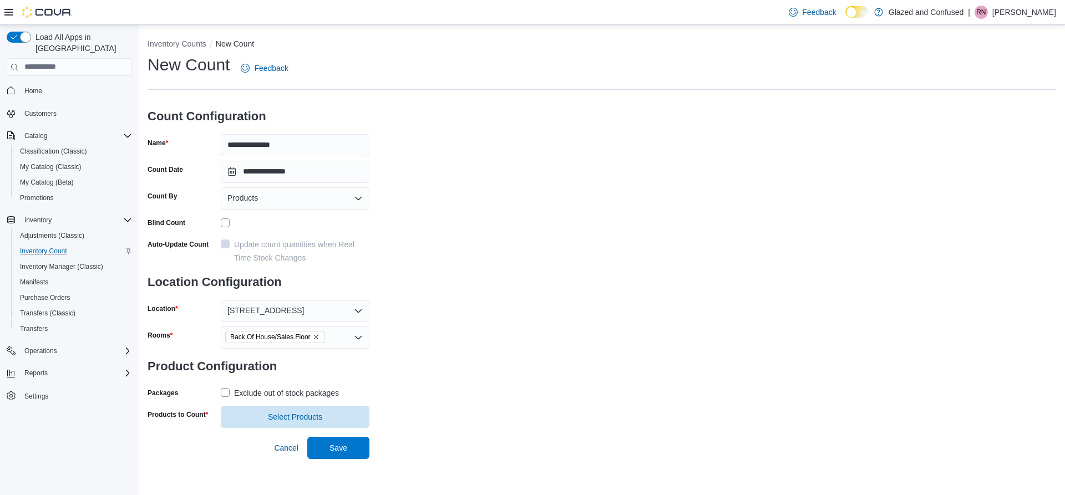
click at [224, 390] on label "Exclude out of stock packages" at bounding box center [280, 392] width 118 height 13
click at [296, 424] on span "Select Products" at bounding box center [294, 417] width 135 height 22
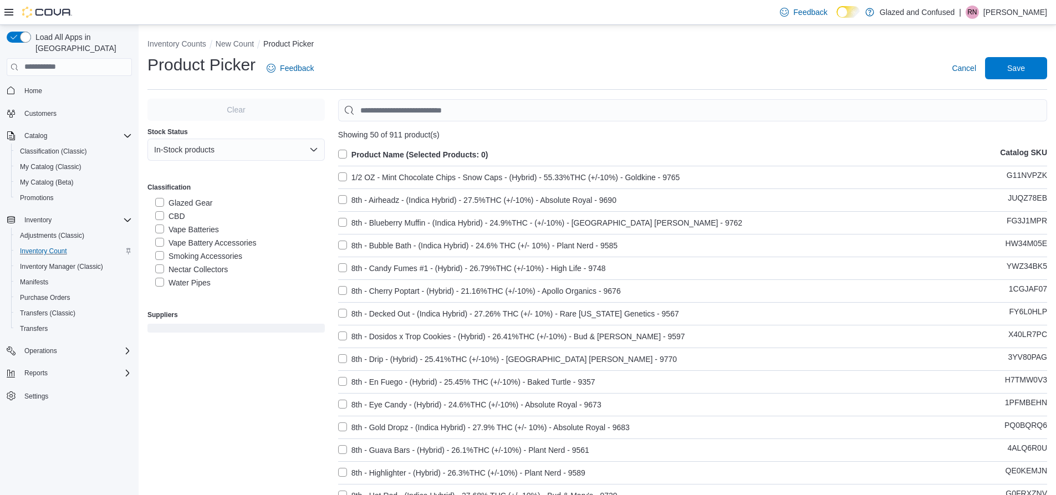
scroll to position [222, 0]
click at [171, 227] on label "Topicals" at bounding box center [176, 231] width 42 height 13
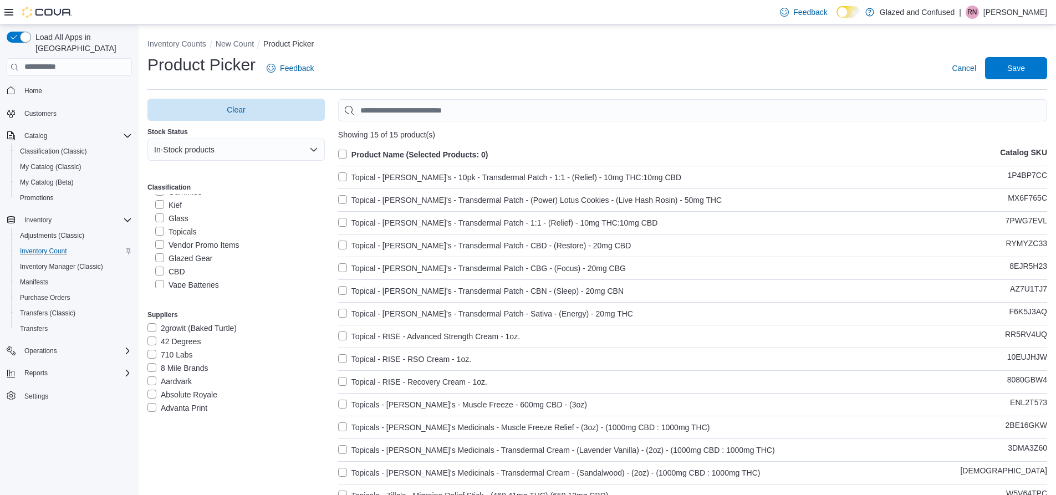
click at [351, 152] on label "Product Name (Selected Products: 0)" at bounding box center [413, 154] width 150 height 13
click at [1036, 67] on span "Save" at bounding box center [1016, 68] width 49 height 22
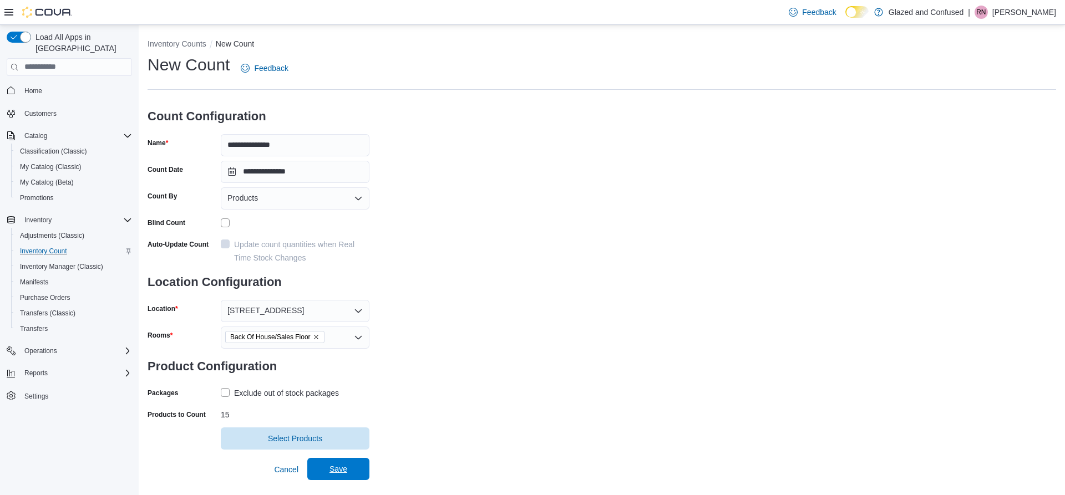
click at [355, 465] on span "Save" at bounding box center [338, 469] width 49 height 22
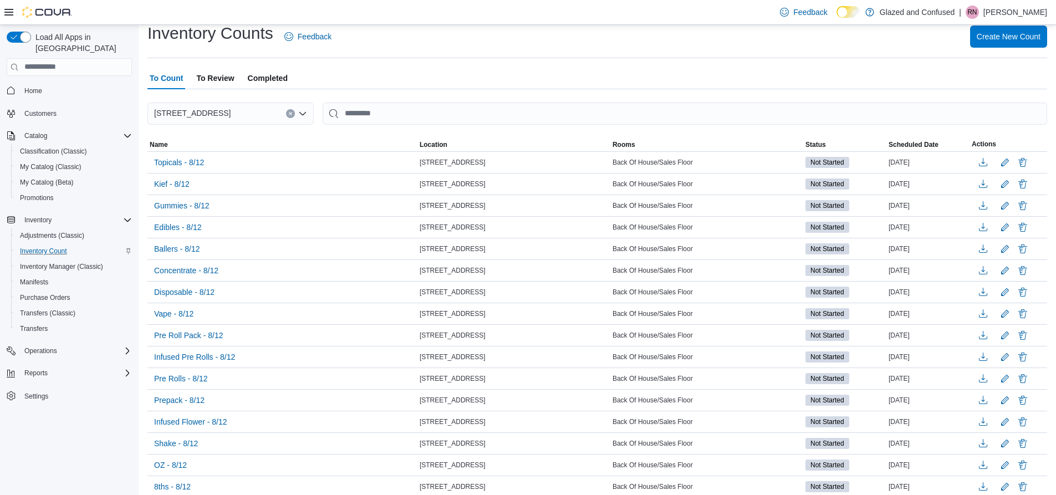
scroll to position [105, 0]
